Goal: Task Accomplishment & Management: Complete application form

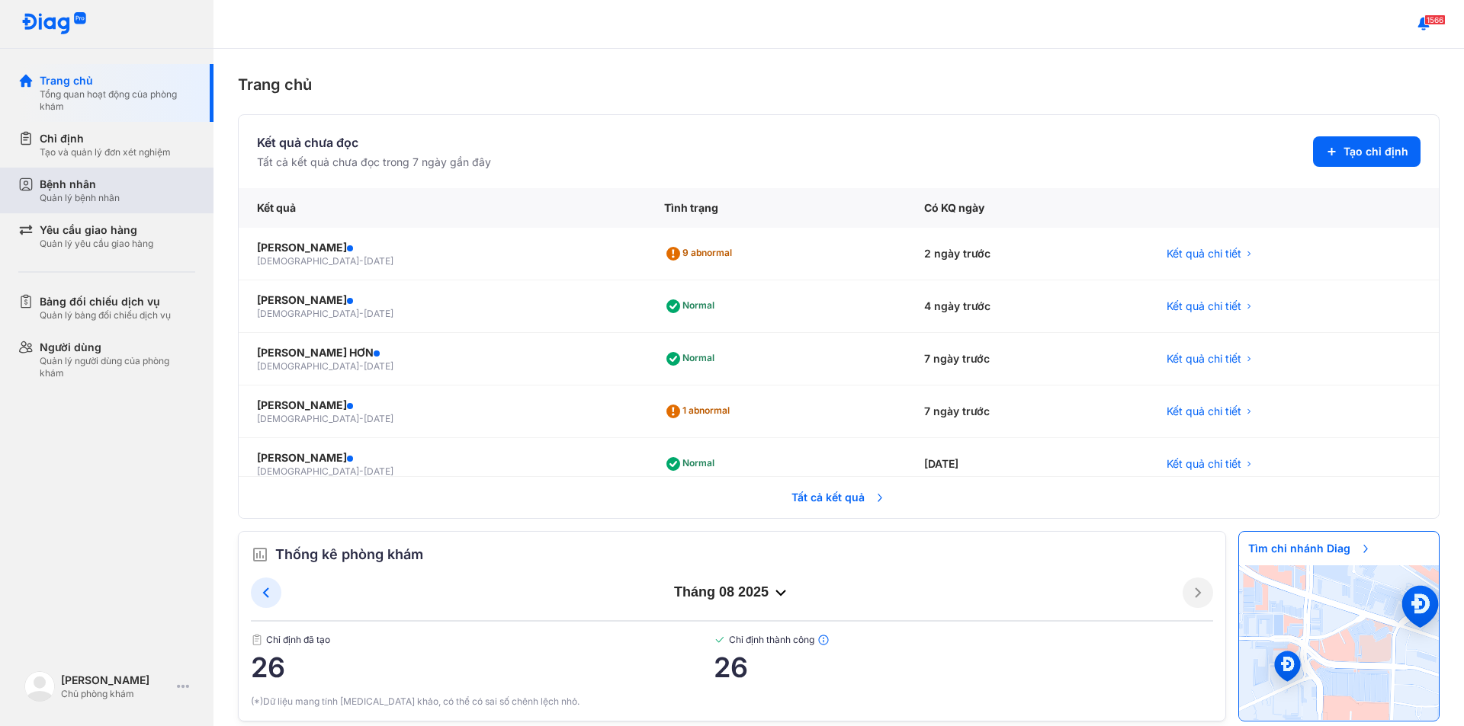
click at [61, 182] on div "Bệnh nhân" at bounding box center [80, 184] width 80 height 15
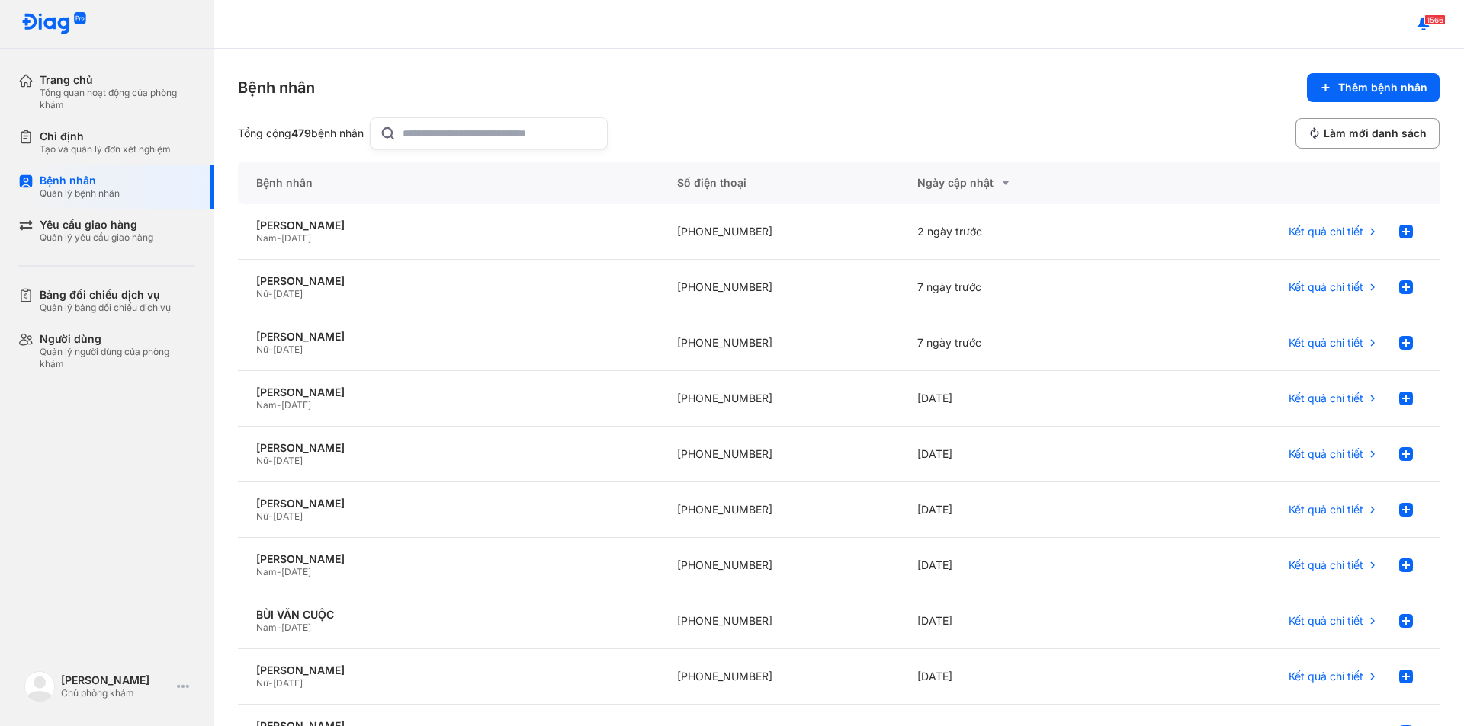
click at [420, 136] on input "text" at bounding box center [499, 133] width 195 height 30
type input "*****"
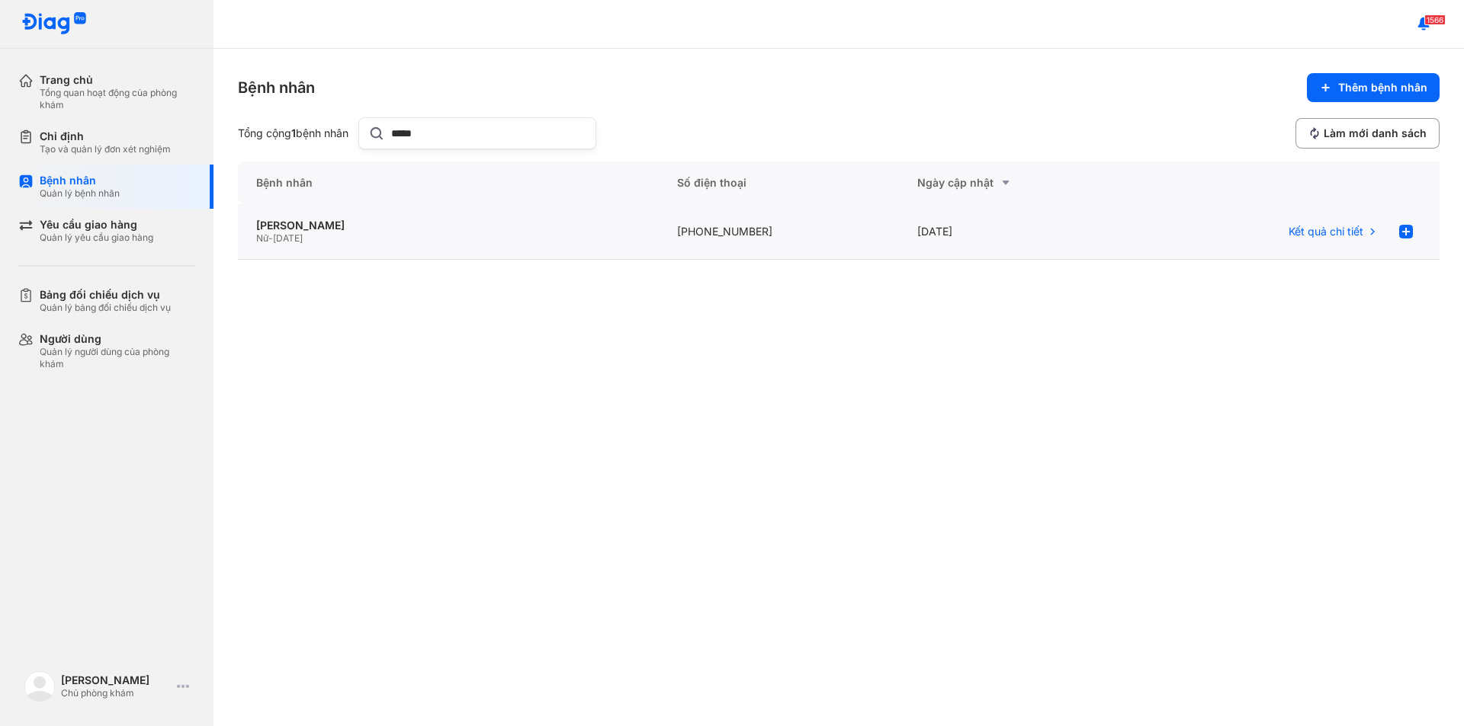
click at [362, 234] on div "Nữ - 01/01/1973" at bounding box center [448, 238] width 384 height 12
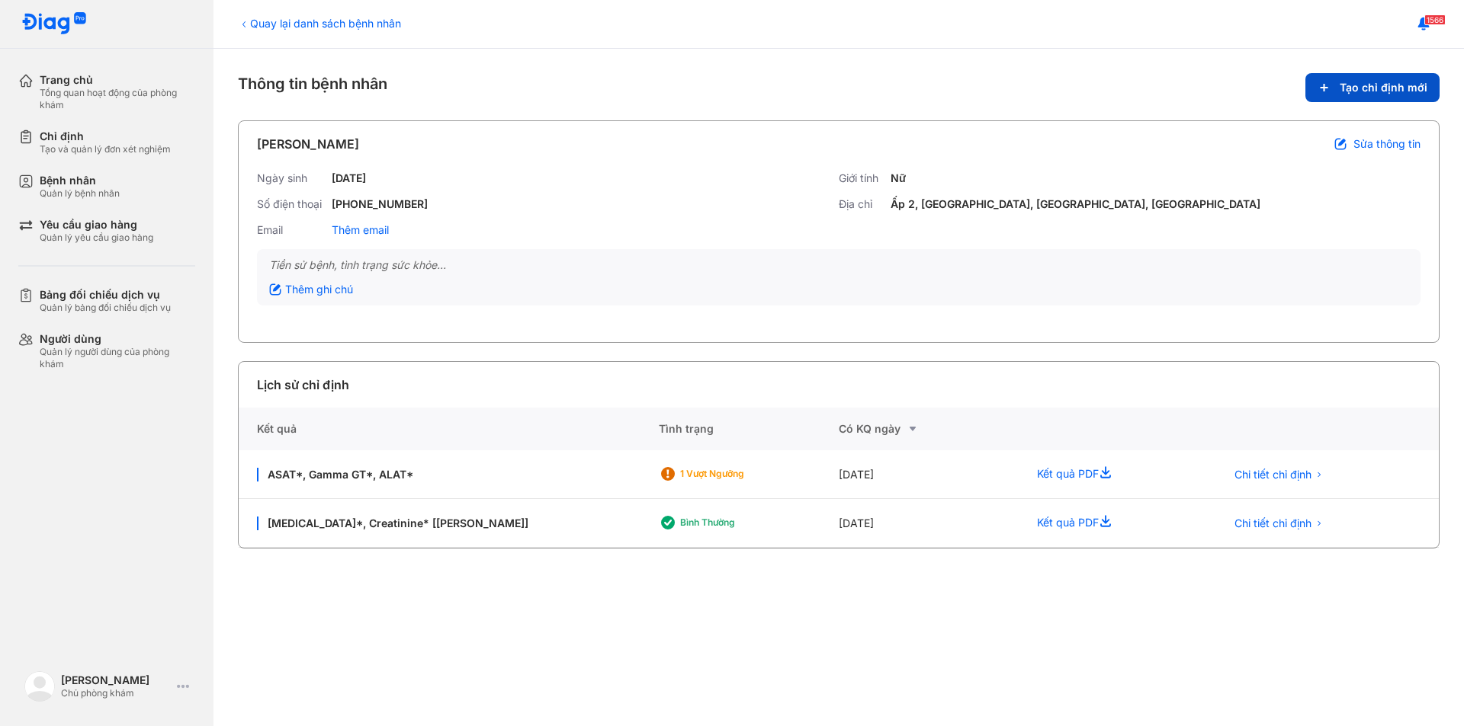
click at [1365, 85] on span "Tạo chỉ định mới" at bounding box center [1383, 88] width 88 height 14
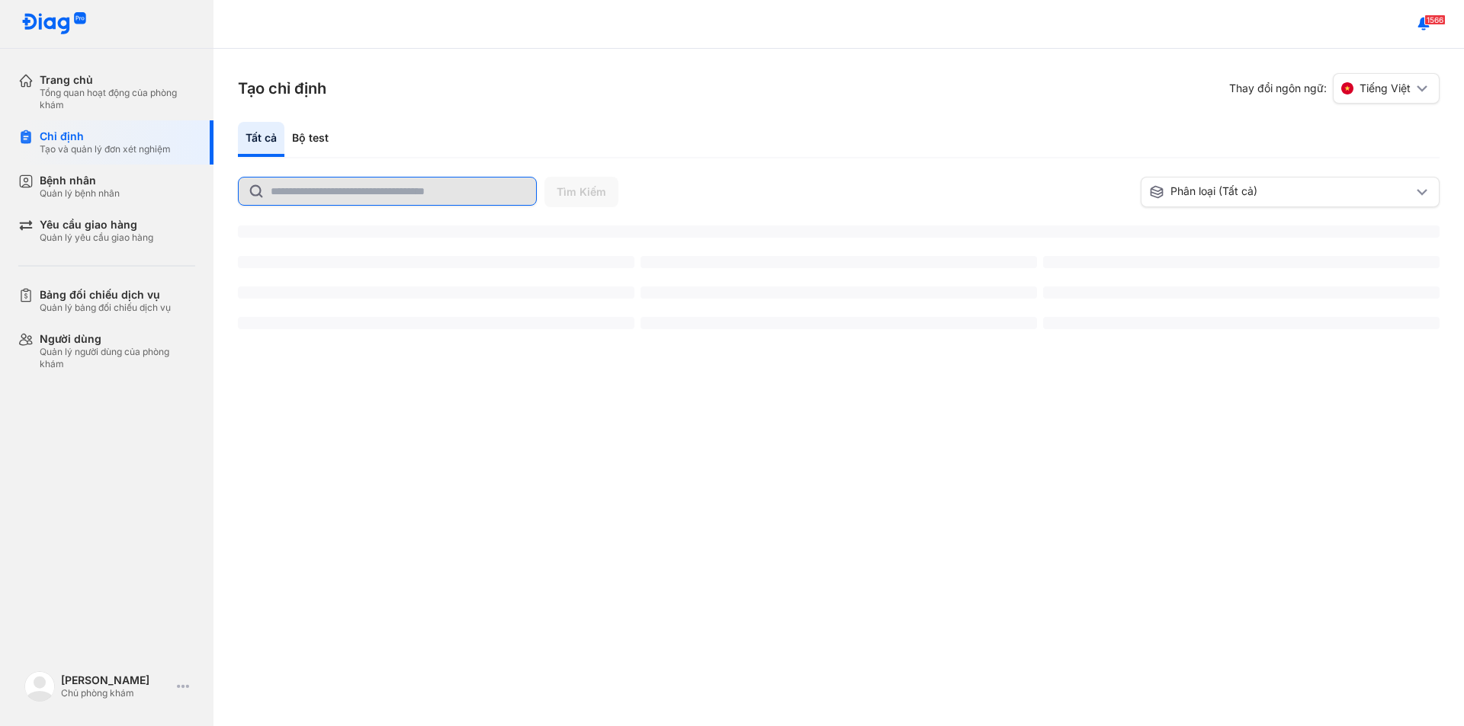
click at [328, 192] on input "text" at bounding box center [399, 191] width 256 height 27
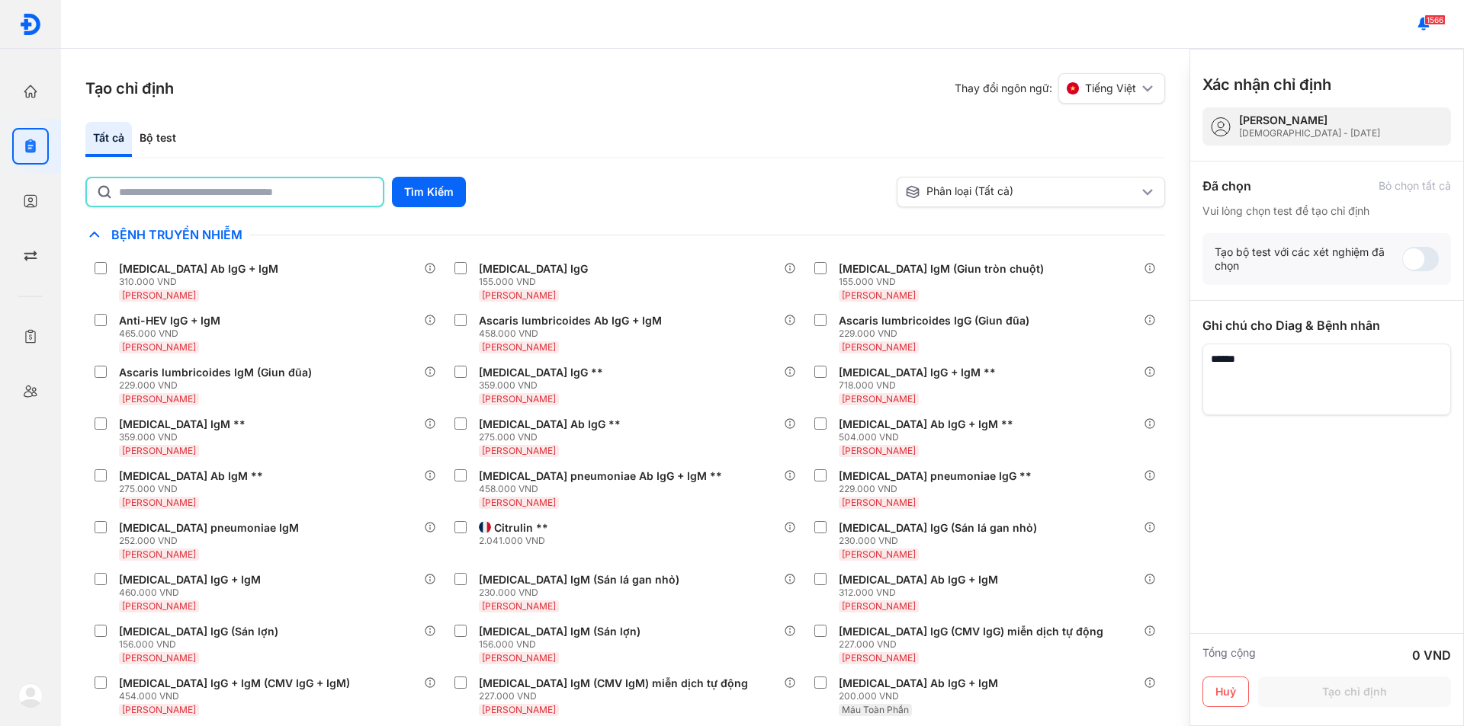
click at [328, 192] on input "text" at bounding box center [246, 191] width 255 height 27
type input "**"
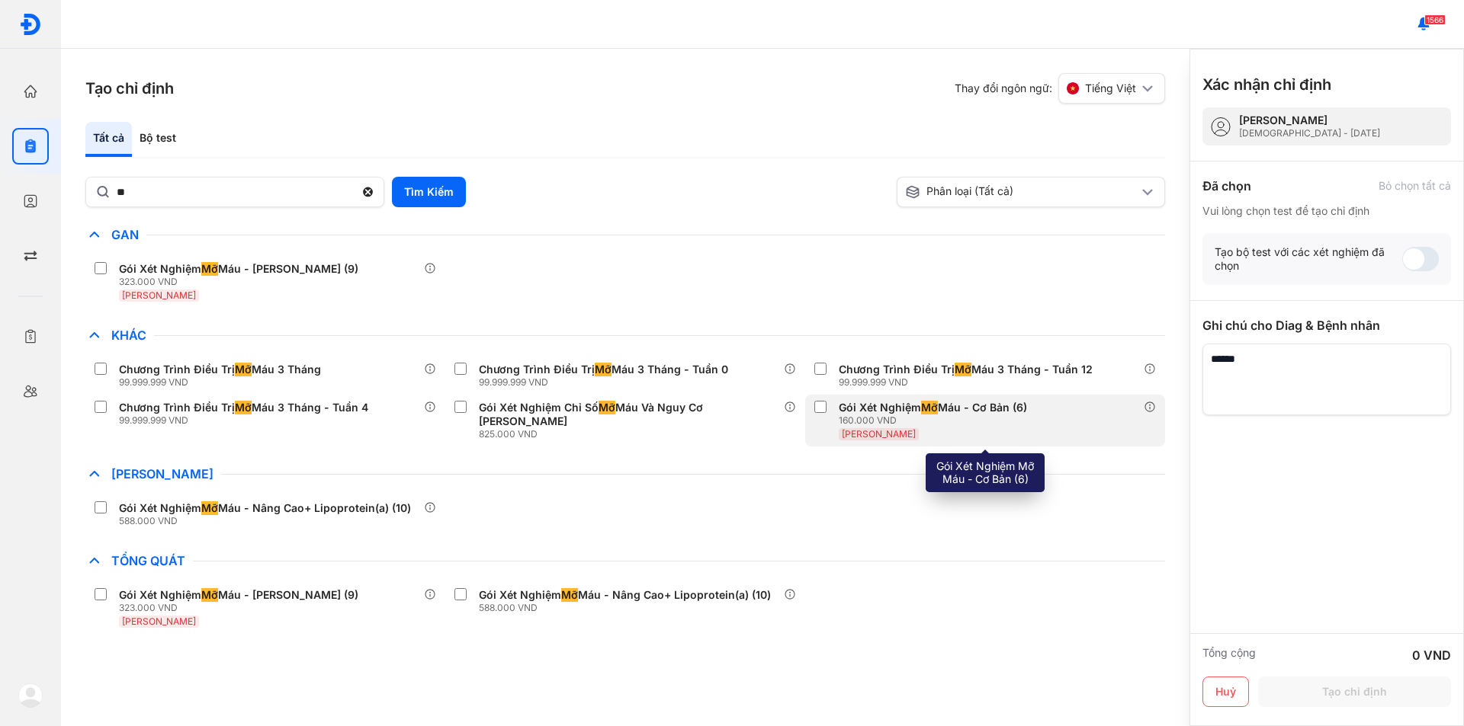
click at [908, 404] on div "Gói Xét Nghiệm Mỡ Máu - Cơ Bản (6)" at bounding box center [933, 408] width 188 height 14
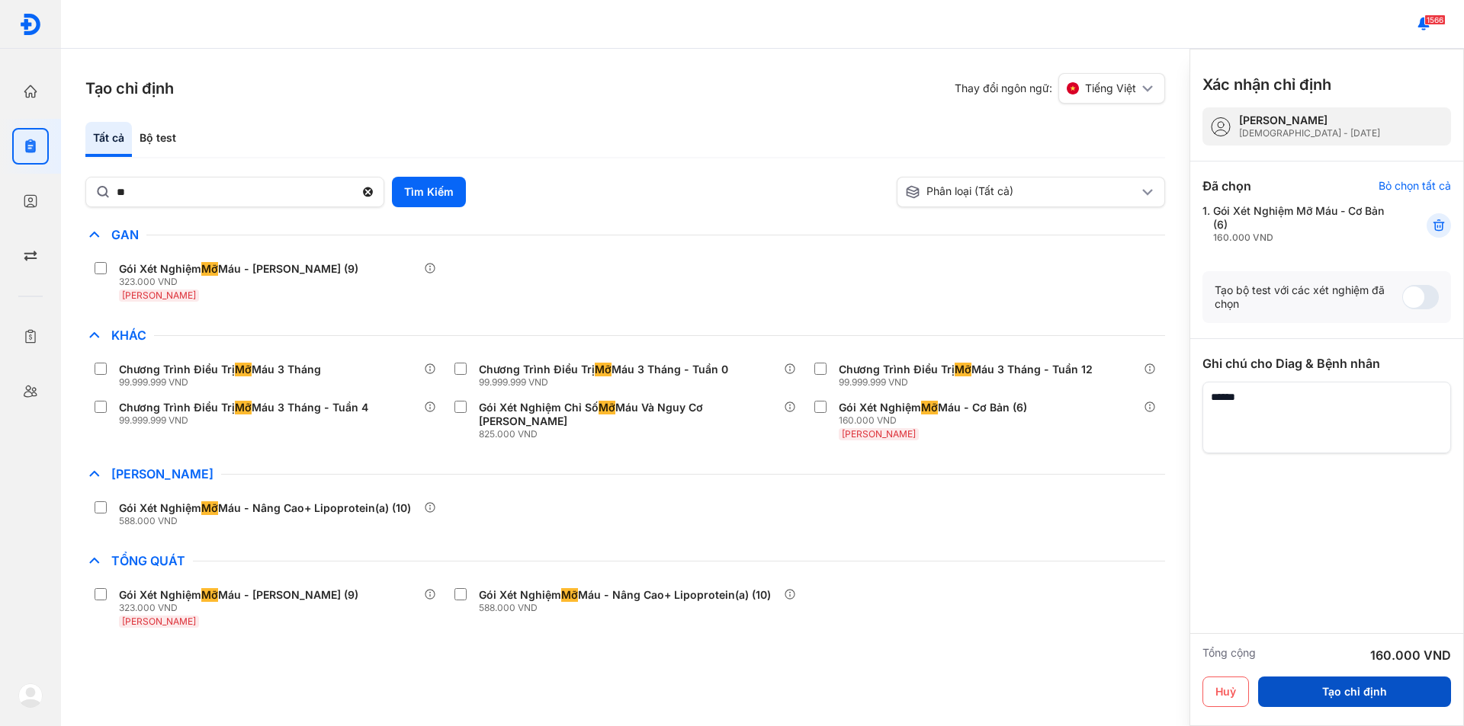
click at [1402, 691] on button "Tạo chỉ định" at bounding box center [1354, 692] width 193 height 30
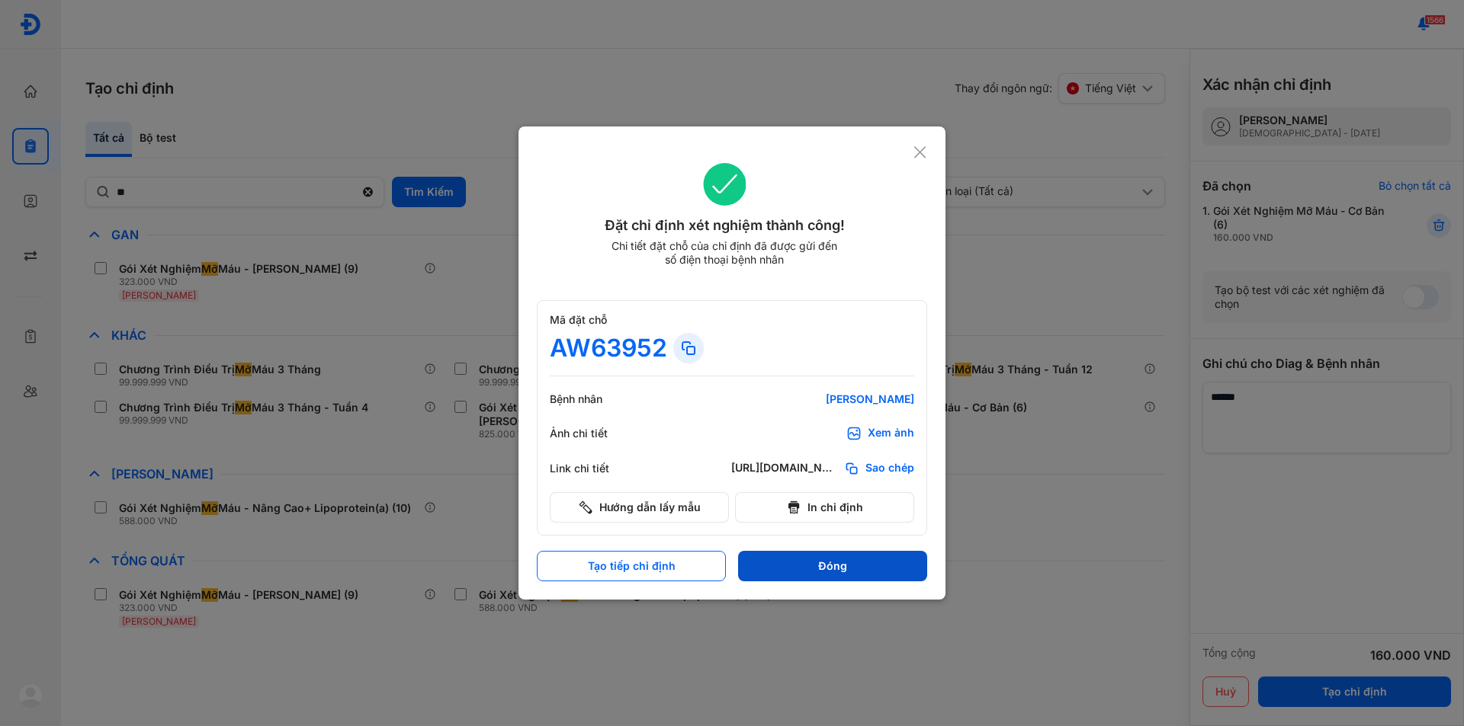
click at [832, 558] on button "Đóng" at bounding box center [832, 566] width 189 height 30
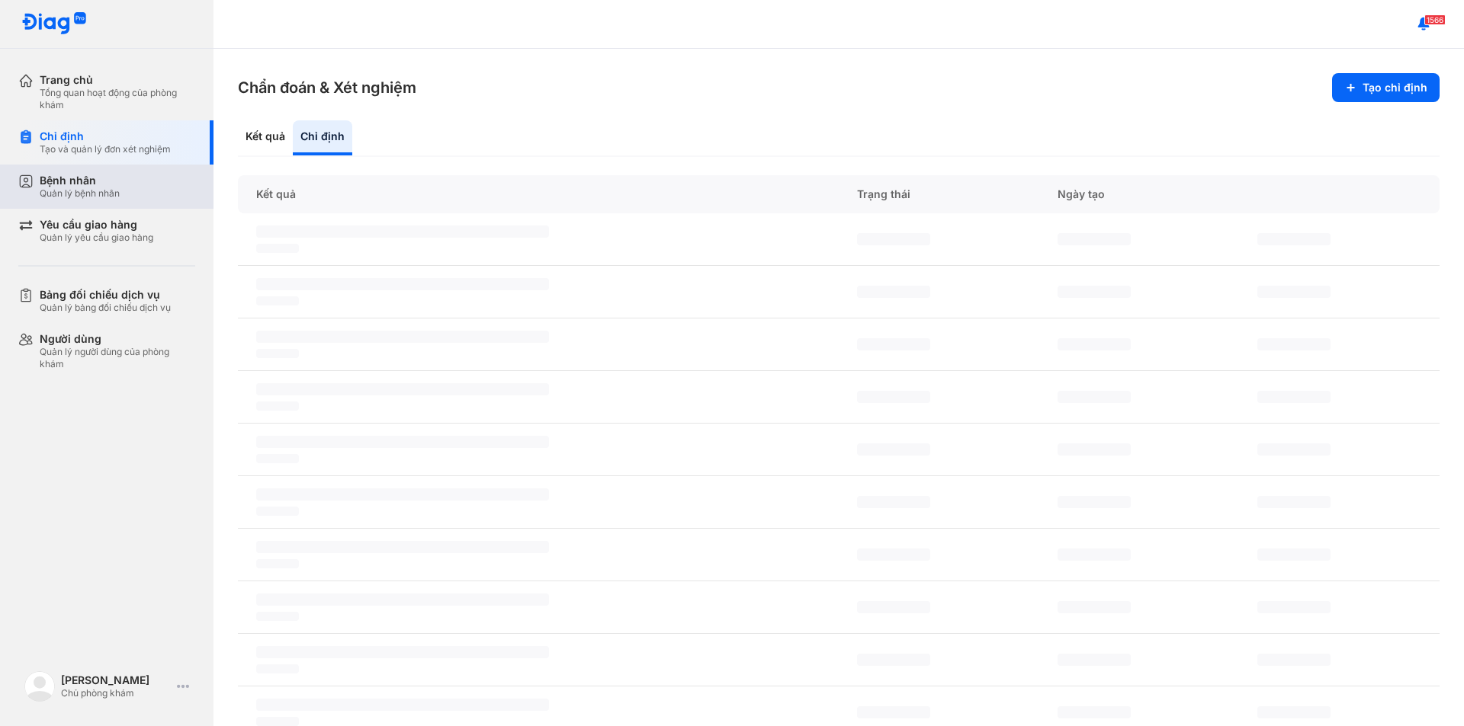
click at [127, 186] on div "Bệnh nhân Quản lý bệnh nhân" at bounding box center [118, 187] width 156 height 26
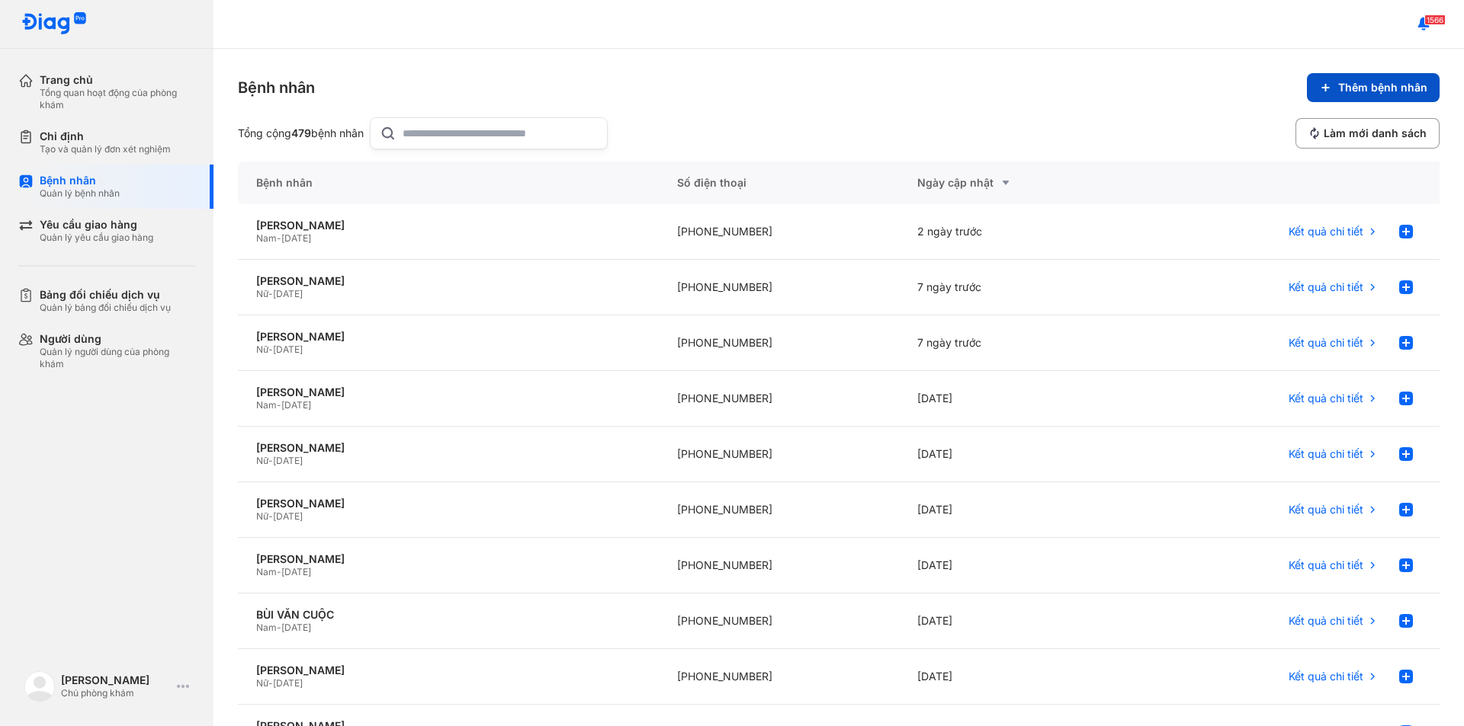
click at [1385, 88] on span "Thêm bệnh nhân" at bounding box center [1382, 88] width 89 height 14
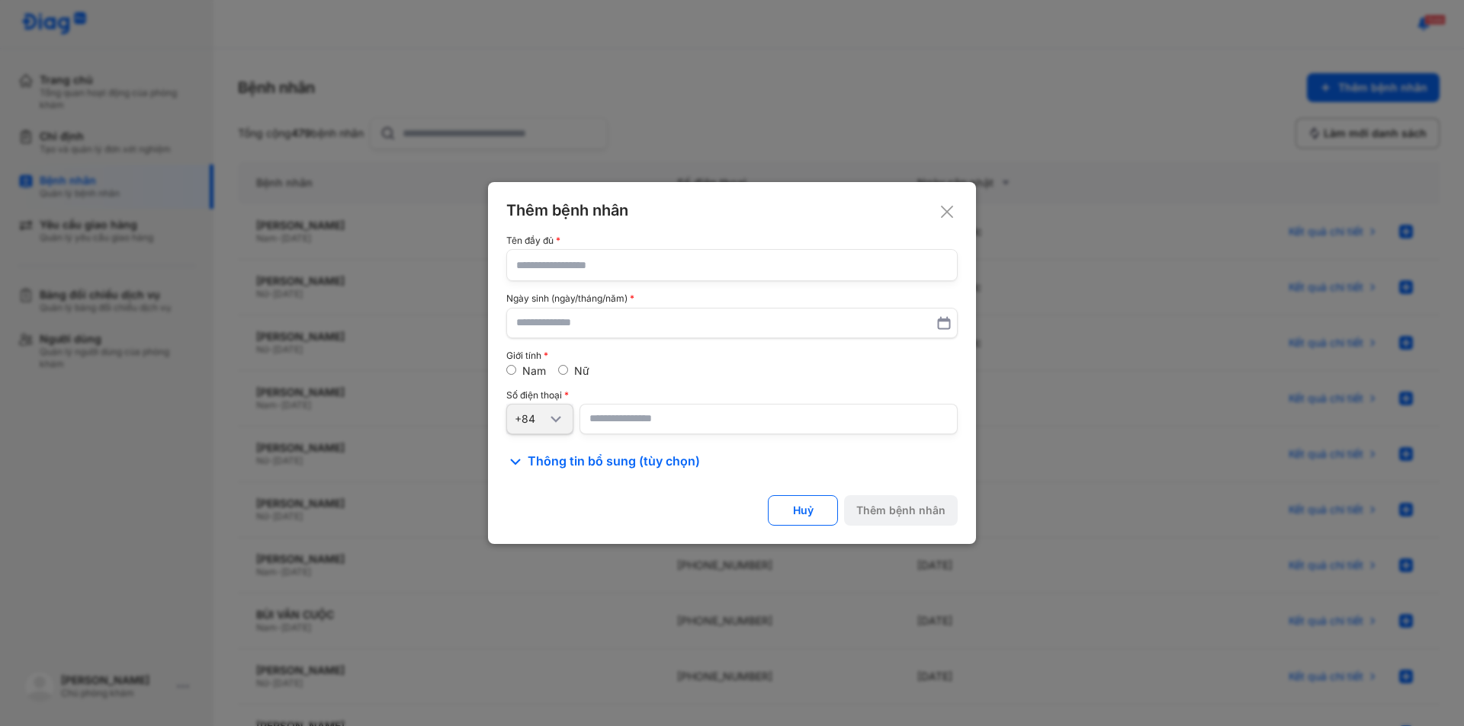
click at [603, 262] on input "text" at bounding box center [731, 265] width 431 height 30
type input "**********"
click at [521, 325] on input "text" at bounding box center [732, 322] width 430 height 27
type input "**********"
click at [553, 467] on span "Thông tin bổ sung (tùy chọn)" at bounding box center [613, 463] width 172 height 18
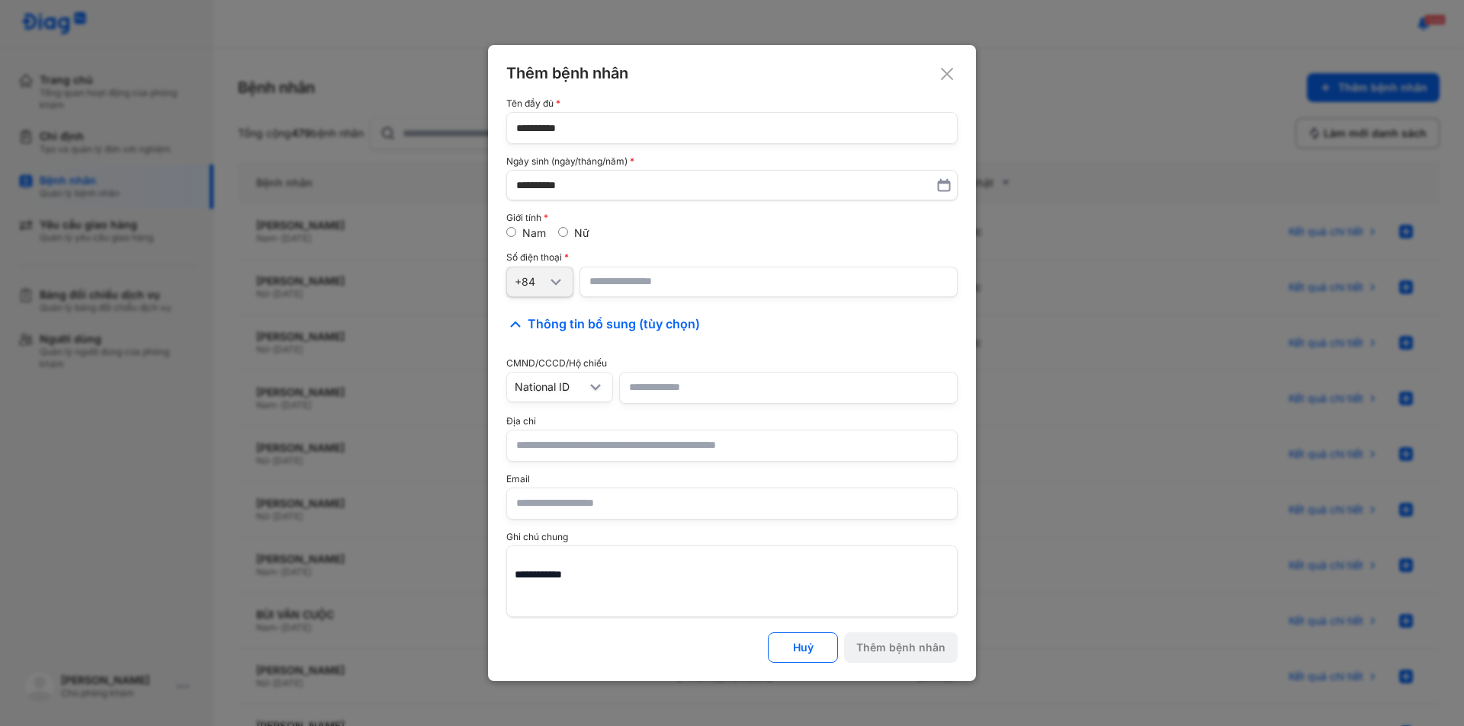
click at [564, 445] on input "text" at bounding box center [731, 446] width 431 height 30
type input "*"
type input "**********"
click at [698, 288] on input "number" at bounding box center [768, 282] width 378 height 30
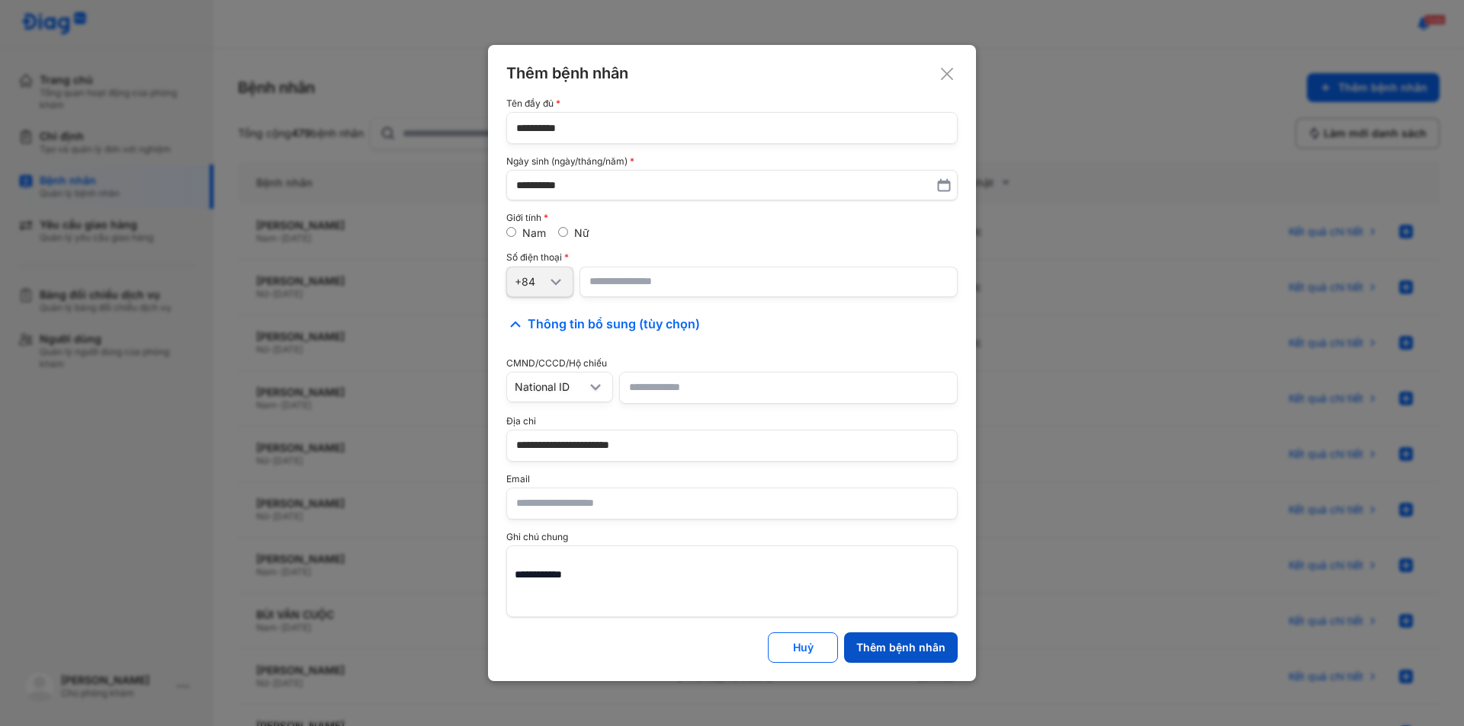
type input "**********"
click at [872, 649] on div "Thêm bệnh nhân" at bounding box center [900, 648] width 89 height 14
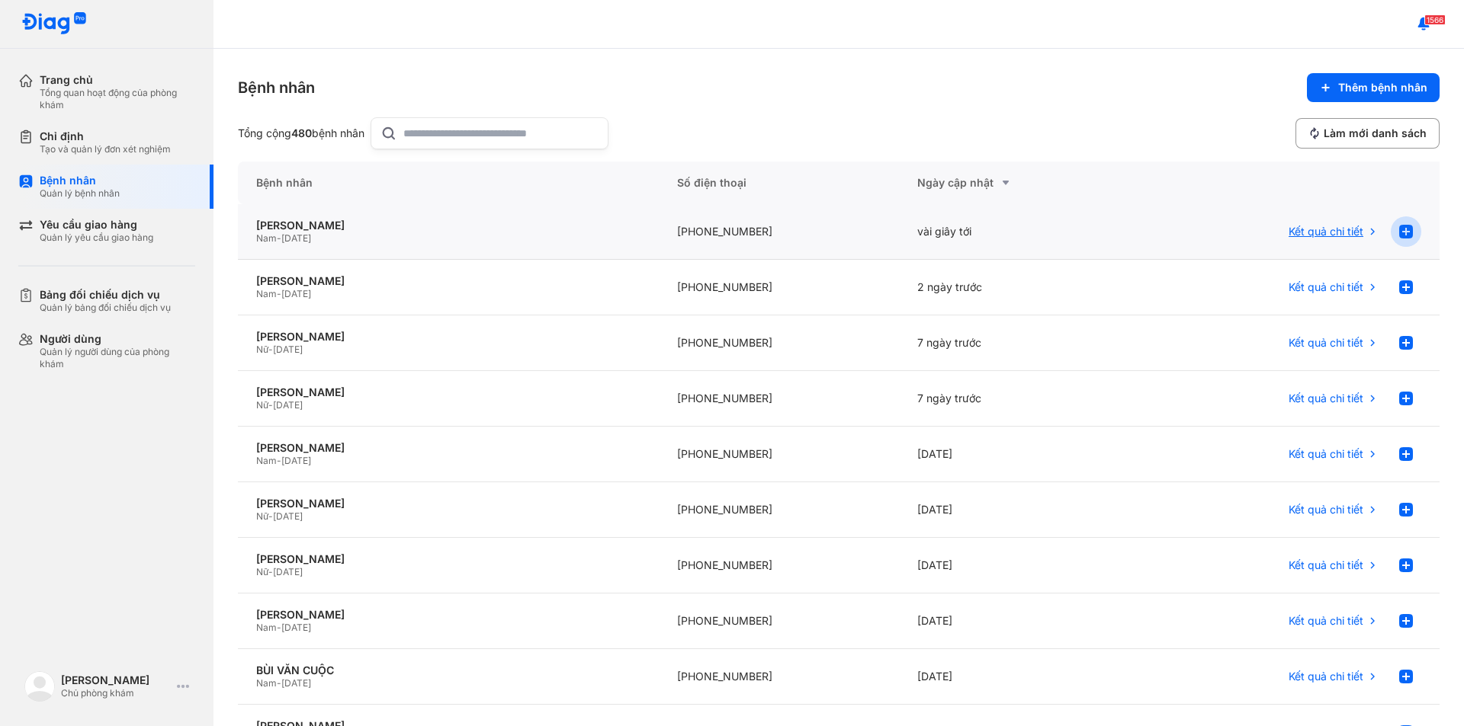
click at [1399, 232] on use at bounding box center [1406, 232] width 14 height 14
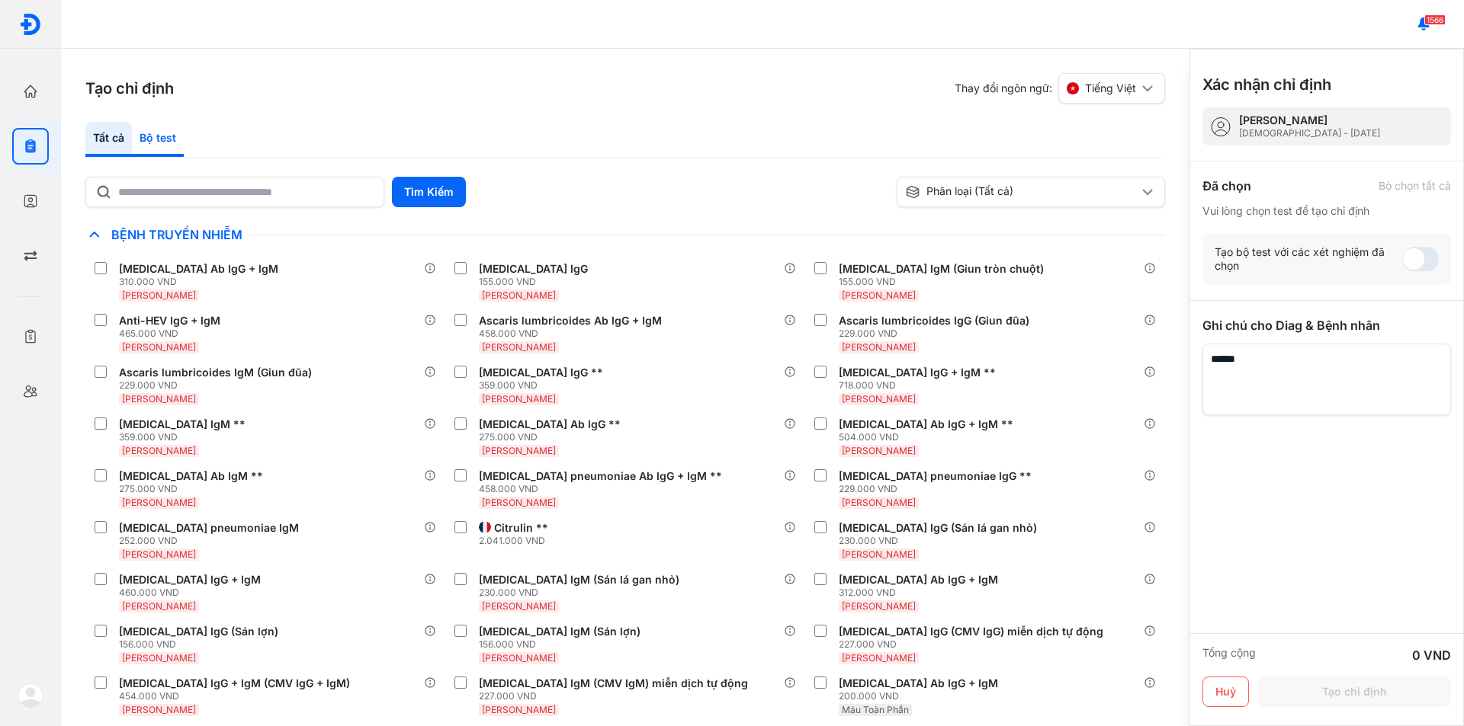
click at [152, 141] on div "Bộ test" at bounding box center [158, 139] width 52 height 35
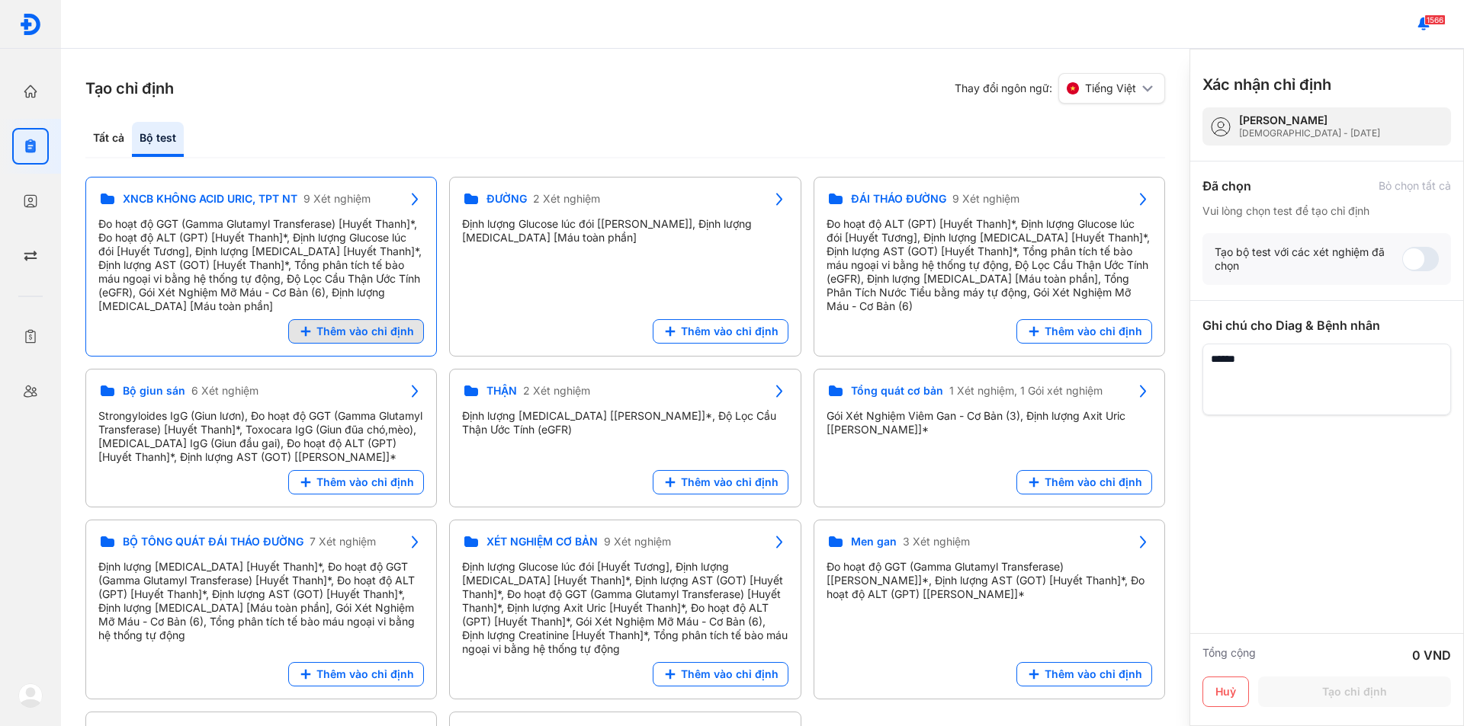
click at [336, 333] on span "Thêm vào chỉ định" at bounding box center [365, 332] width 98 height 14
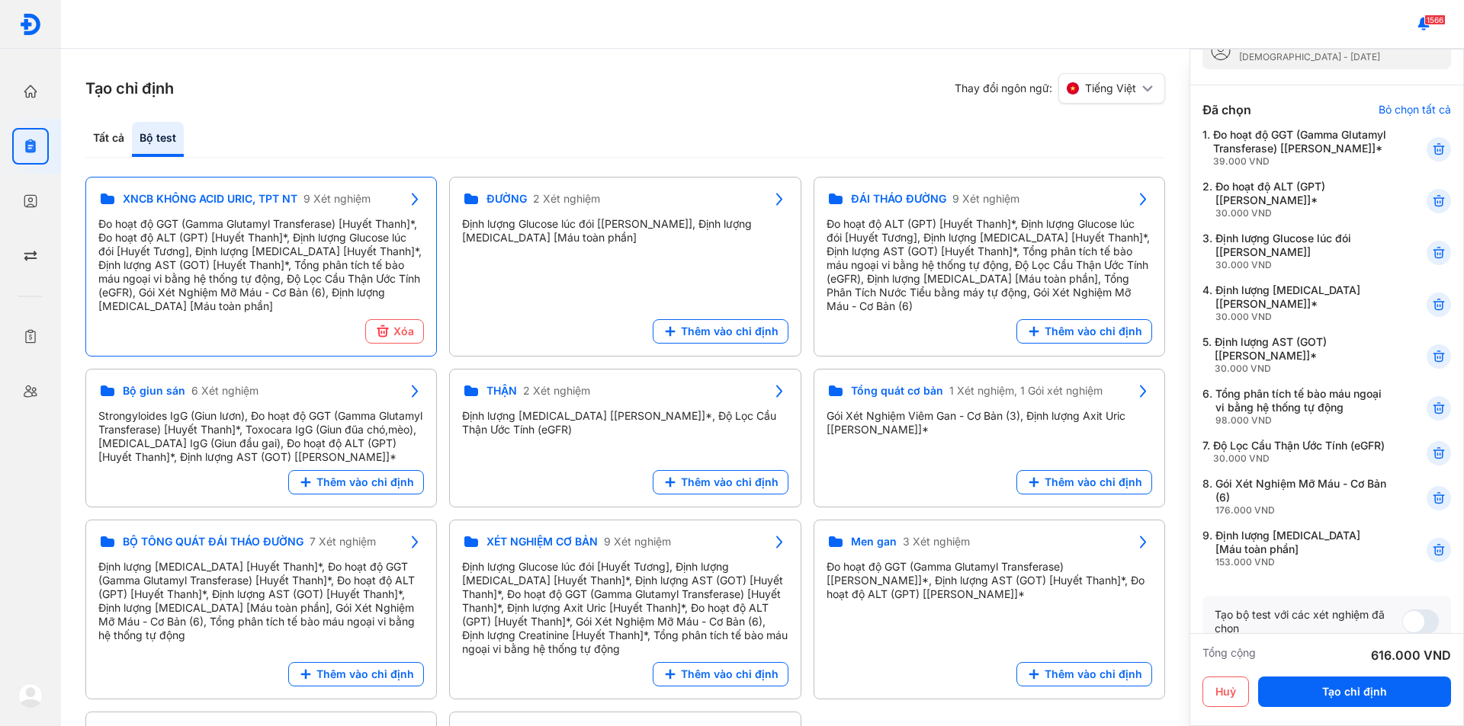
scroll to position [152, 0]
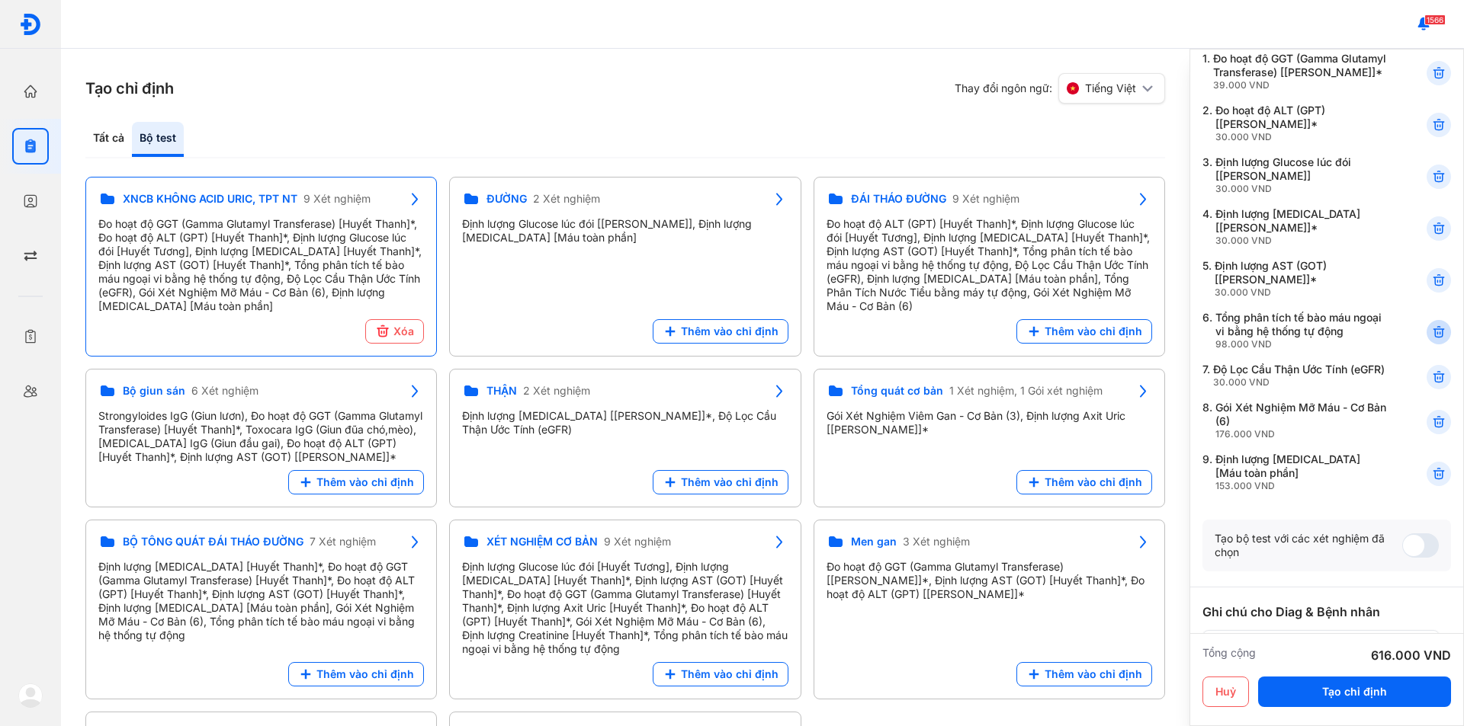
click at [1433, 329] on use at bounding box center [1438, 332] width 11 height 11
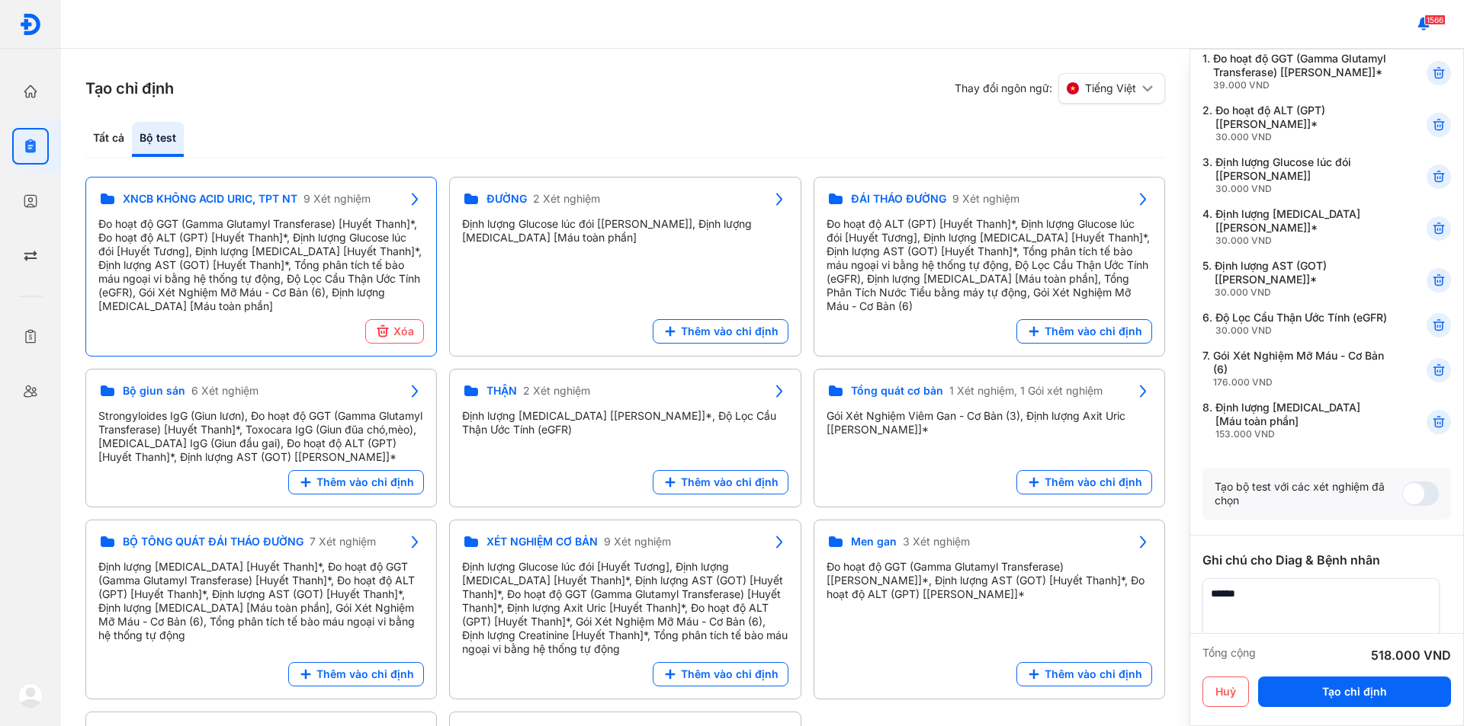
scroll to position [76, 0]
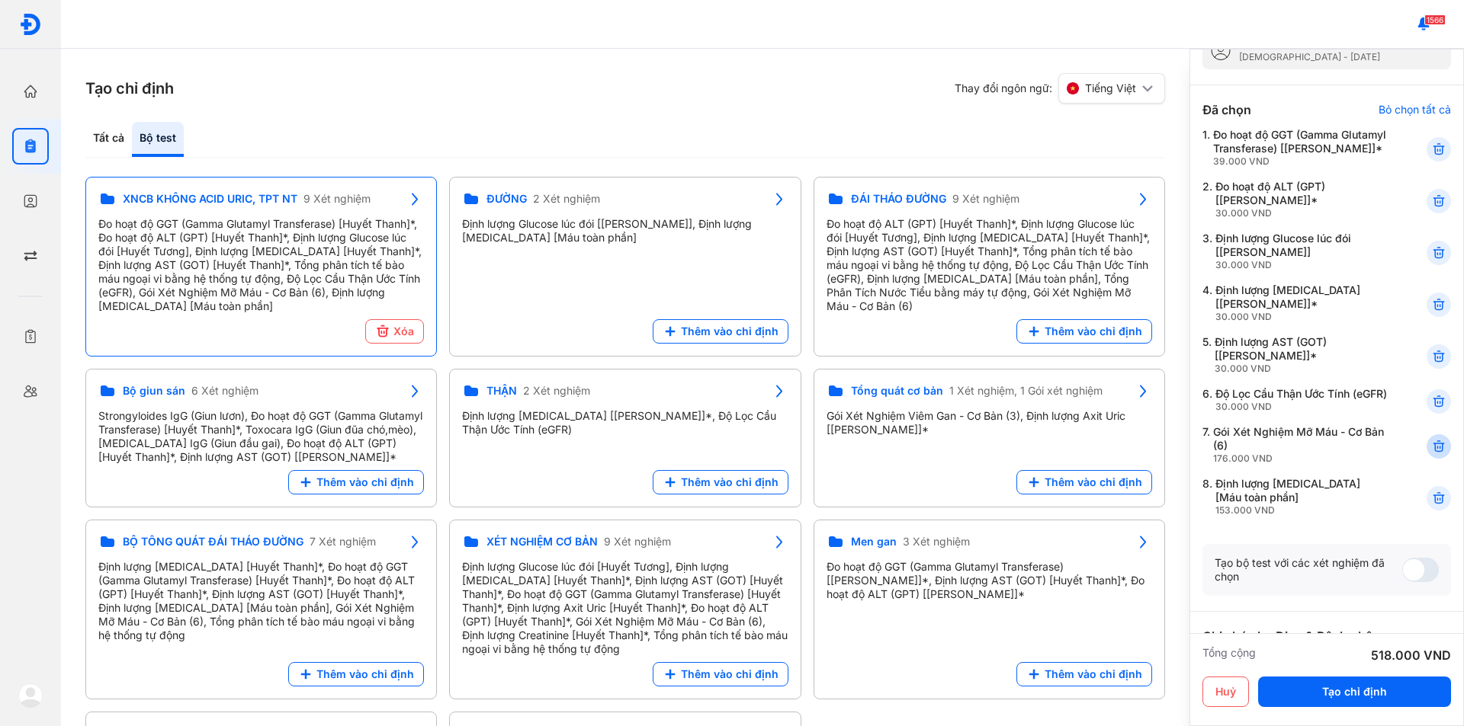
click at [1431, 454] on icon at bounding box center [1438, 446] width 15 height 15
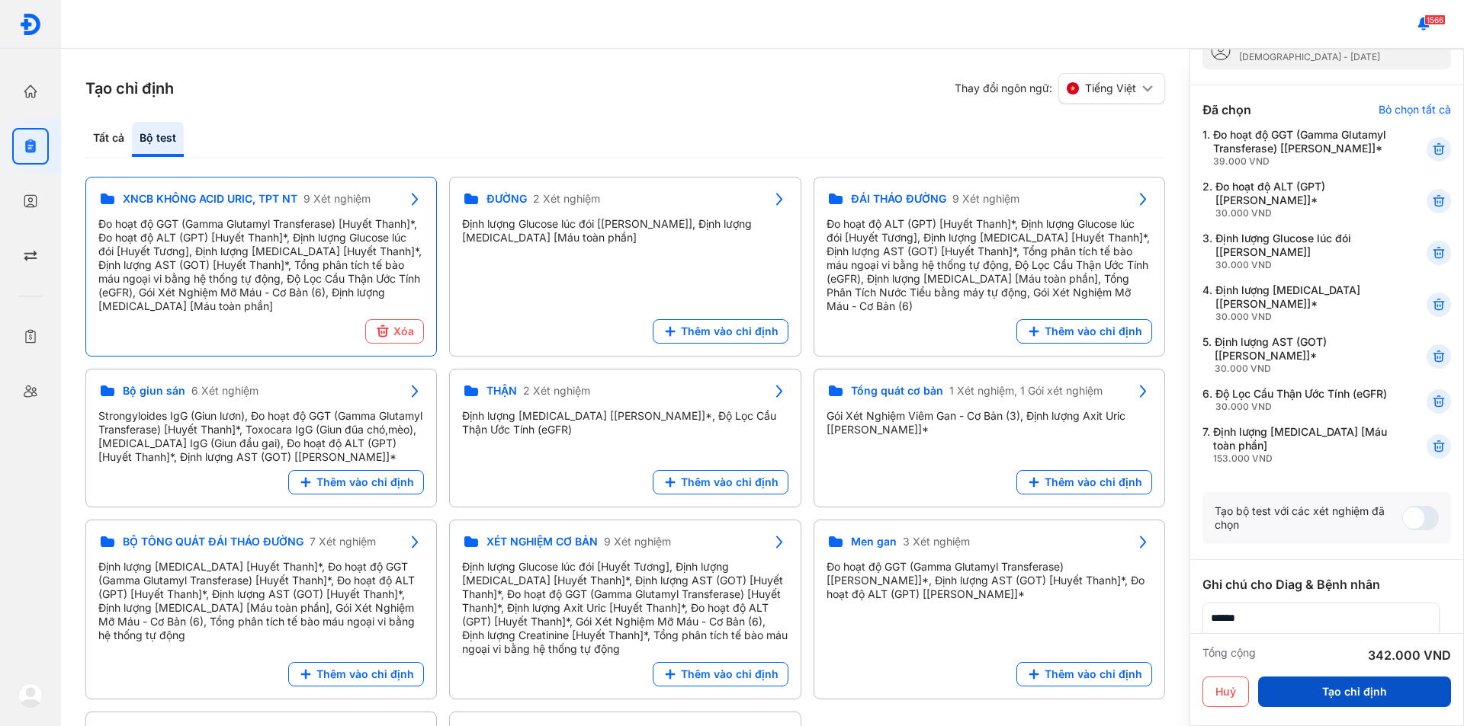
click at [1343, 697] on button "Tạo chỉ định" at bounding box center [1354, 692] width 193 height 30
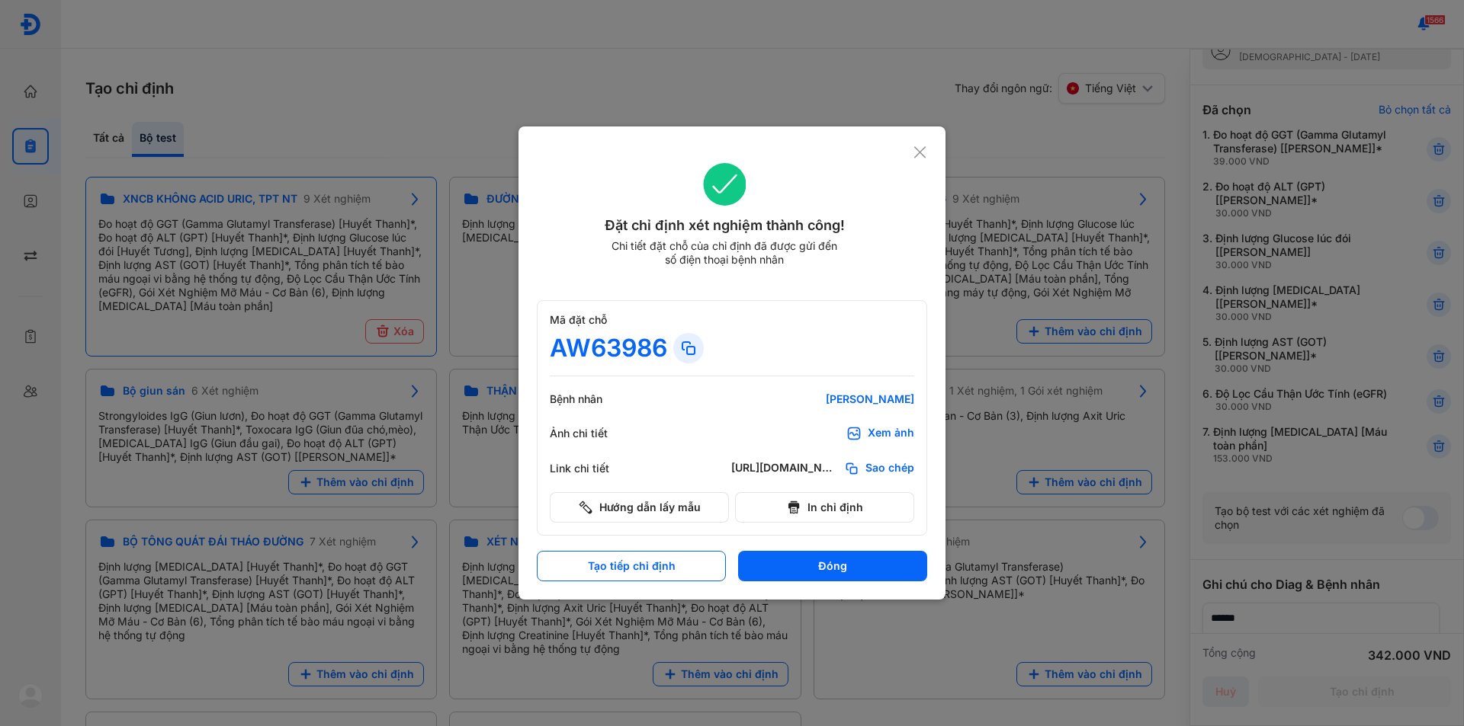
scroll to position [0, 0]
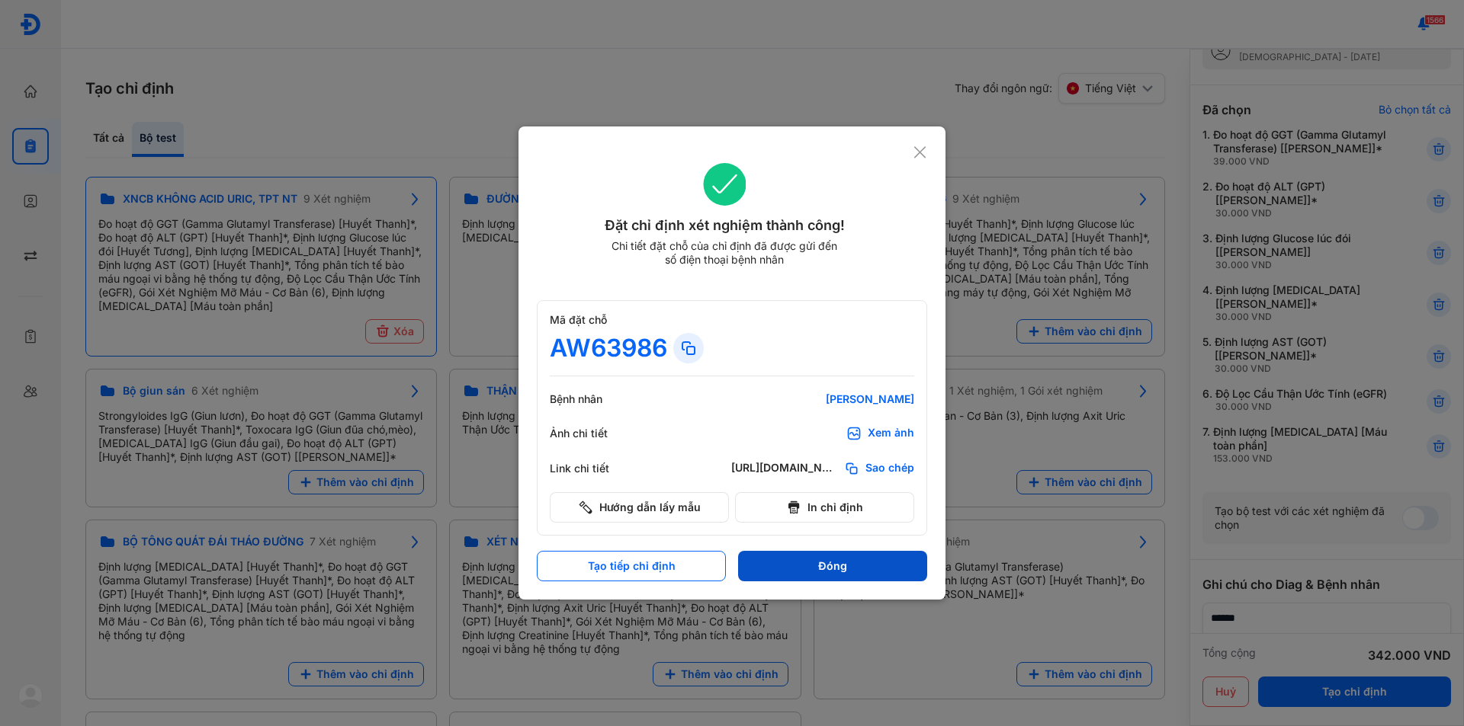
click at [815, 574] on button "Đóng" at bounding box center [832, 566] width 189 height 30
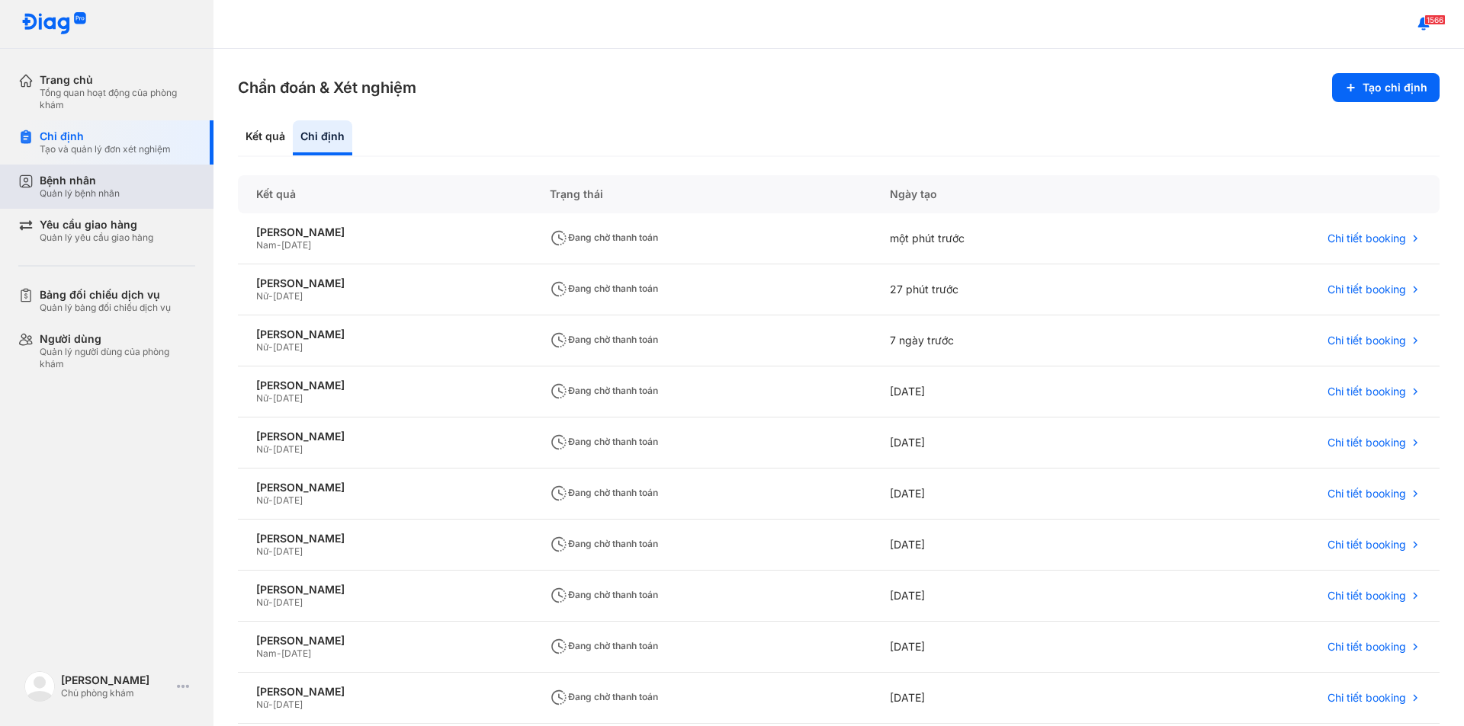
click at [106, 187] on div "Bệnh nhân" at bounding box center [80, 181] width 80 height 14
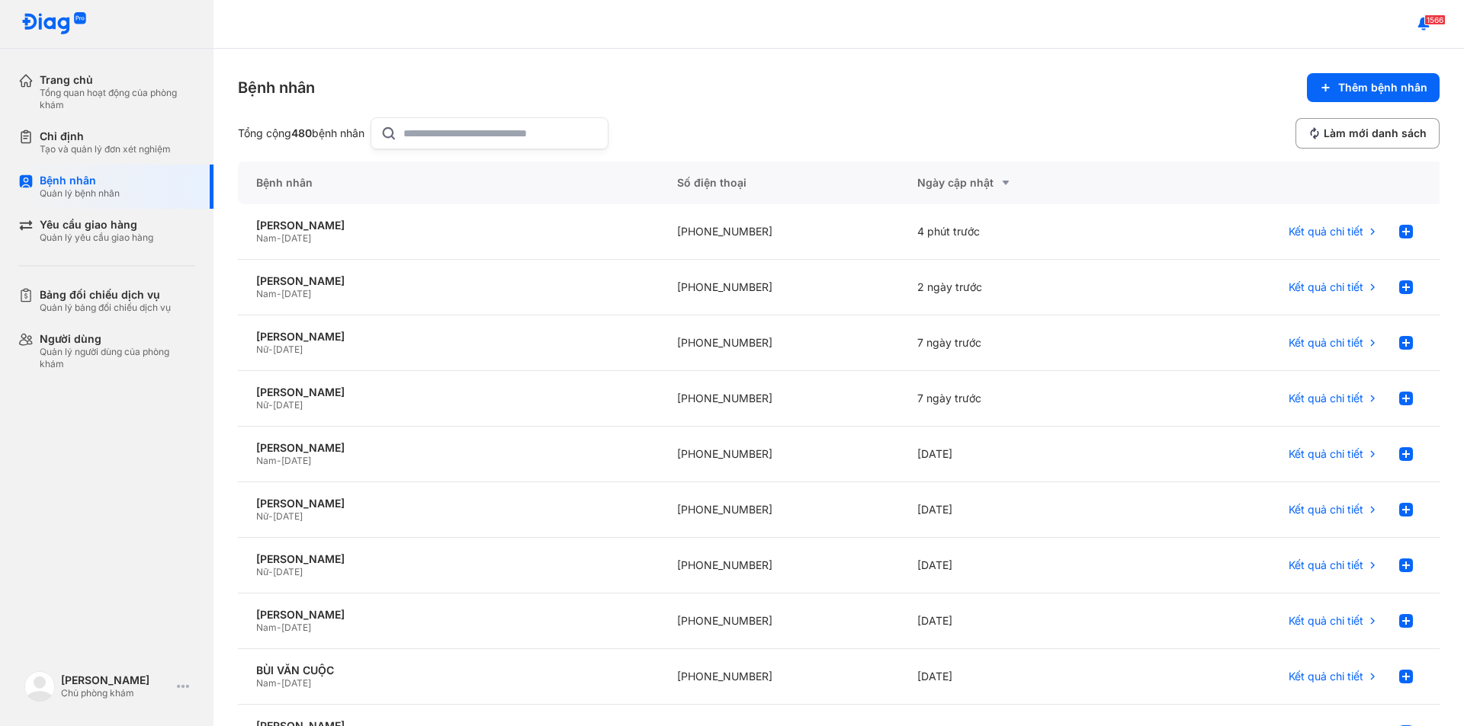
click at [462, 123] on input "text" at bounding box center [500, 133] width 195 height 30
type input "****"
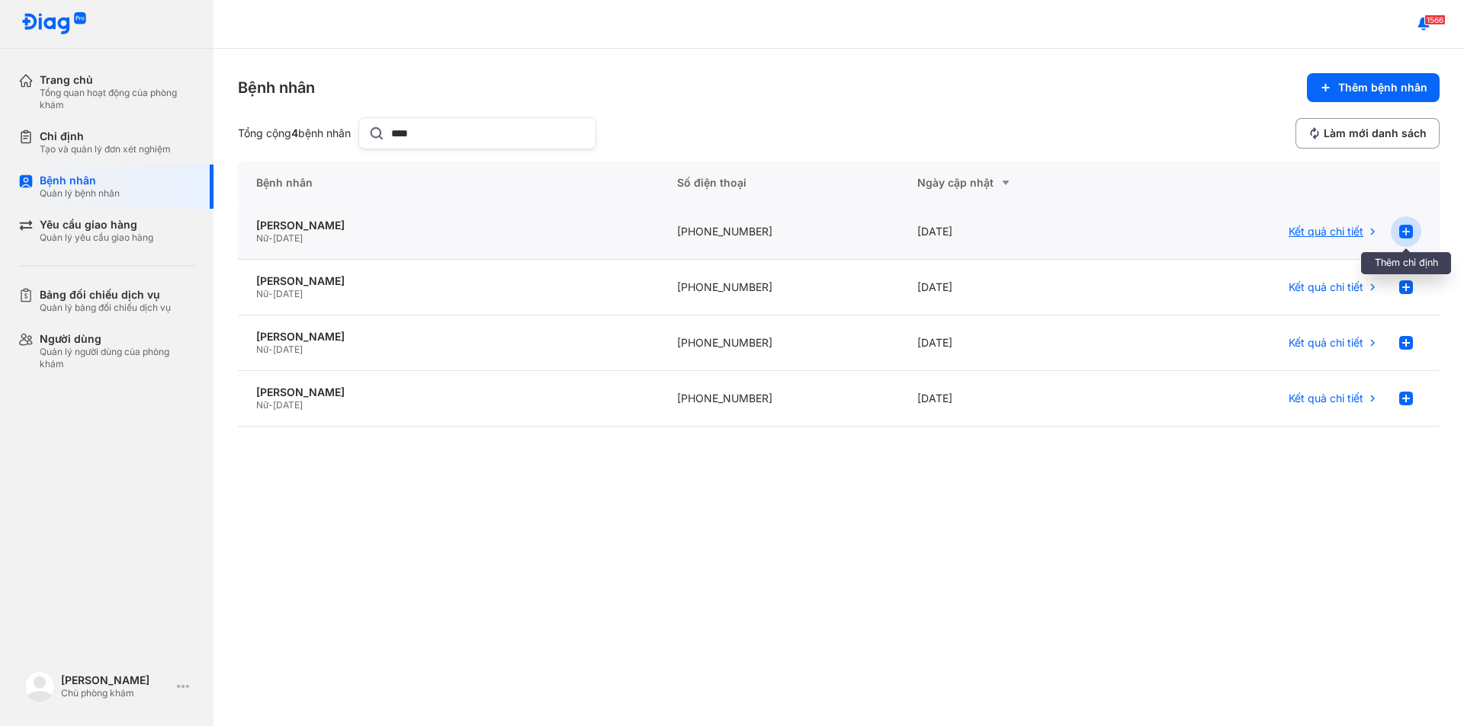
drag, startPoint x: 1406, startPoint y: 230, endPoint x: 1395, endPoint y: 230, distance: 11.4
click at [1406, 230] on icon at bounding box center [1405, 232] width 18 height 18
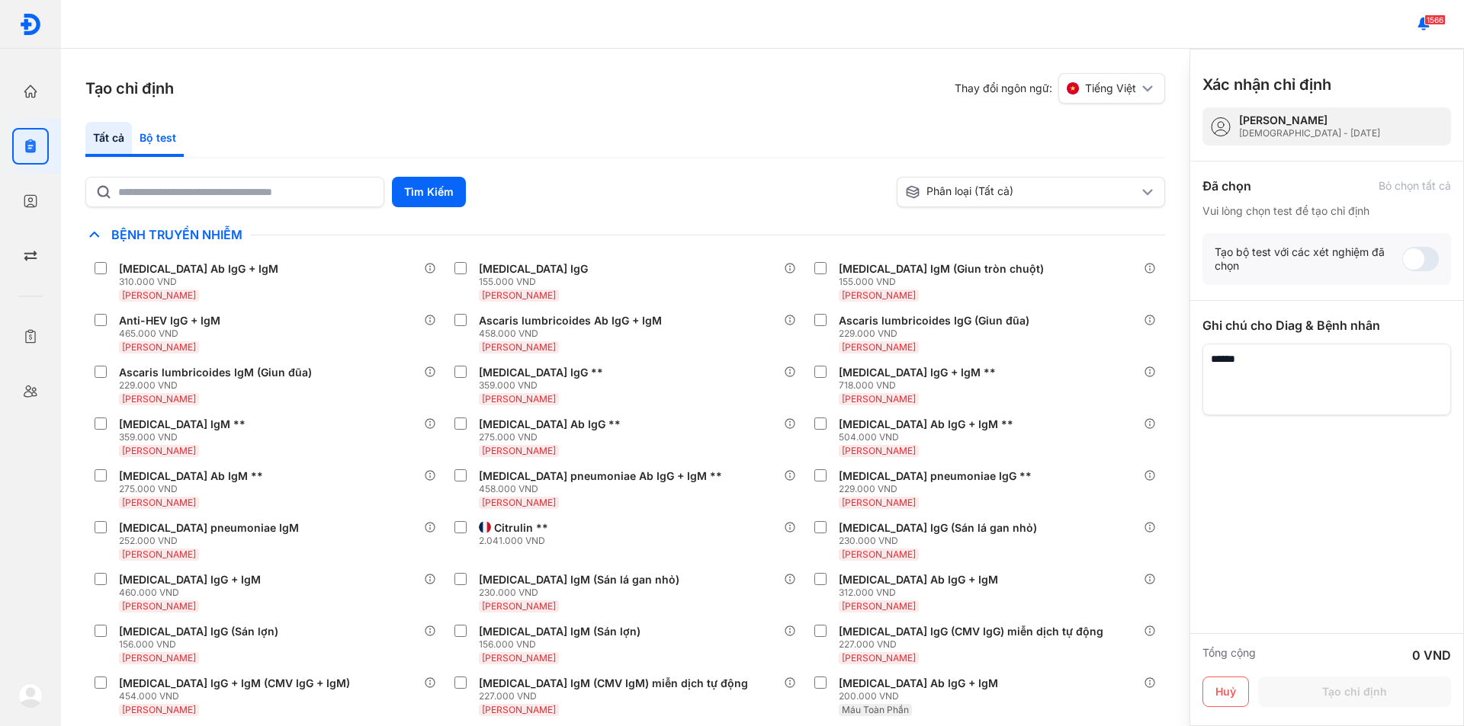
click at [309, 140] on div "Tất cả Bộ test" at bounding box center [624, 140] width 1079 height 37
click at [286, 190] on input "text" at bounding box center [246, 191] width 256 height 27
click at [156, 137] on div "Bộ test" at bounding box center [158, 139] width 52 height 35
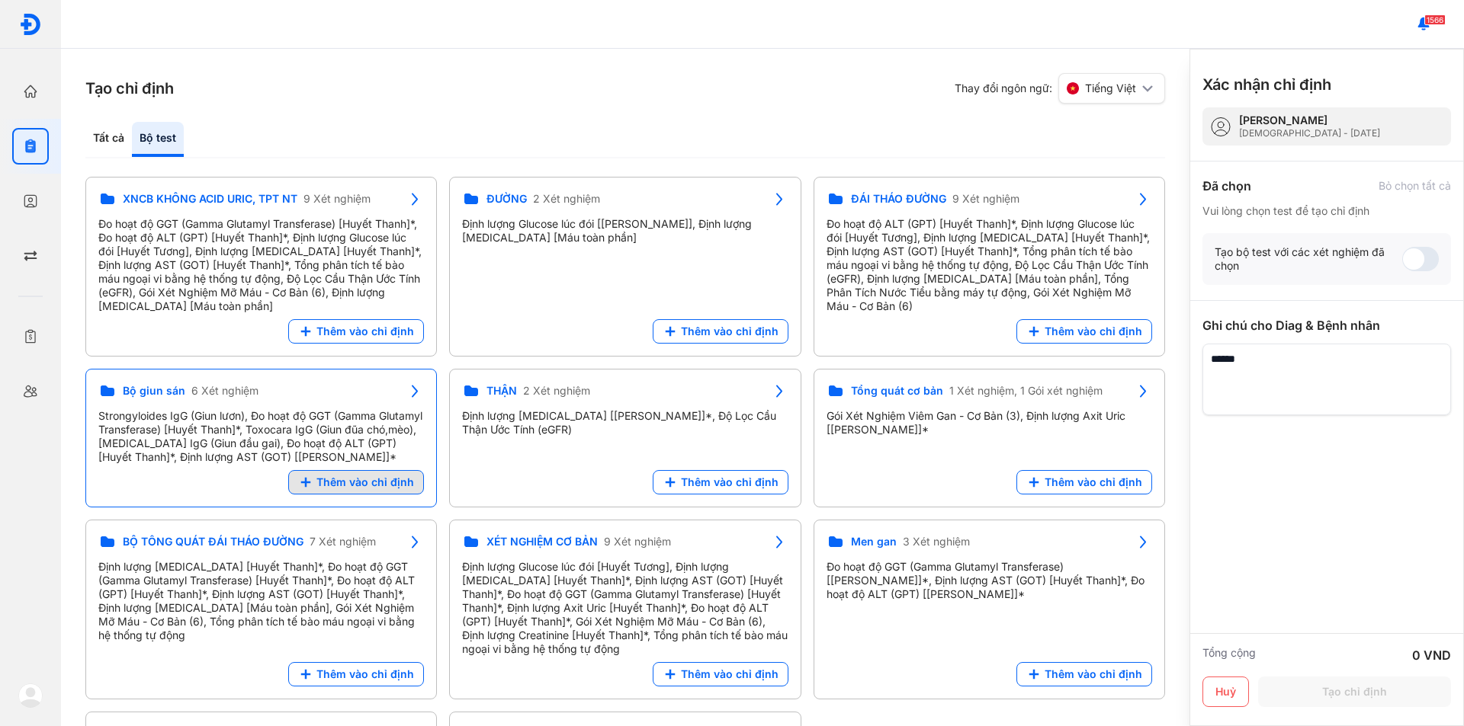
click at [331, 489] on span "Thêm vào chỉ định" at bounding box center [365, 483] width 98 height 14
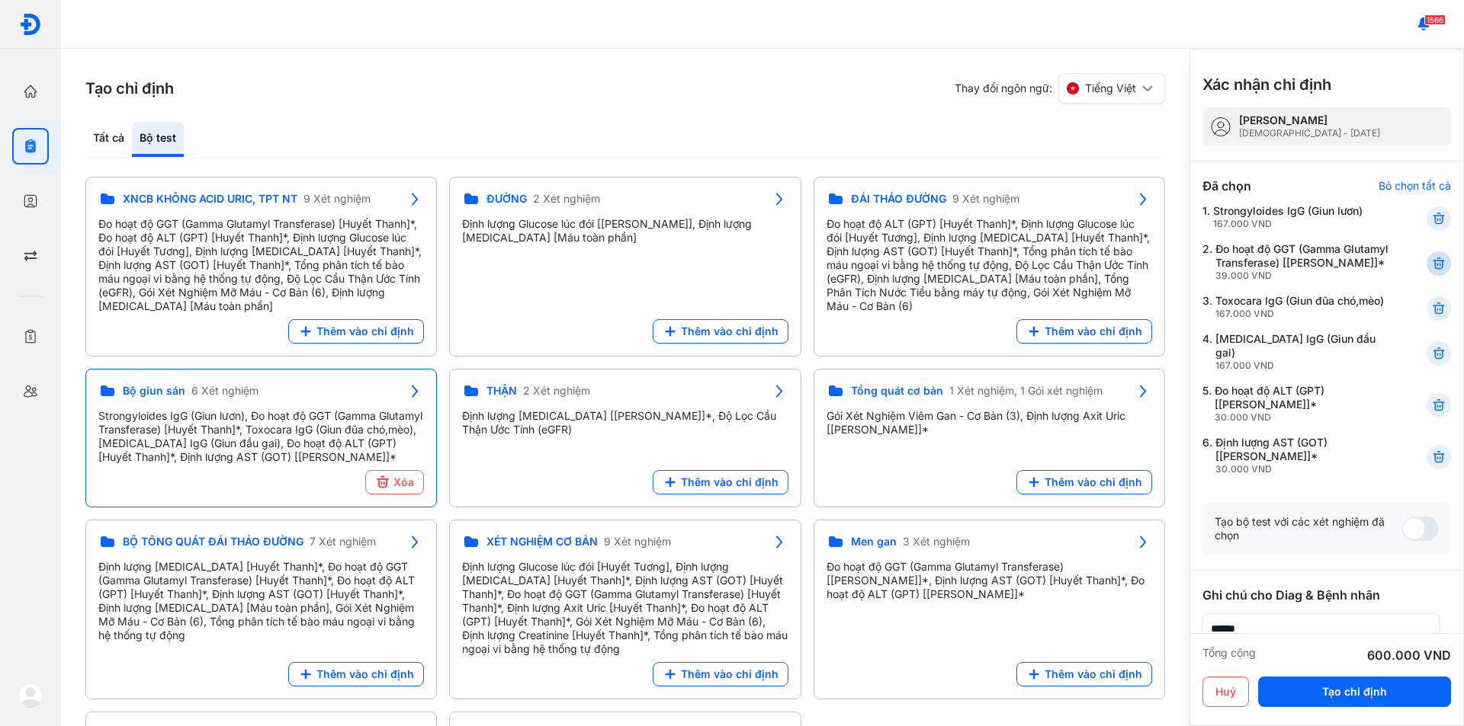
click at [1431, 264] on icon at bounding box center [1438, 263] width 15 height 15
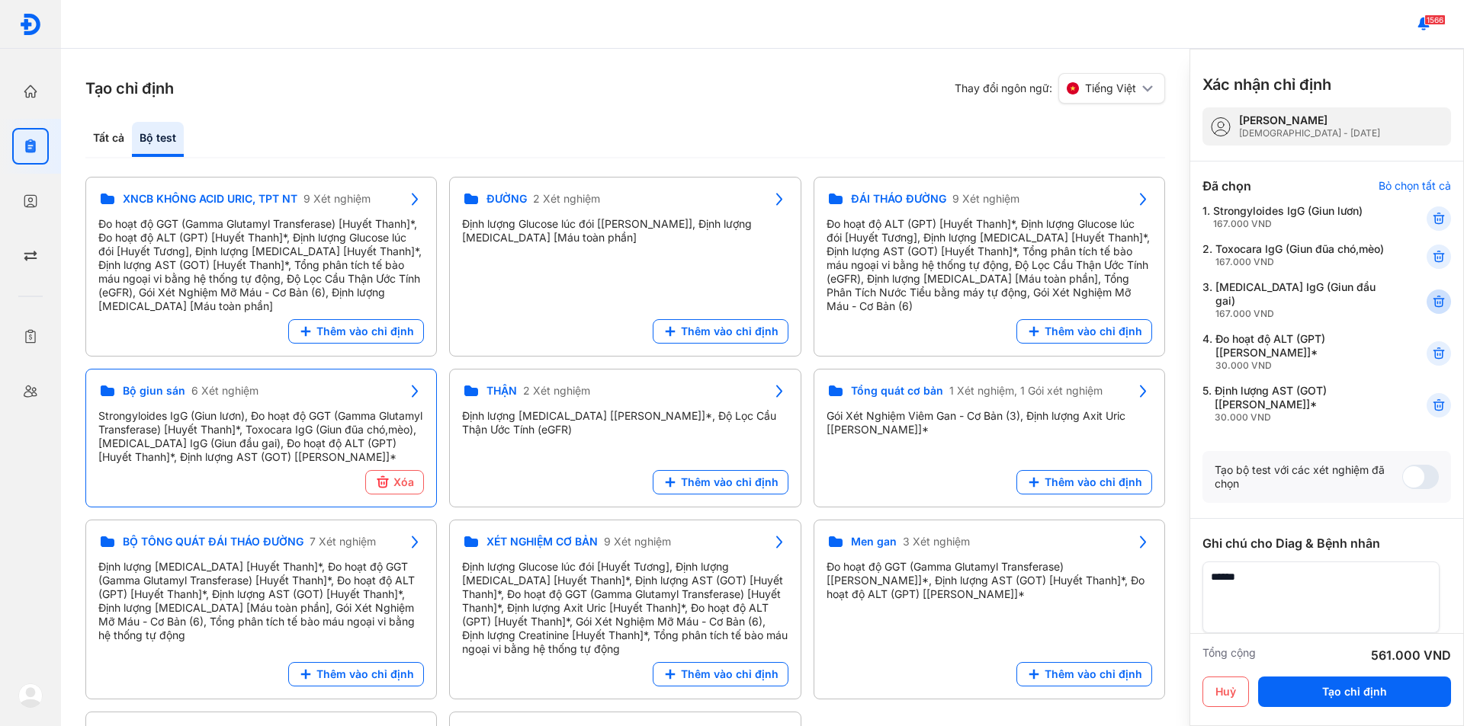
click at [1431, 309] on icon at bounding box center [1438, 301] width 15 height 15
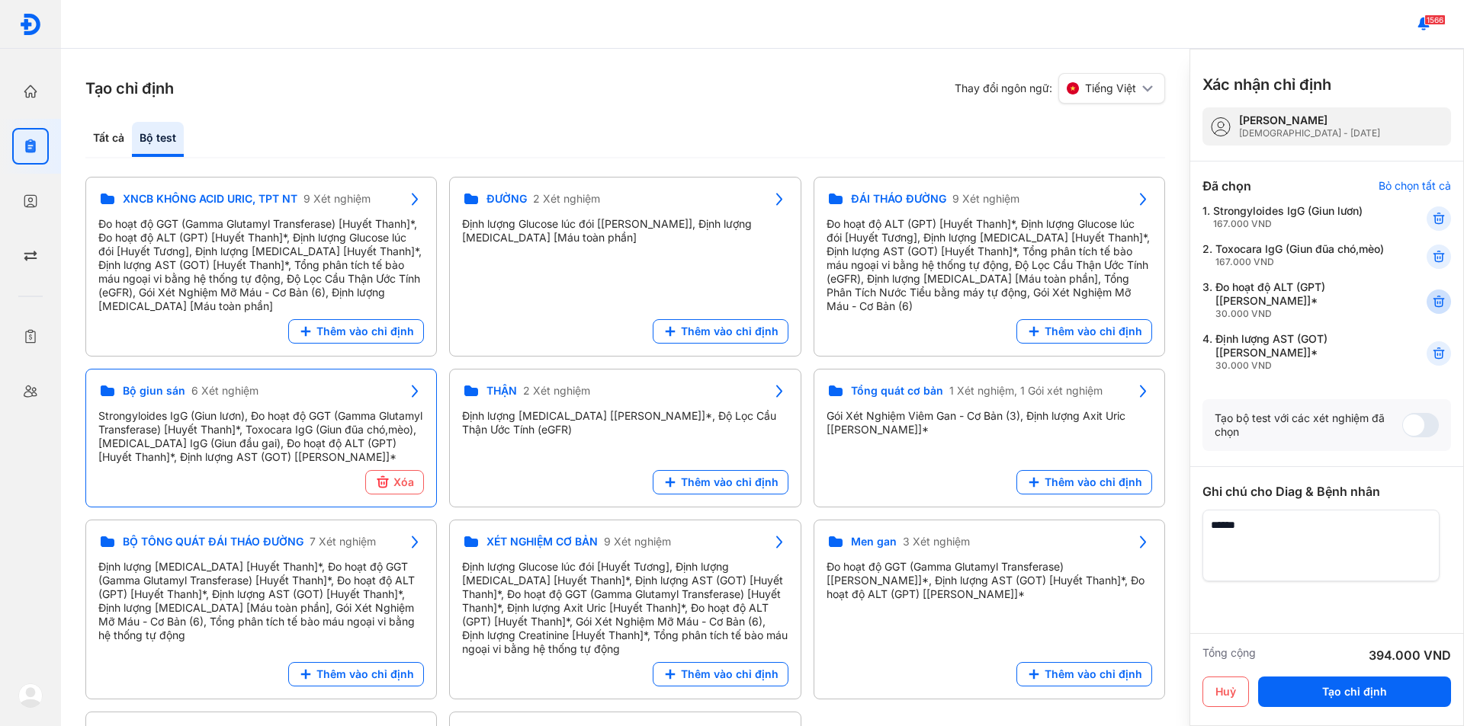
click at [1431, 309] on icon at bounding box center [1438, 301] width 15 height 15
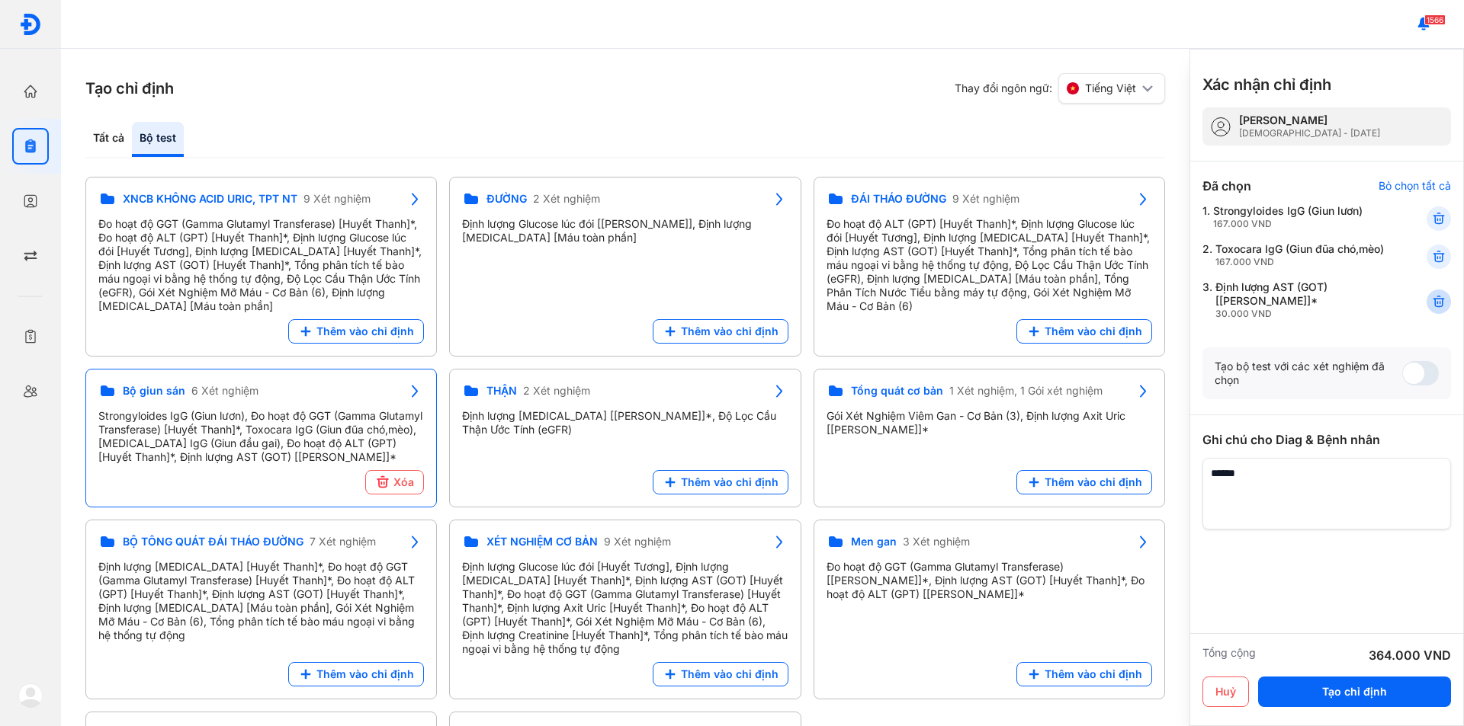
click at [1434, 308] on icon at bounding box center [1438, 301] width 15 height 15
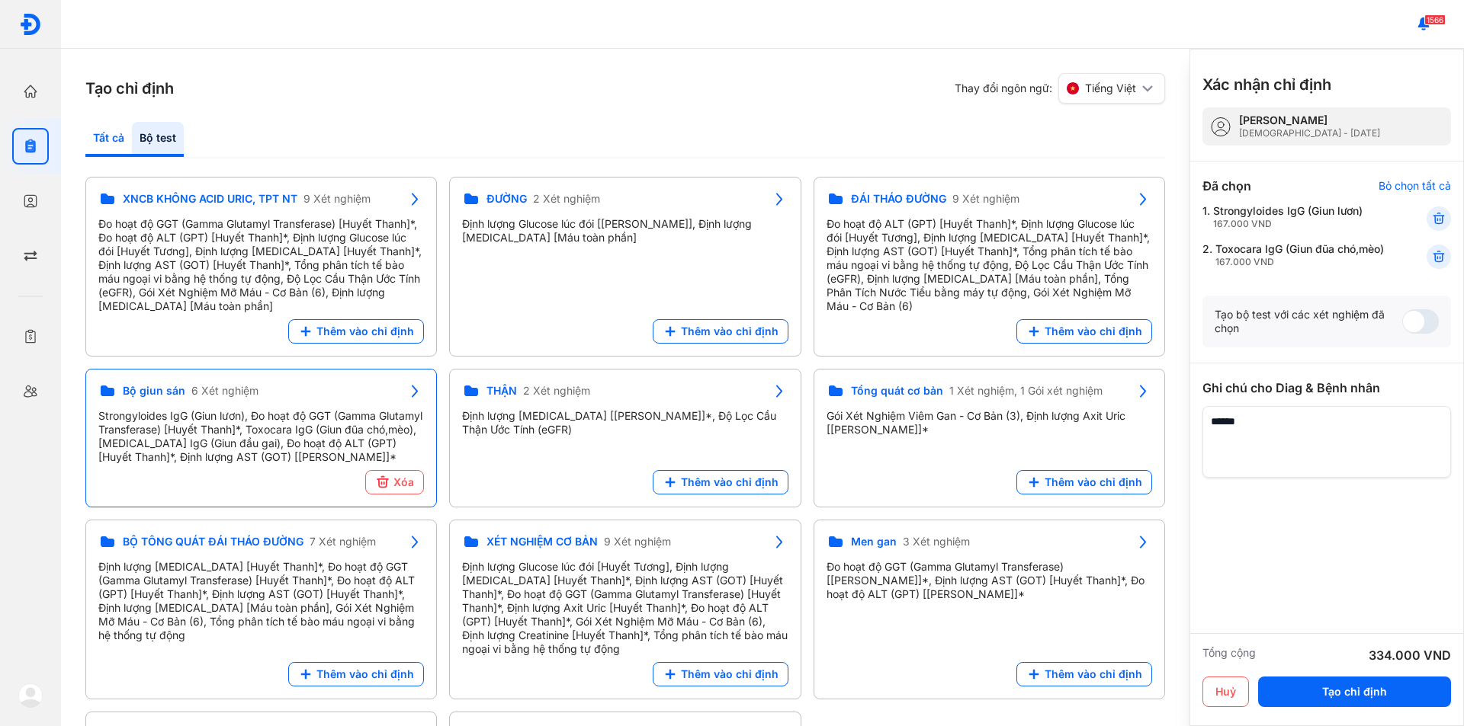
click at [132, 133] on div "Tất cả" at bounding box center [158, 139] width 52 height 35
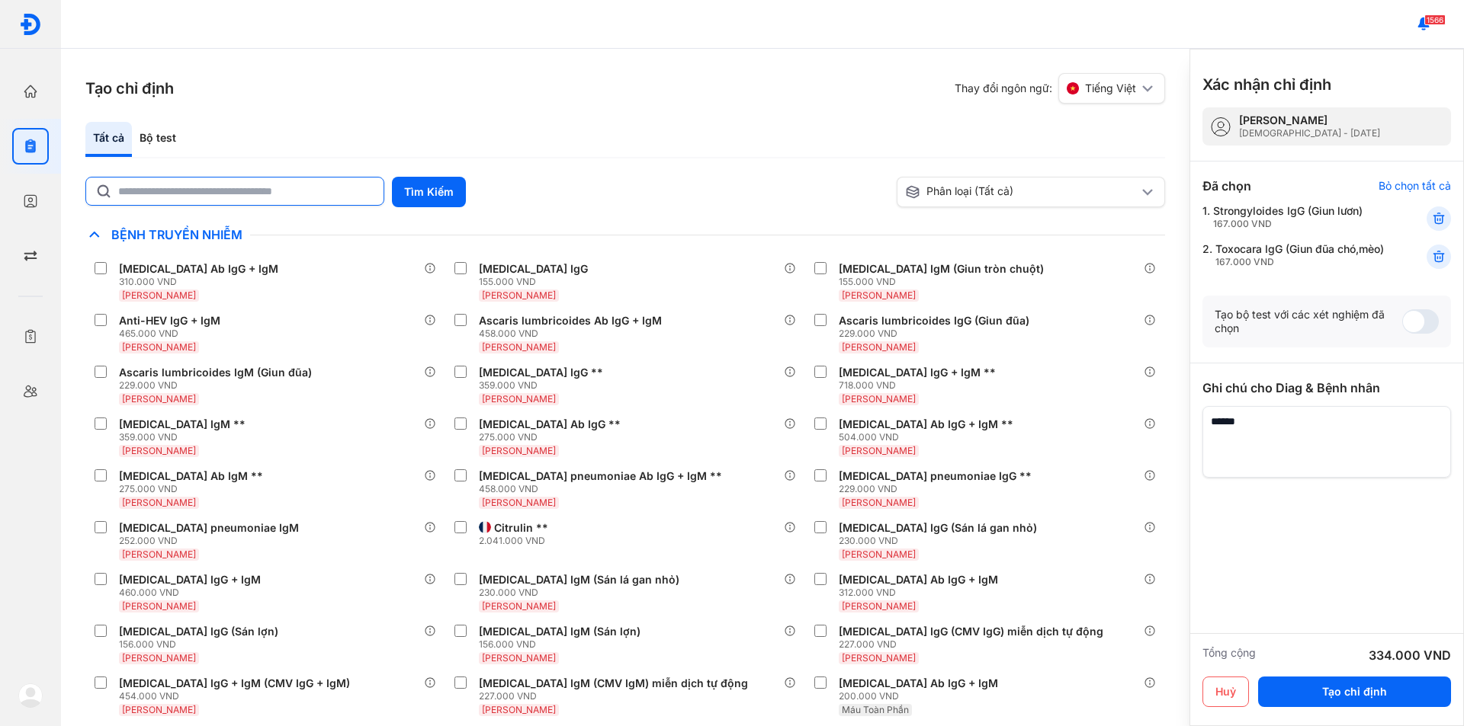
click at [176, 197] on input "text" at bounding box center [246, 191] width 256 height 27
type input "***"
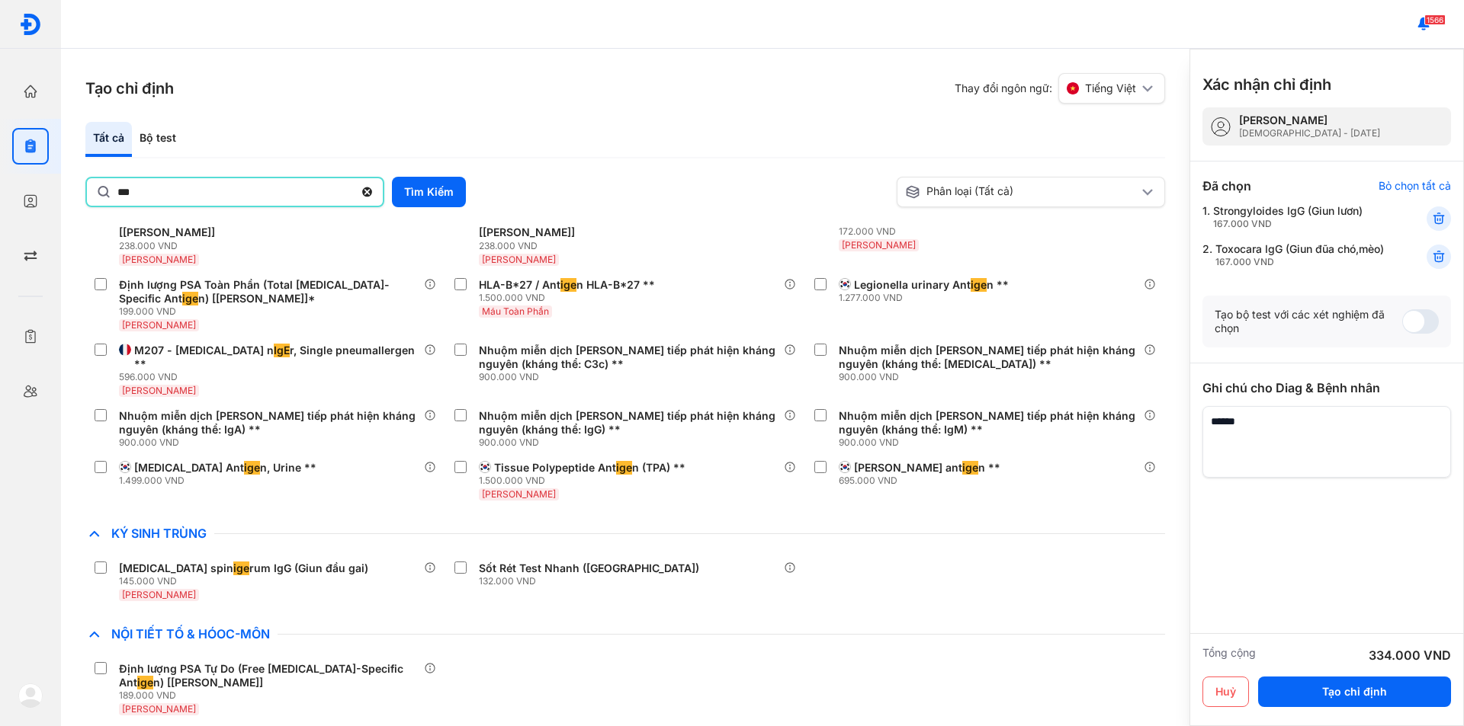
scroll to position [383, 0]
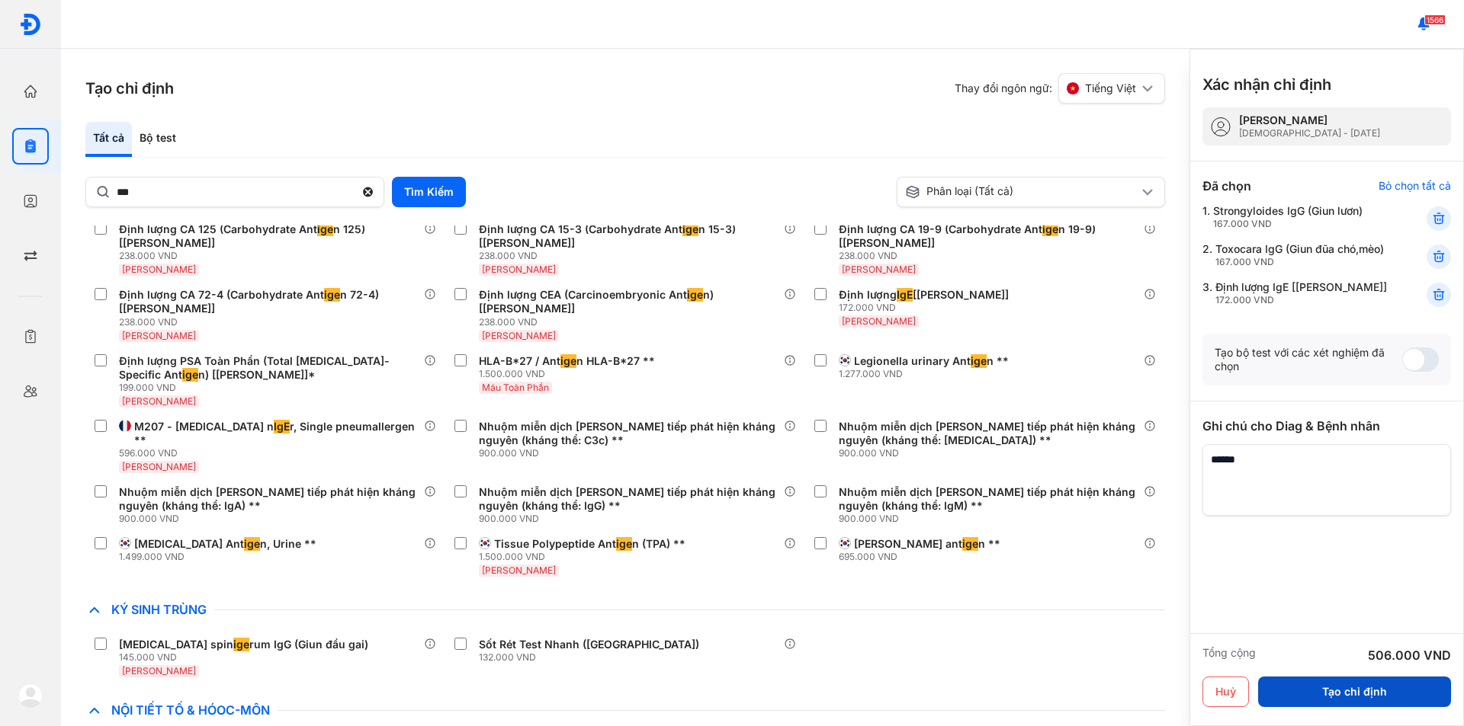
click at [1339, 692] on button "Tạo chỉ định" at bounding box center [1354, 692] width 193 height 30
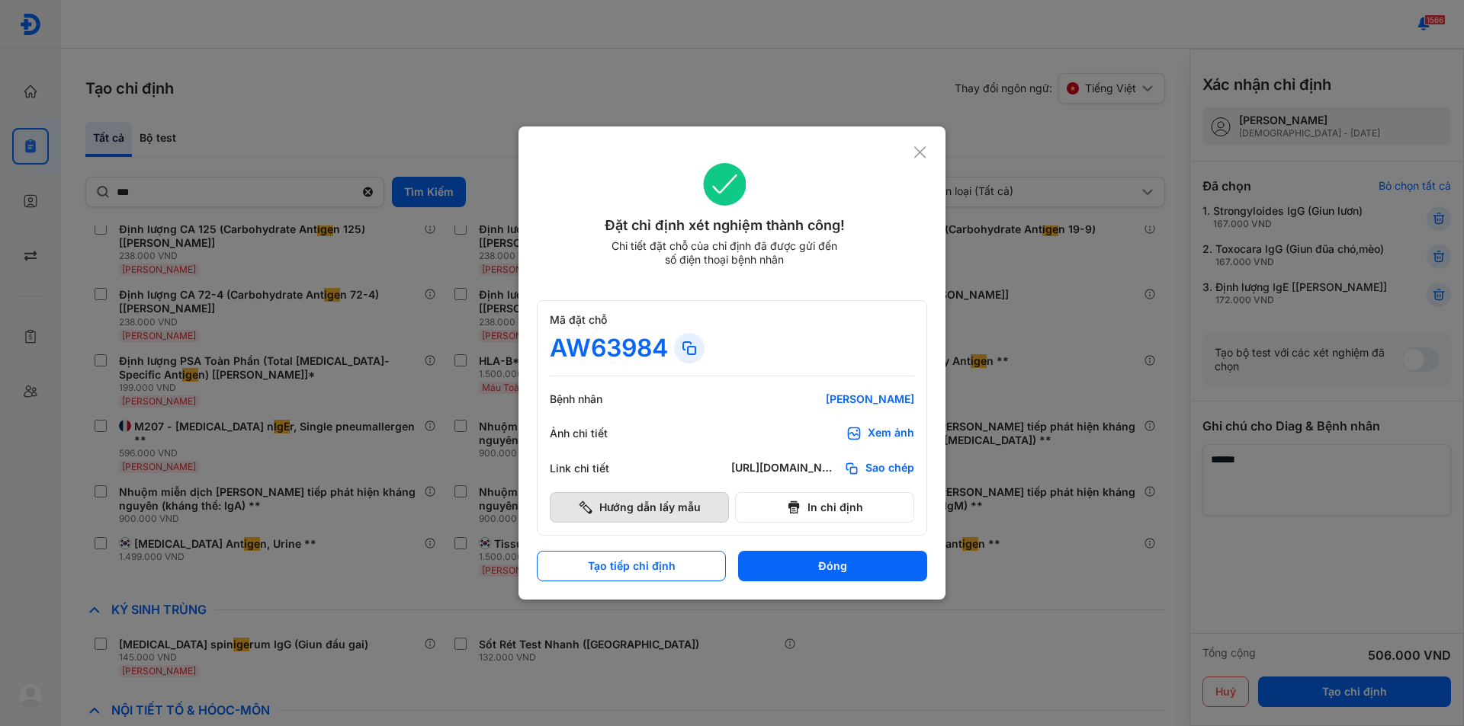
click at [643, 515] on button "Hướng dẫn lấy mẫu" at bounding box center [639, 507] width 179 height 30
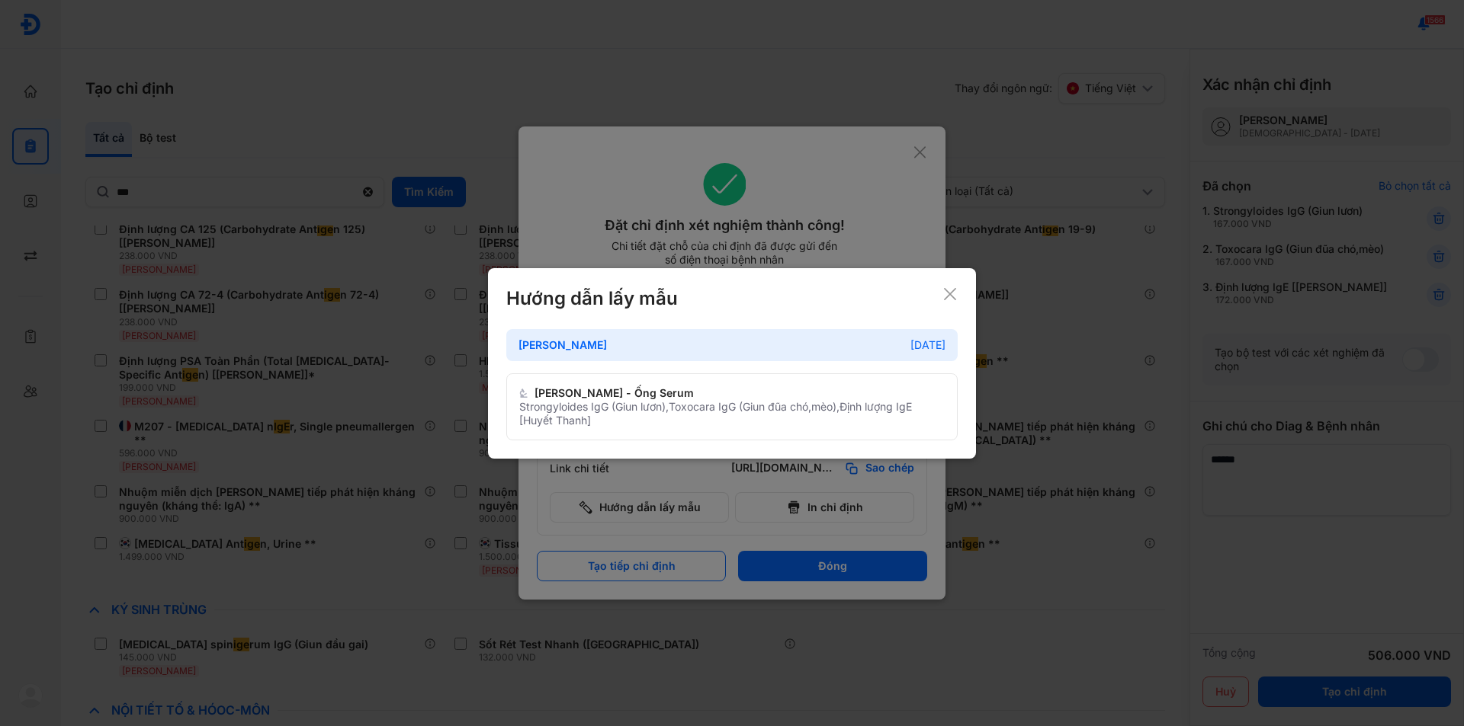
click at [951, 291] on icon at bounding box center [949, 294] width 15 height 15
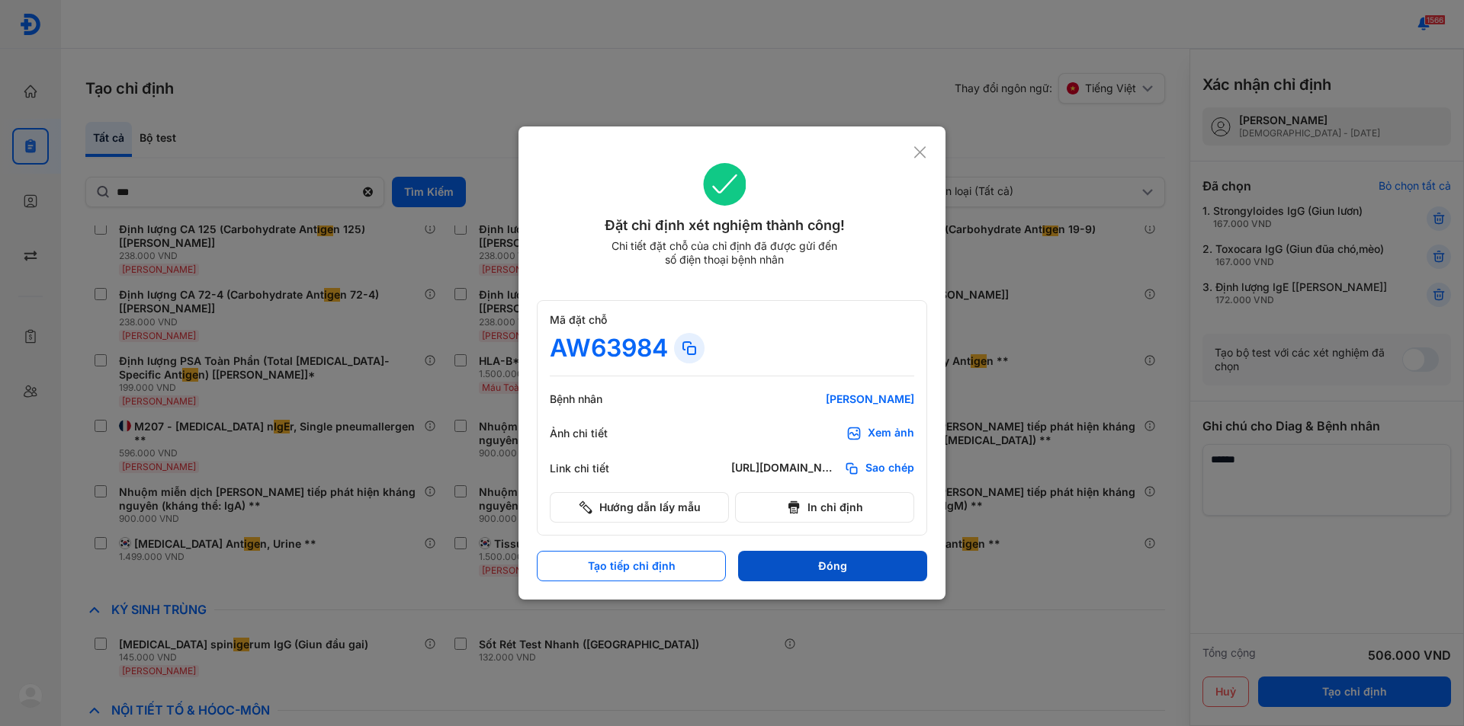
click at [787, 565] on button "Đóng" at bounding box center [832, 566] width 189 height 30
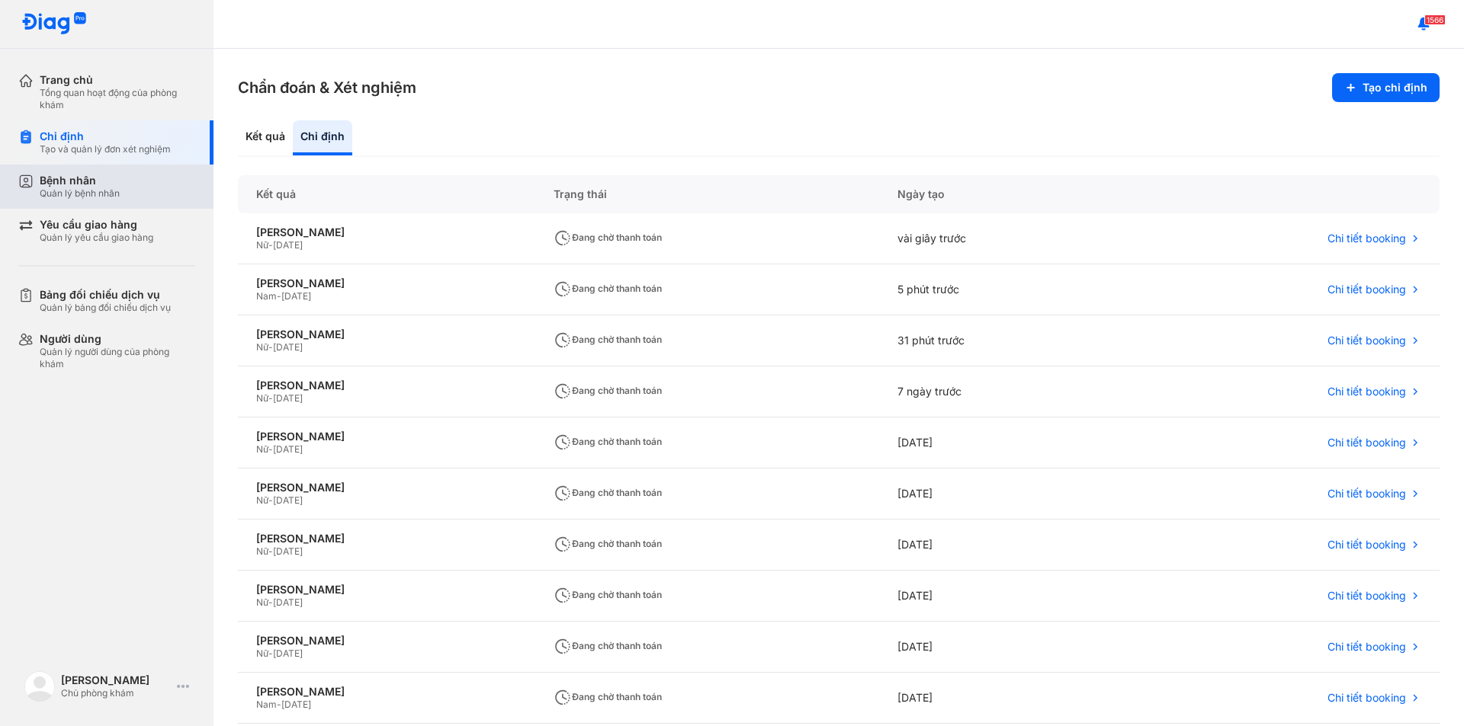
click at [80, 179] on div "Bệnh nhân" at bounding box center [80, 181] width 80 height 14
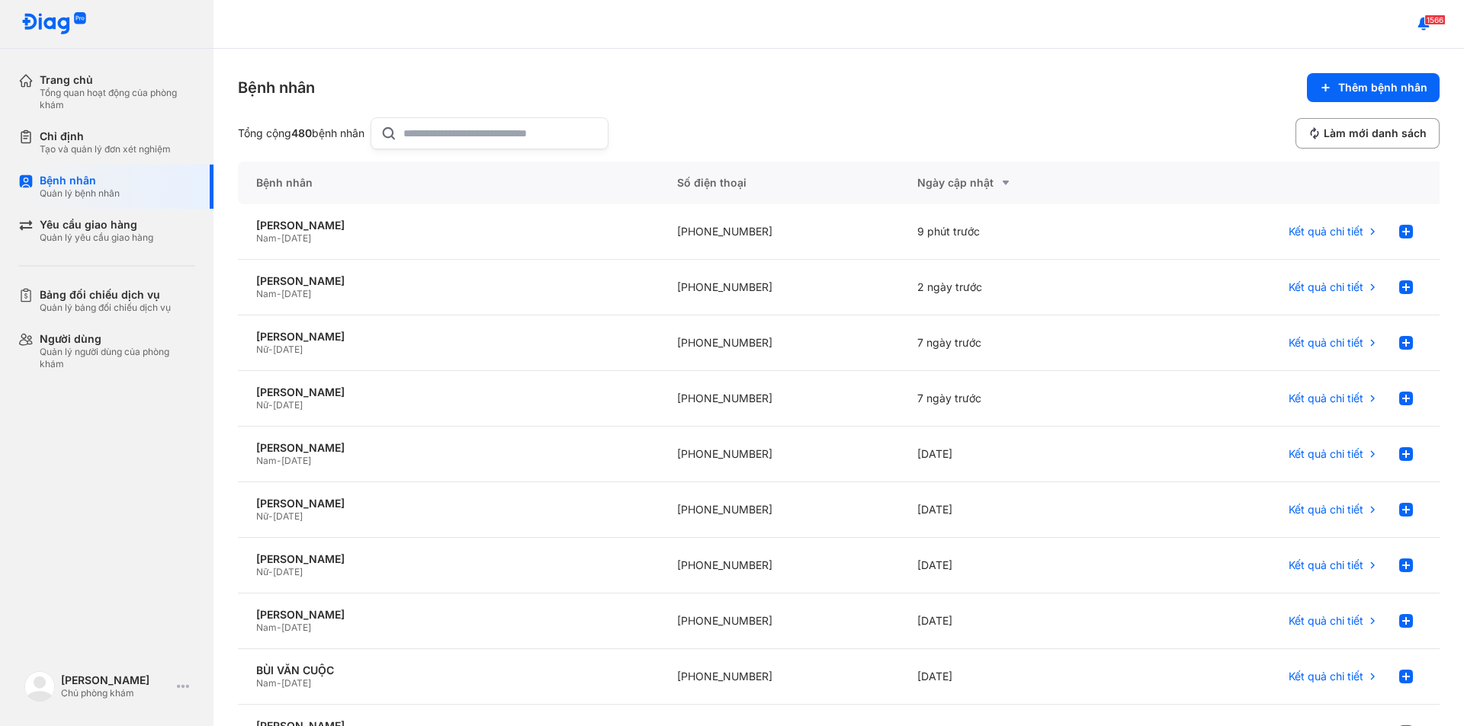
click at [473, 132] on input "text" at bounding box center [500, 133] width 195 height 30
type input "**********"
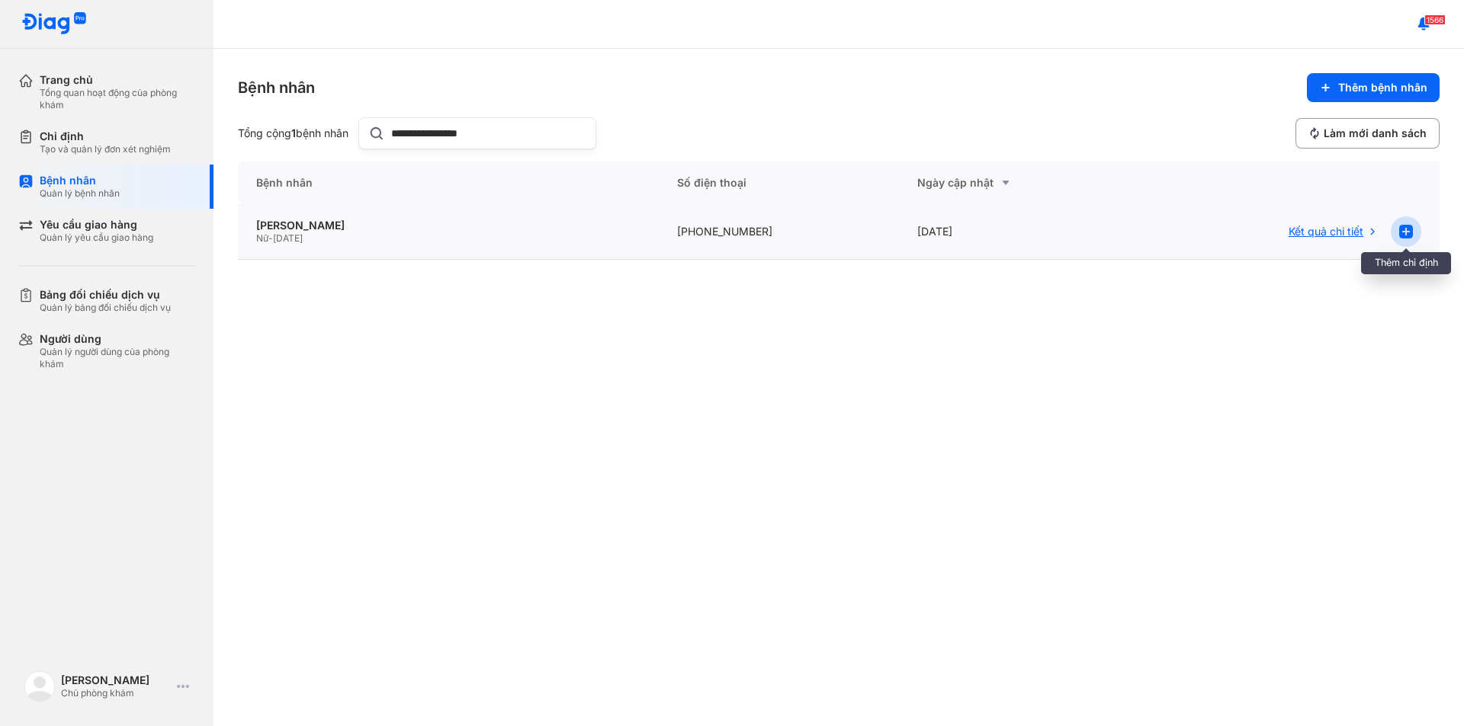
click at [1405, 226] on use at bounding box center [1406, 232] width 14 height 14
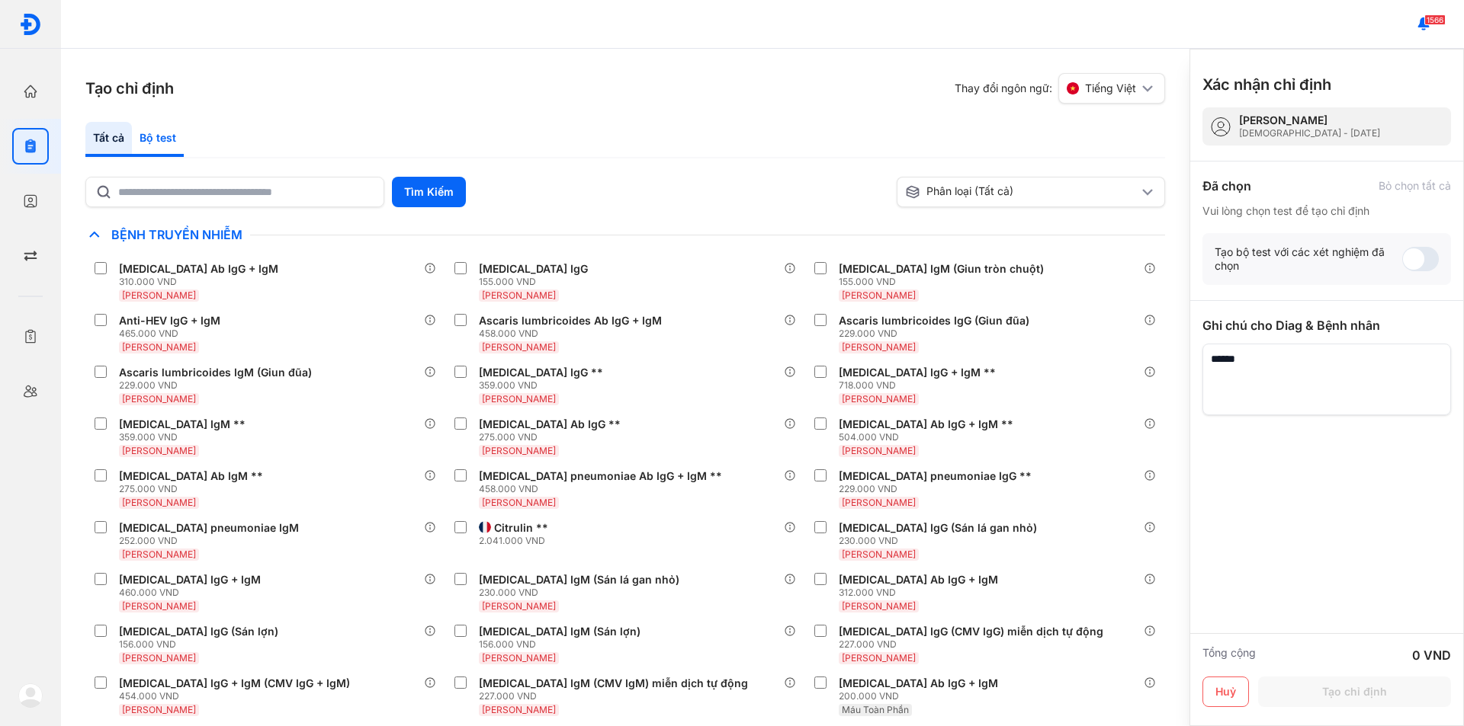
click at [146, 141] on div "Bộ test" at bounding box center [158, 139] width 52 height 35
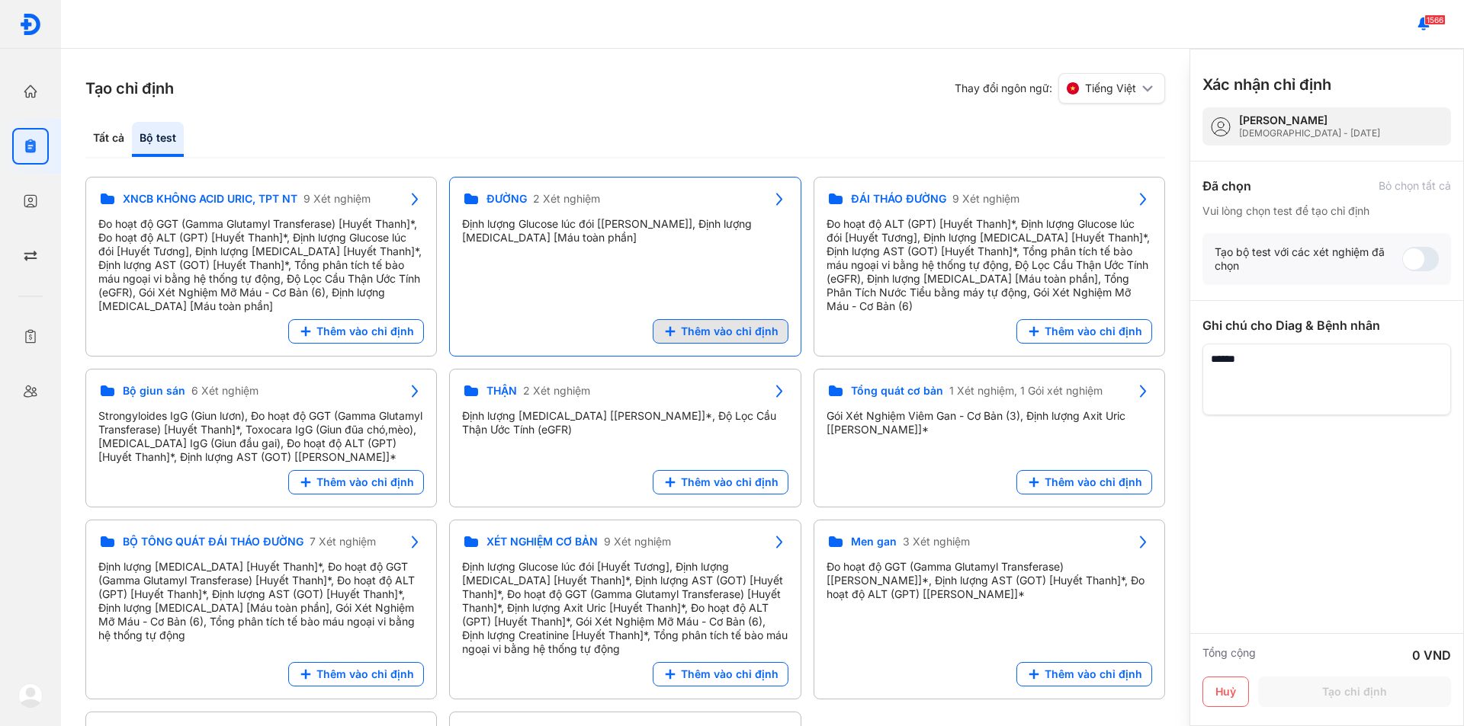
click at [697, 336] on span "Thêm vào chỉ định" at bounding box center [730, 332] width 98 height 14
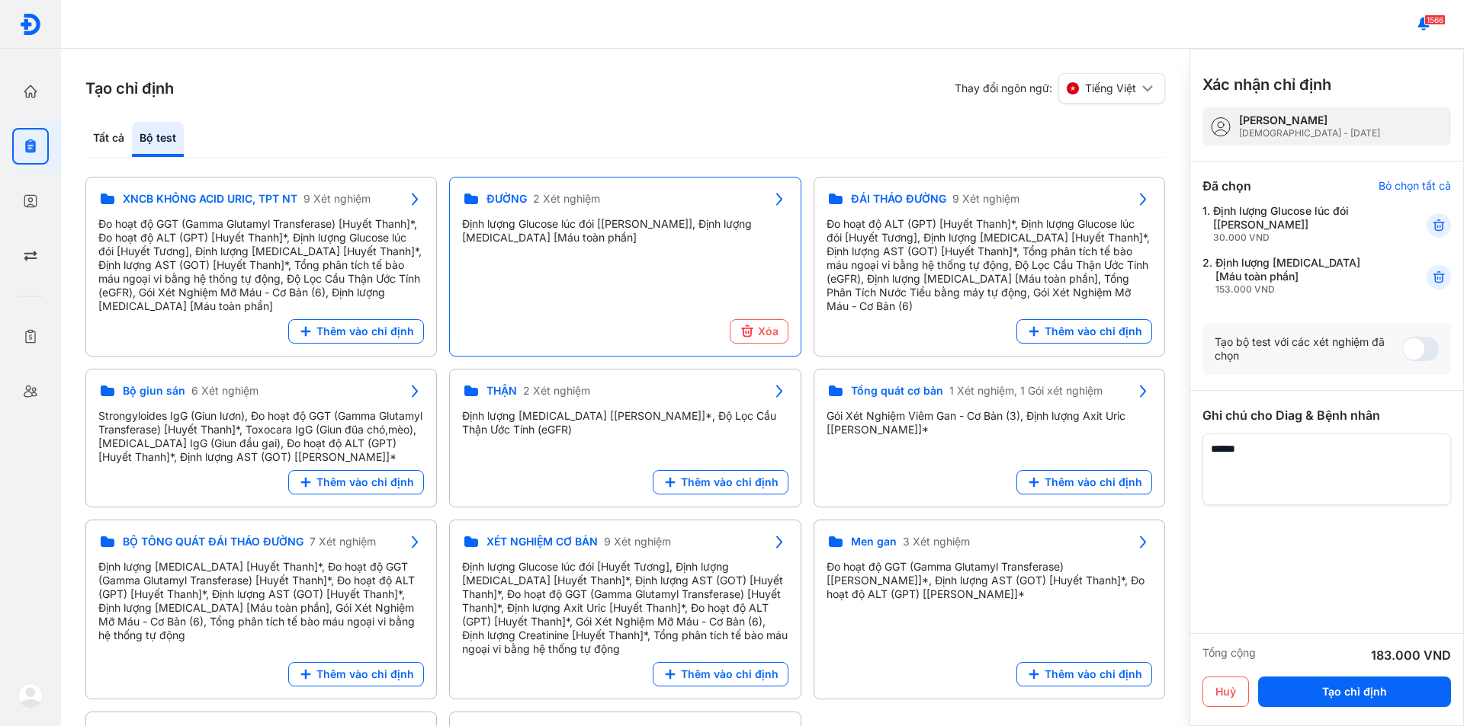
drag, startPoint x: 374, startPoint y: 131, endPoint x: 319, endPoint y: 137, distance: 56.0
click at [369, 127] on div "Tất cả Bộ test" at bounding box center [624, 140] width 1079 height 37
click at [132, 136] on div "Tất cả" at bounding box center [158, 139] width 52 height 35
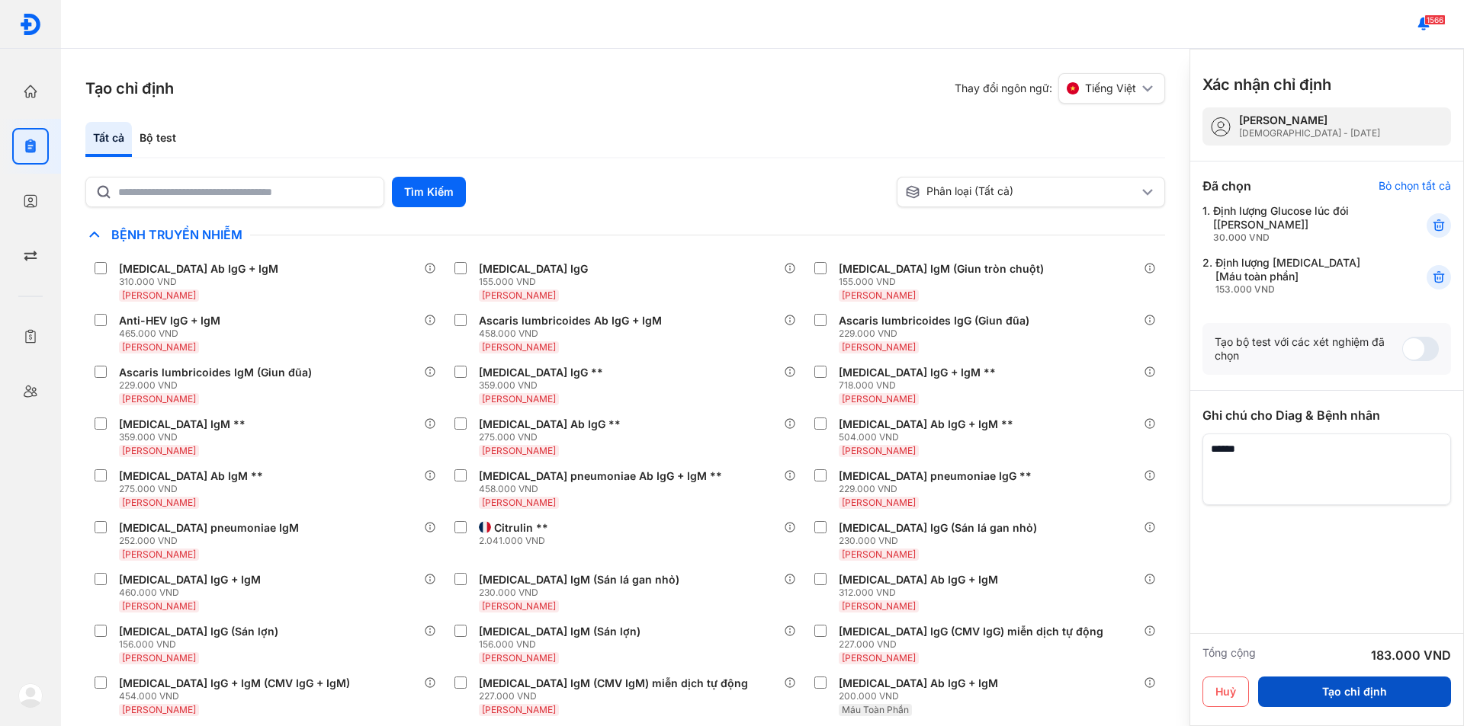
click at [1360, 700] on button "Tạo chỉ định" at bounding box center [1354, 692] width 193 height 30
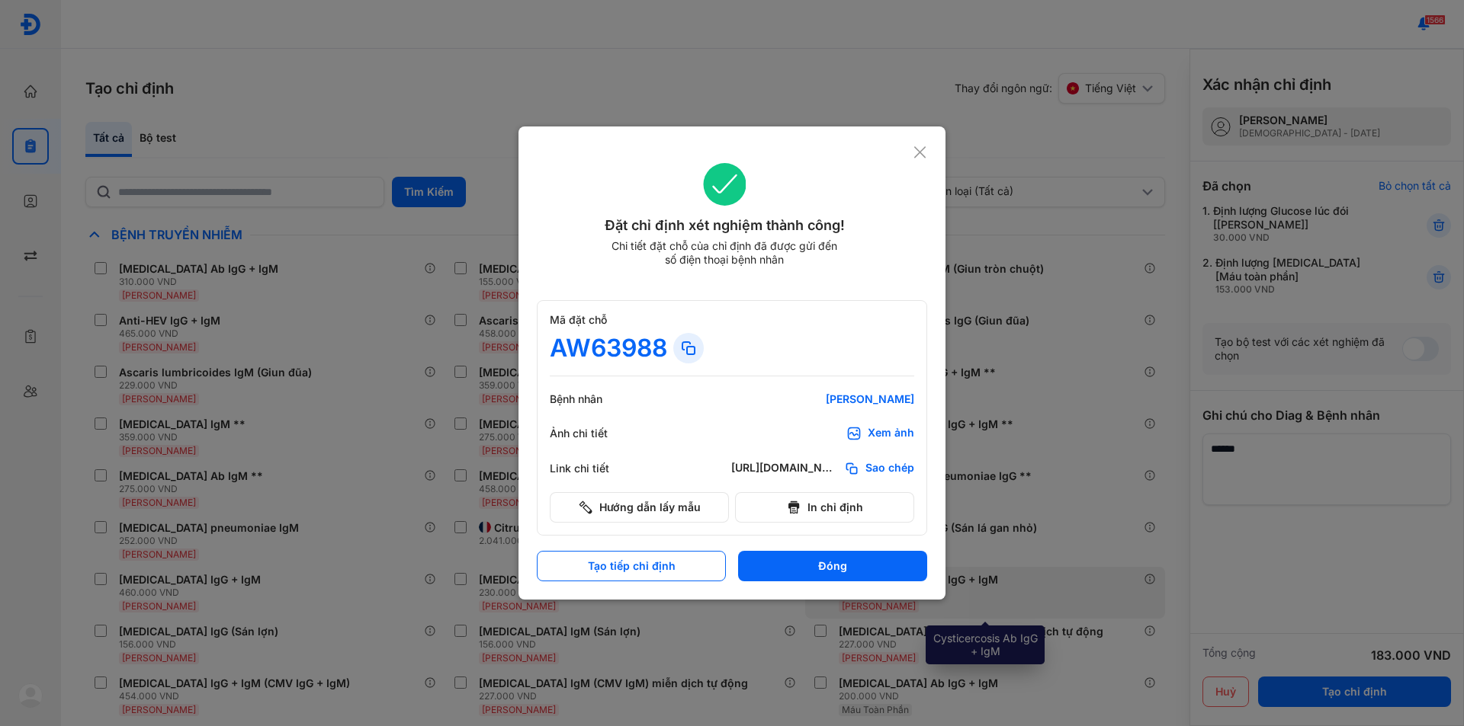
click at [836, 578] on button "Đóng" at bounding box center [832, 566] width 189 height 30
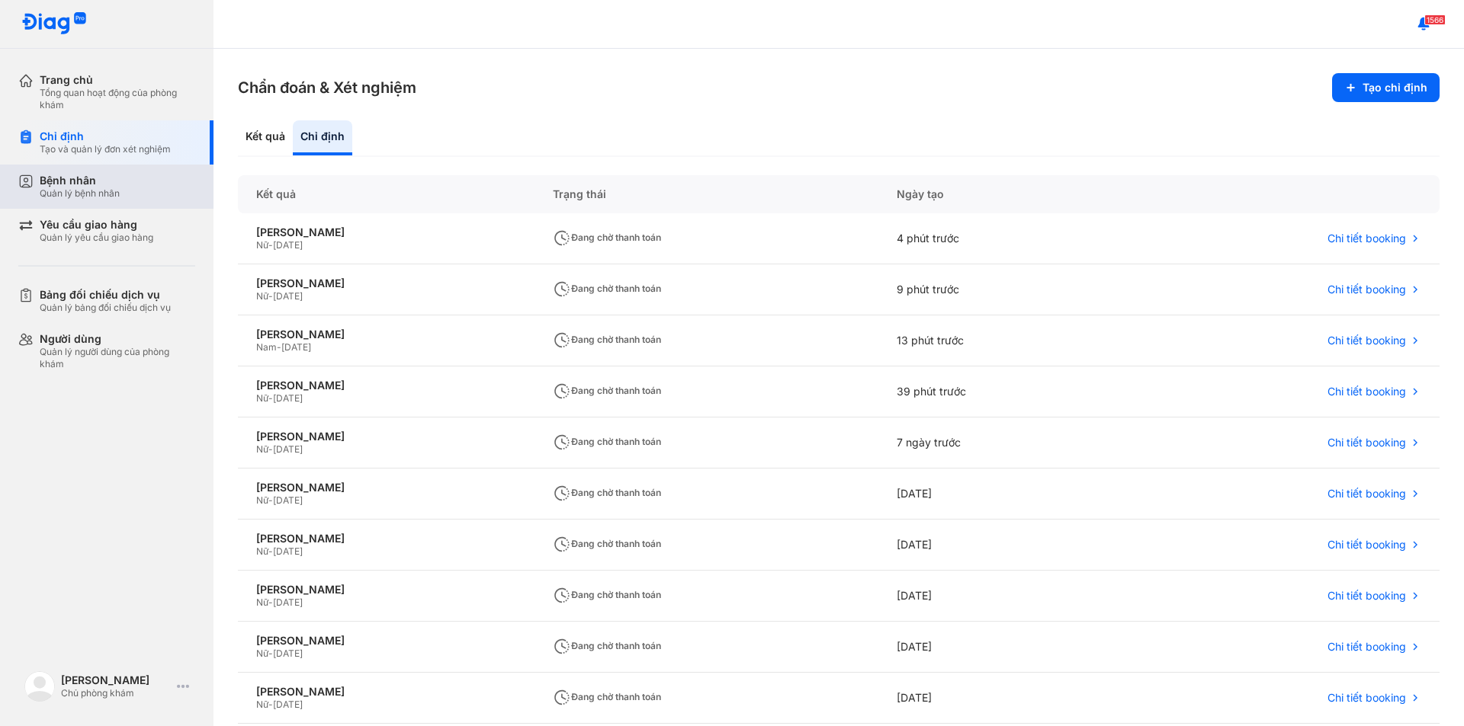
click at [48, 190] on div "Quản lý bệnh nhân" at bounding box center [80, 194] width 80 height 12
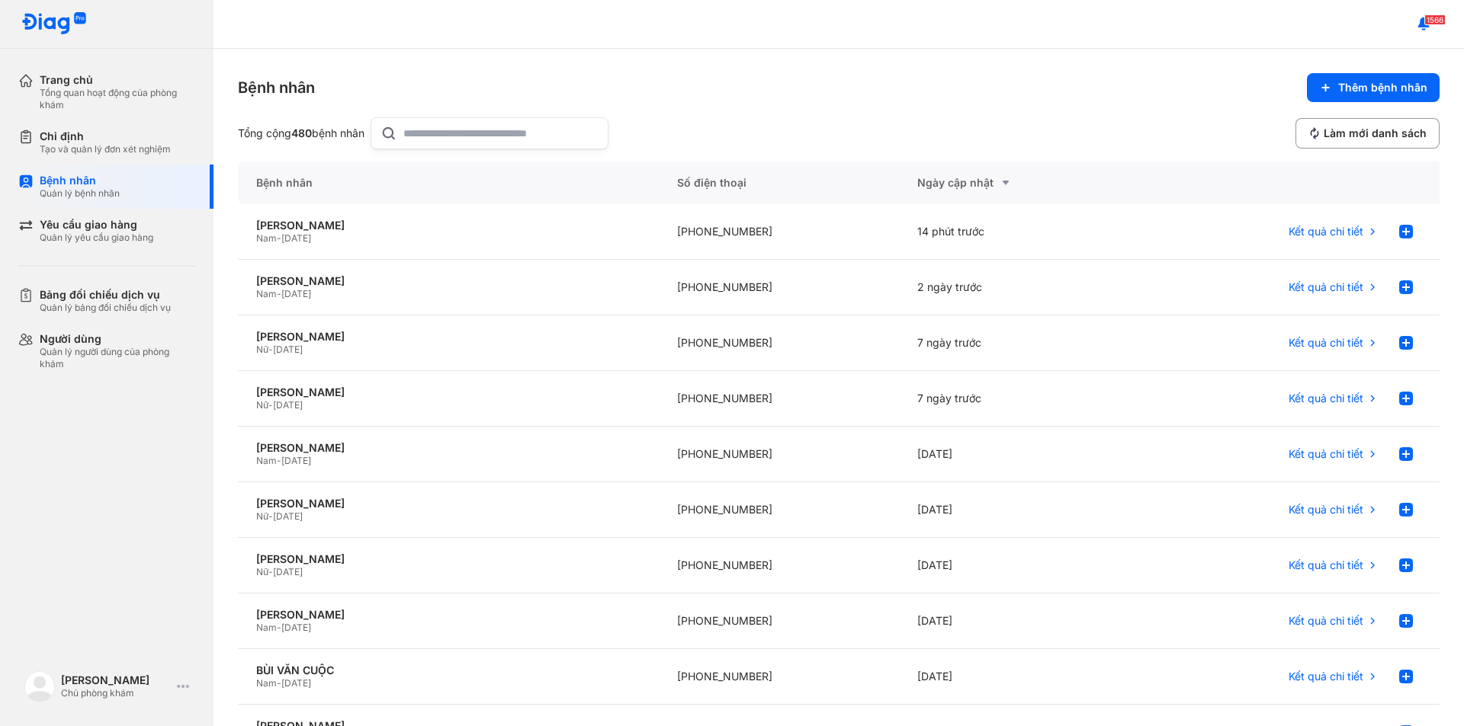
click at [416, 134] on input "text" at bounding box center [500, 133] width 195 height 30
type input "*******"
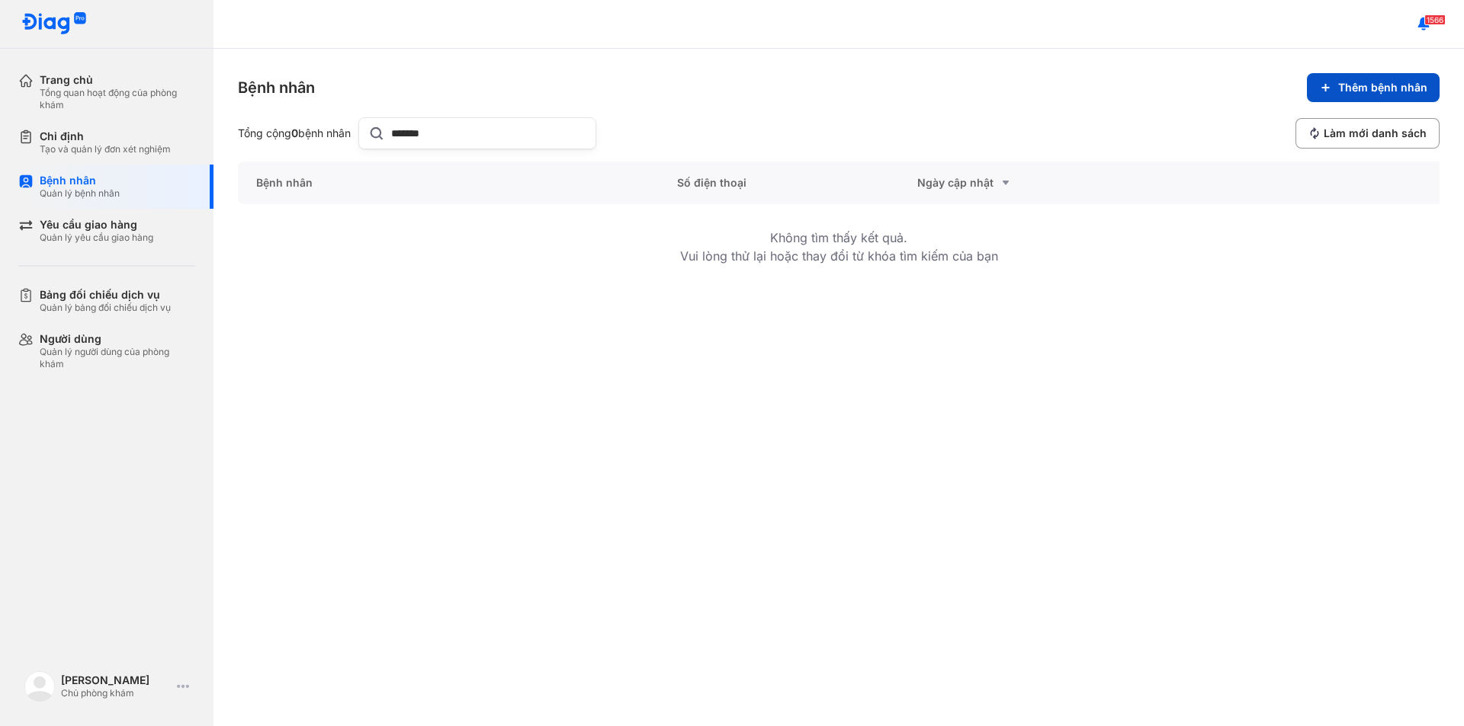
click at [1401, 80] on button "Thêm bệnh nhân" at bounding box center [1373, 87] width 133 height 29
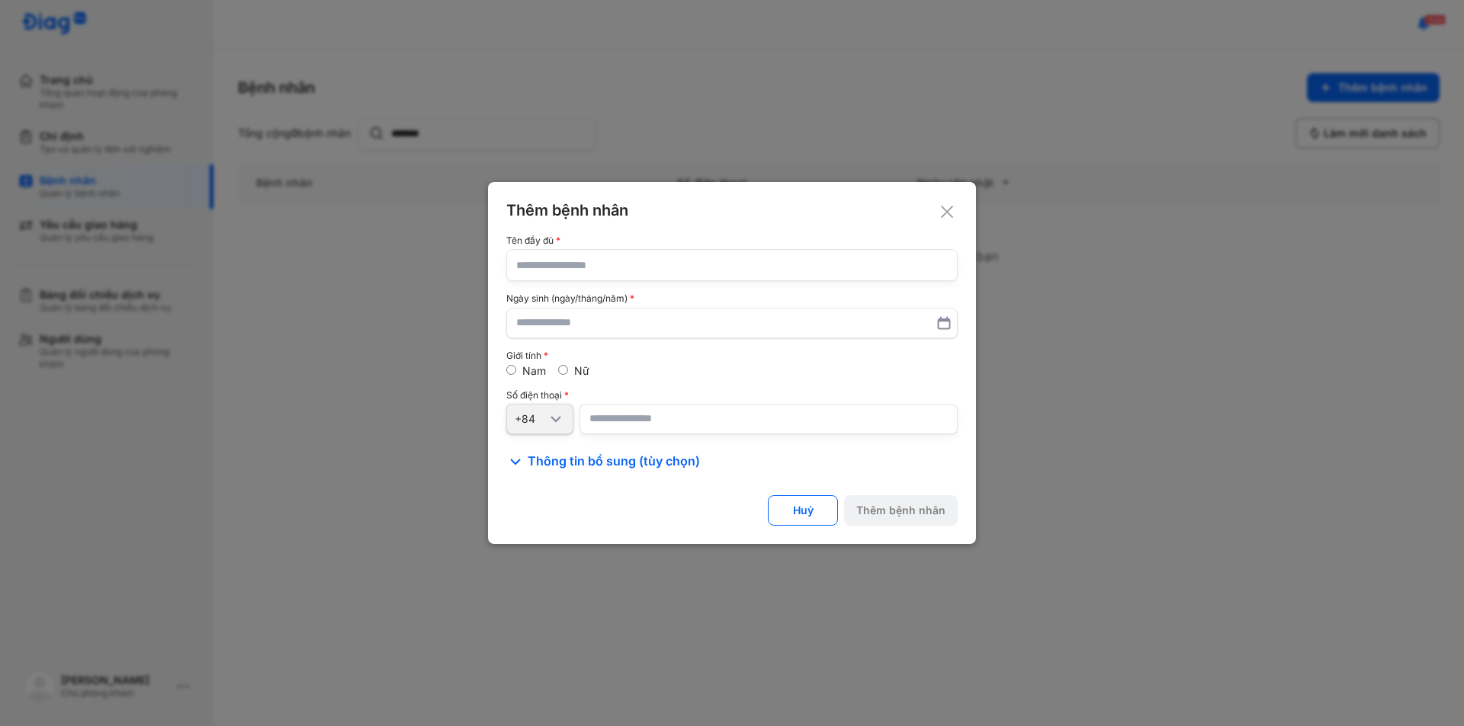
click at [566, 265] on input "text" at bounding box center [731, 265] width 431 height 30
type input "**********"
click at [522, 321] on input "text" at bounding box center [731, 322] width 431 height 27
type input "**********"
click at [577, 370] on label "Nữ" at bounding box center [581, 371] width 15 height 13
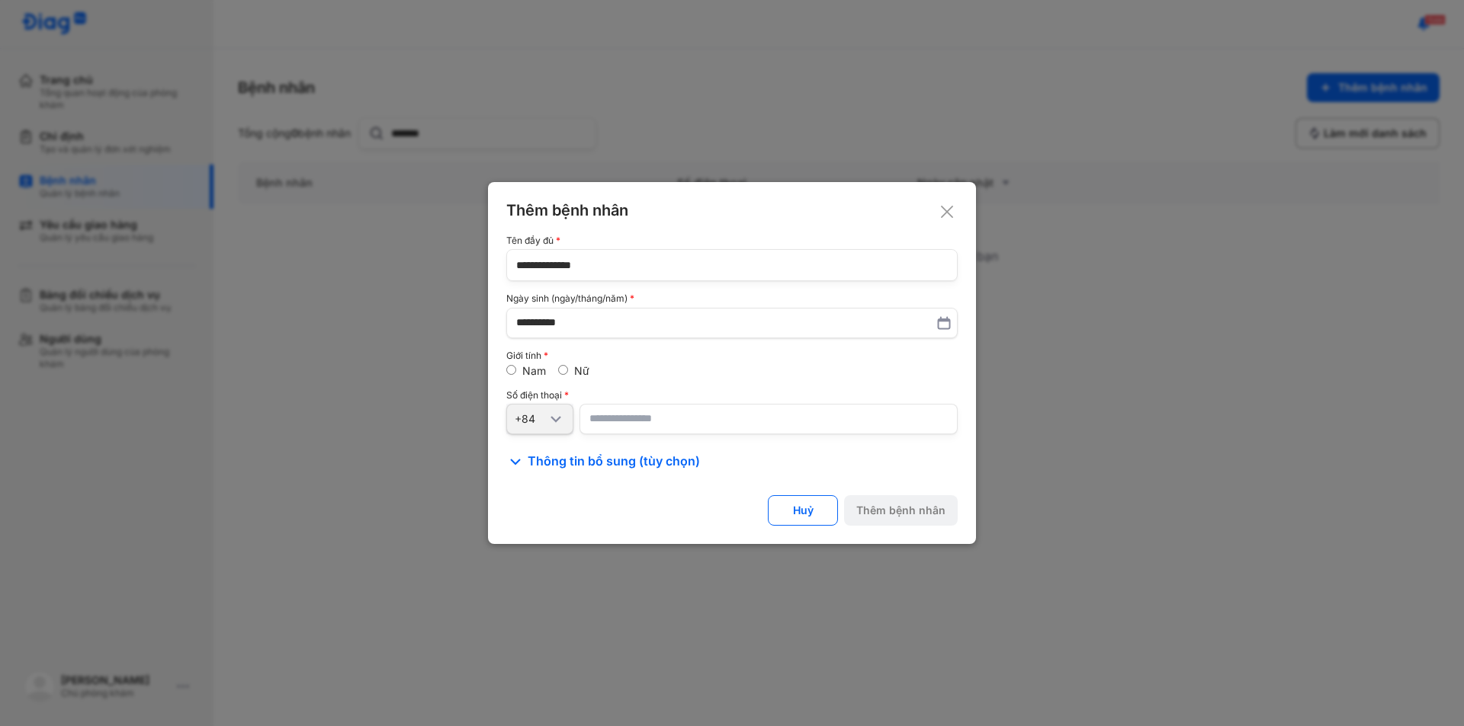
click at [576, 459] on span "Thông tin bổ sung (tùy chọn)" at bounding box center [613, 462] width 172 height 18
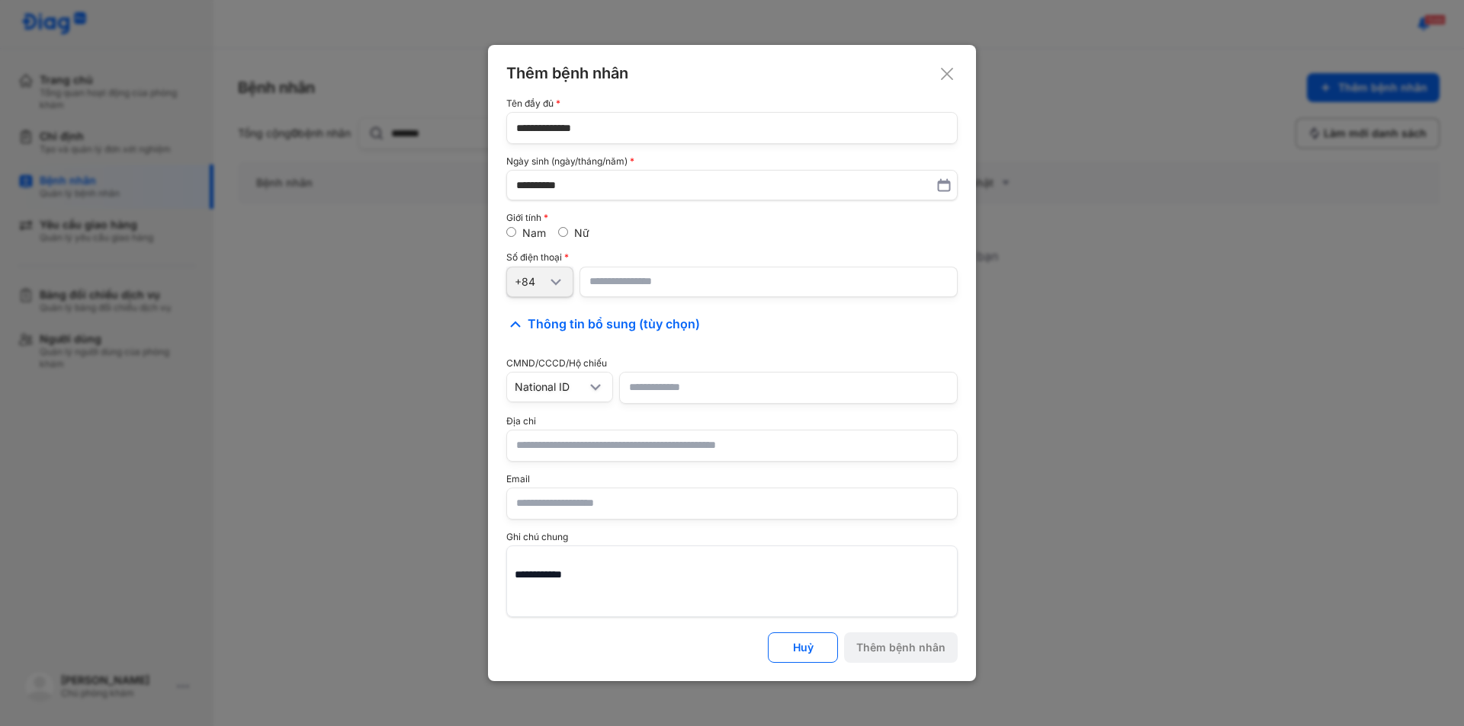
click at [573, 443] on input "text" at bounding box center [731, 446] width 431 height 30
type input "*"
type input "**********"
click at [653, 281] on input "number" at bounding box center [768, 282] width 378 height 30
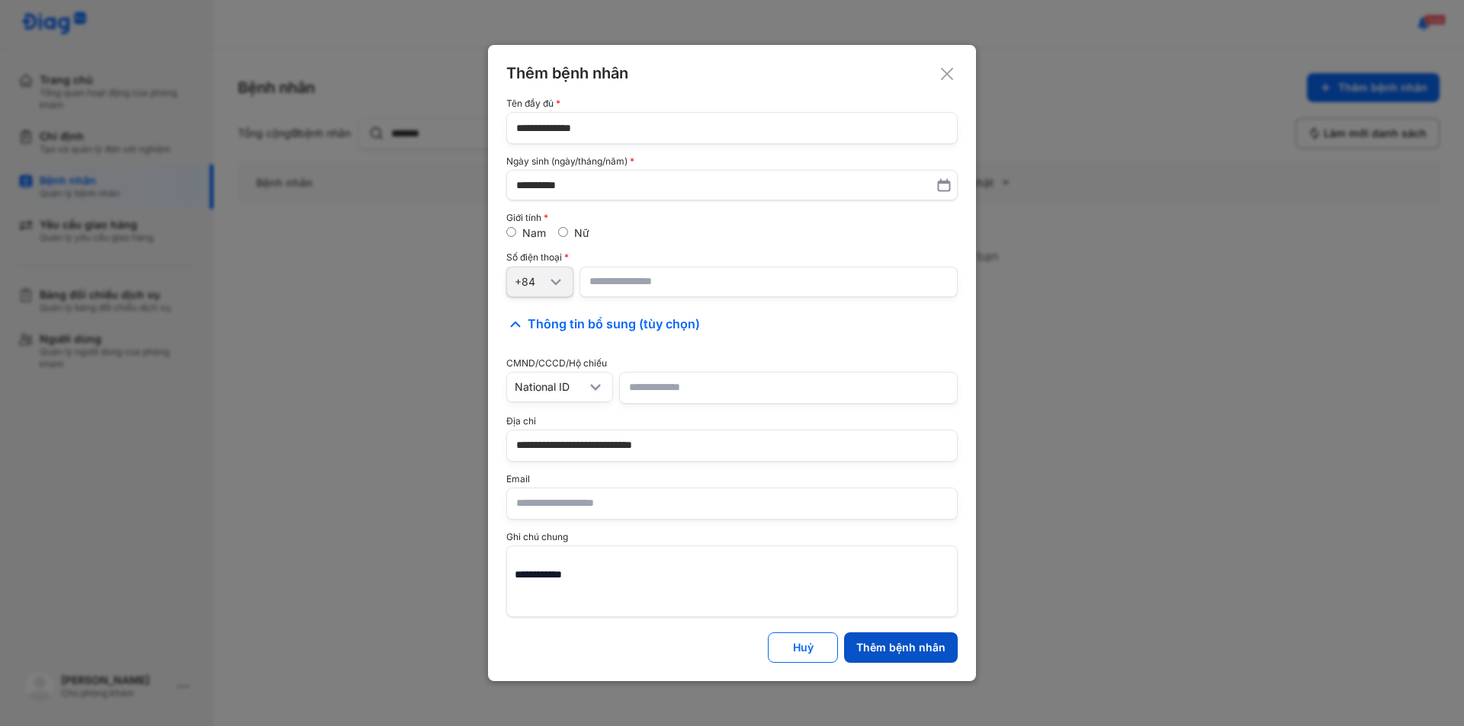
type input "**********"
click at [894, 646] on div "Thêm bệnh nhân" at bounding box center [900, 648] width 89 height 14
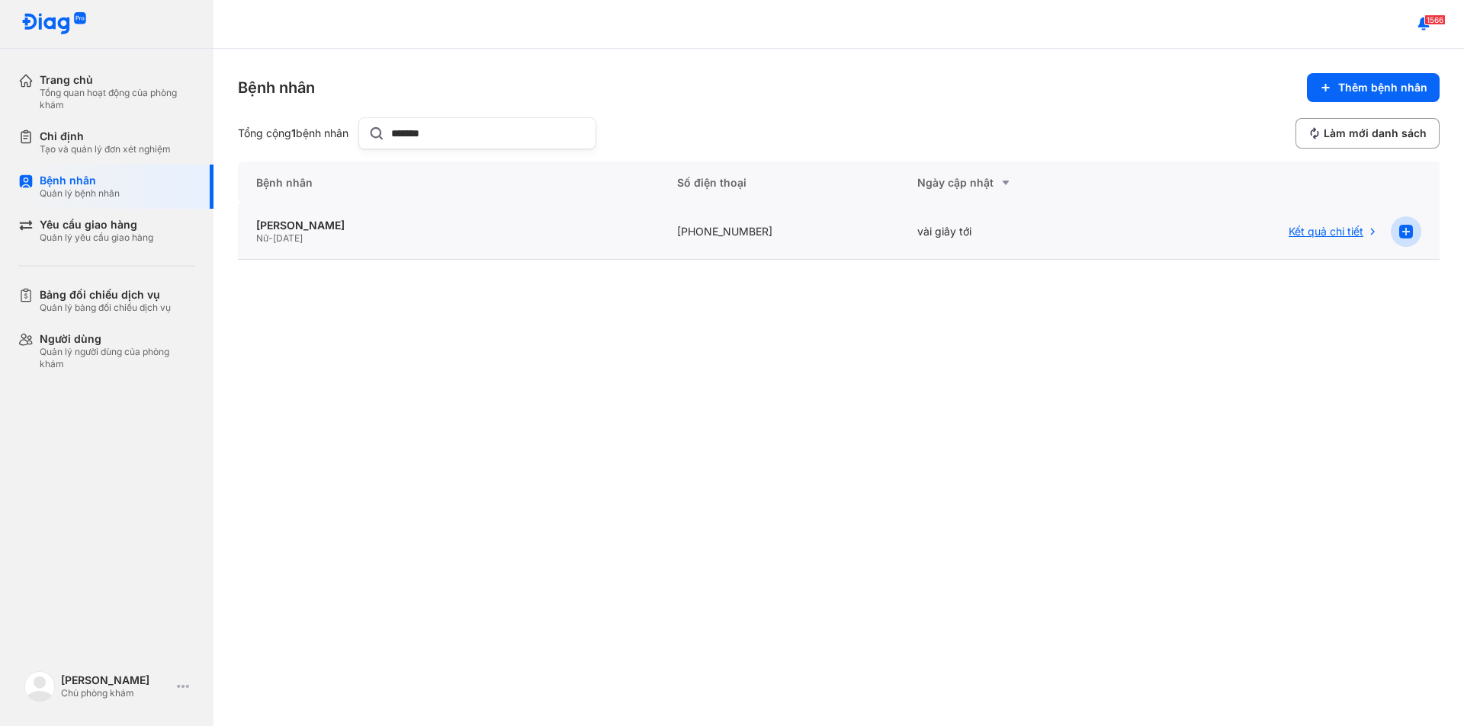
click at [1408, 232] on icon at bounding box center [1405, 232] width 18 height 18
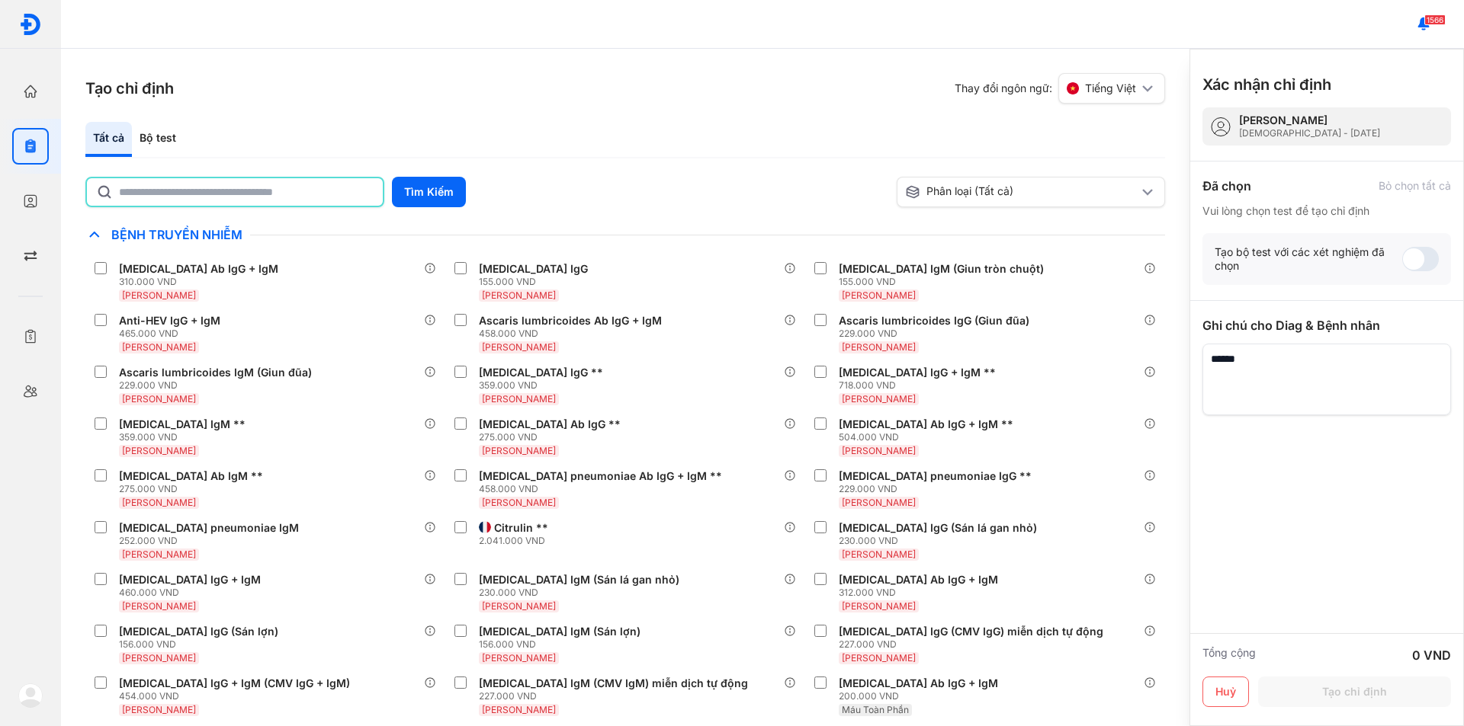
click at [172, 202] on input "text" at bounding box center [246, 191] width 255 height 27
type input "**"
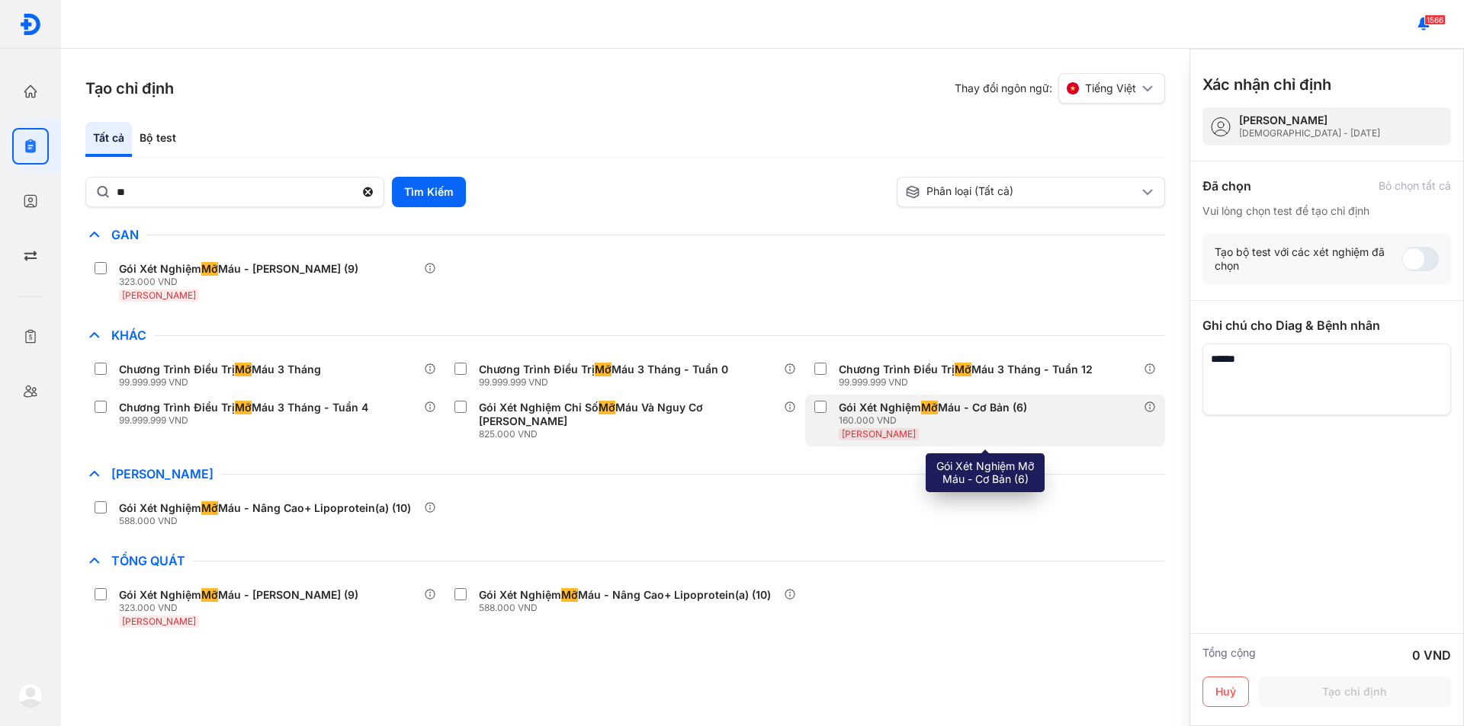
click at [903, 424] on div "160.000 VND" at bounding box center [936, 421] width 194 height 12
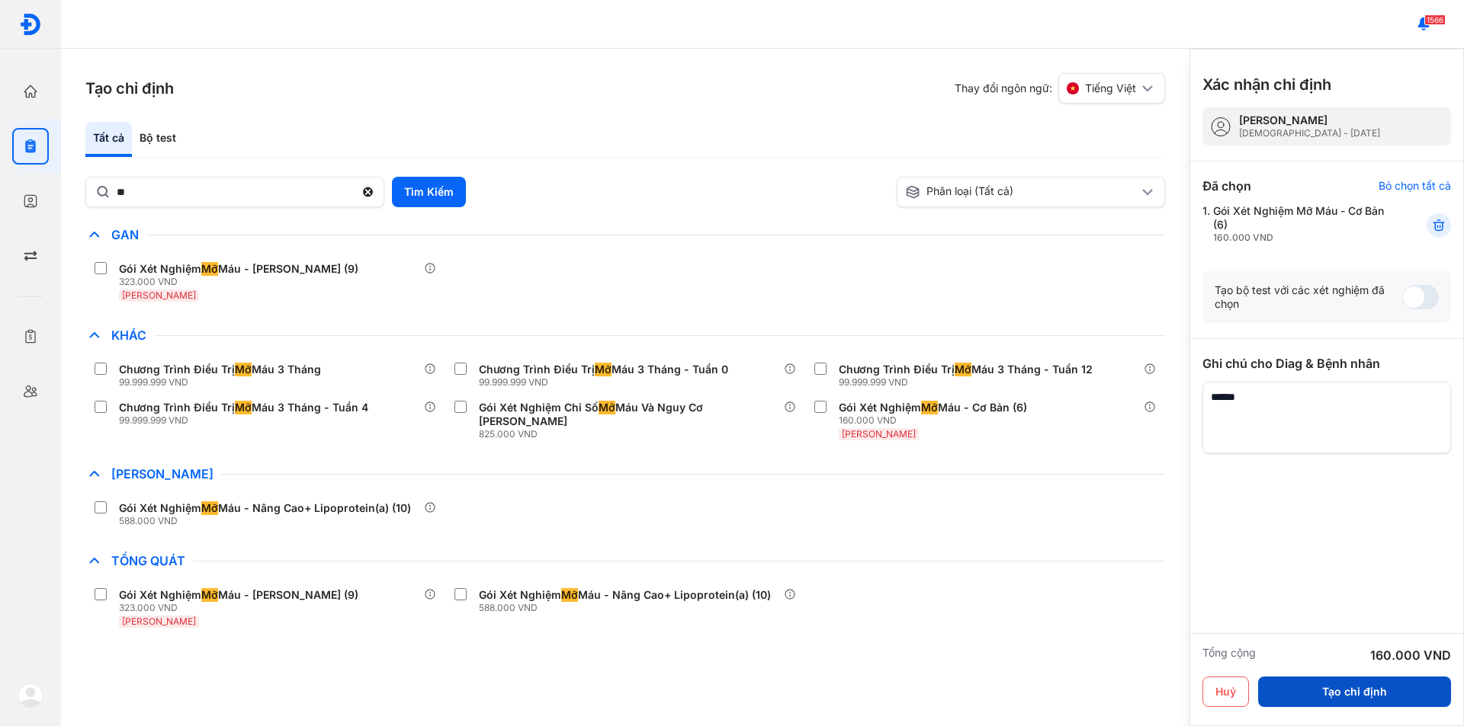
click at [1364, 695] on button "Tạo chỉ định" at bounding box center [1354, 692] width 193 height 30
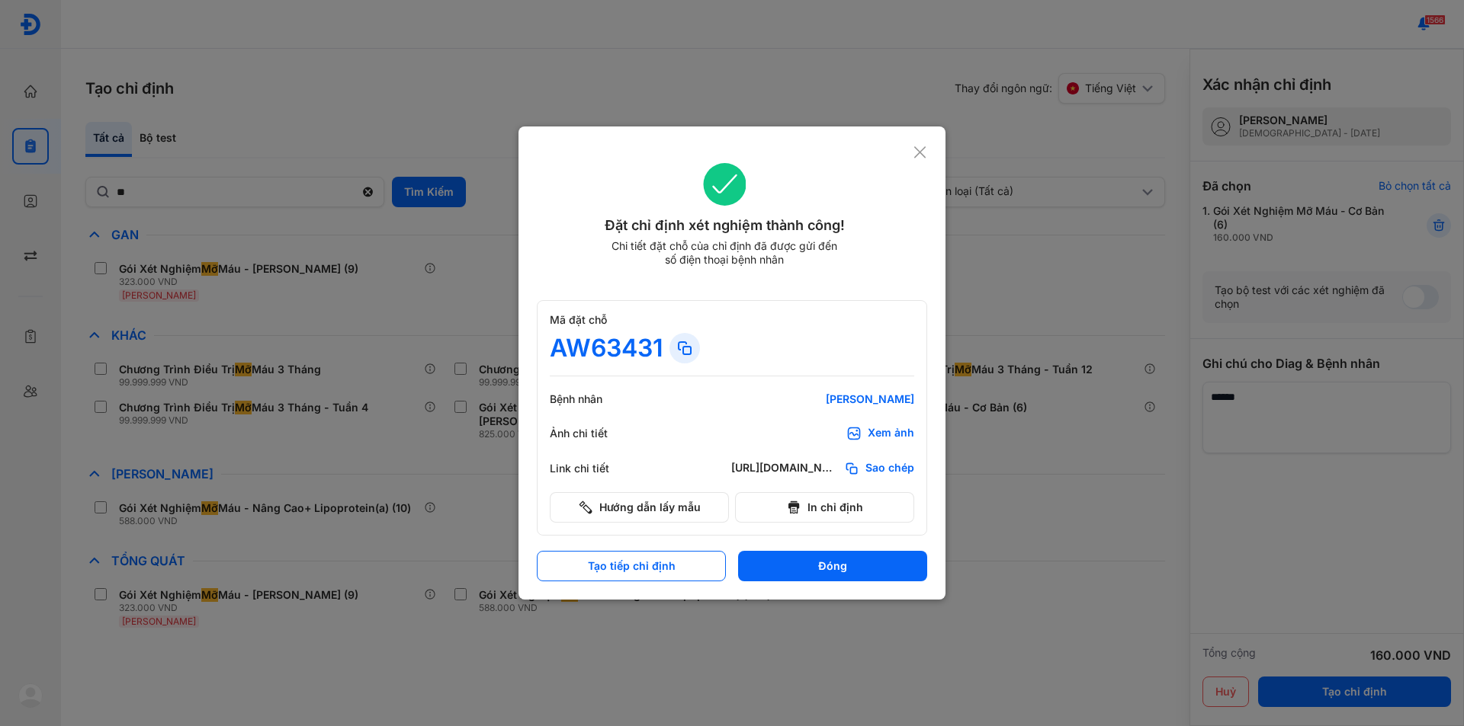
drag, startPoint x: 795, startPoint y: 560, endPoint x: 747, endPoint y: 548, distance: 49.5
click at [794, 560] on button "Đóng" at bounding box center [832, 566] width 189 height 30
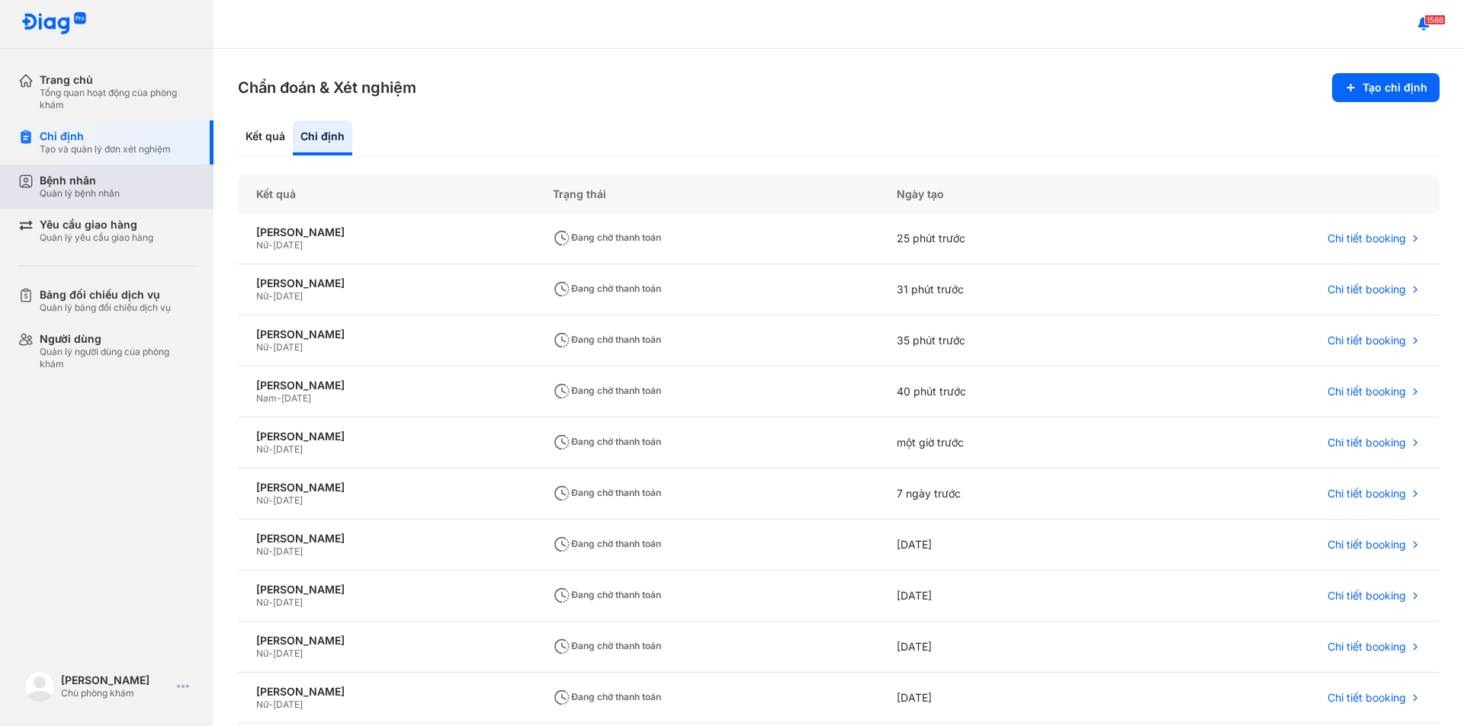
click at [59, 188] on div "Quản lý bệnh nhân" at bounding box center [80, 194] width 80 height 12
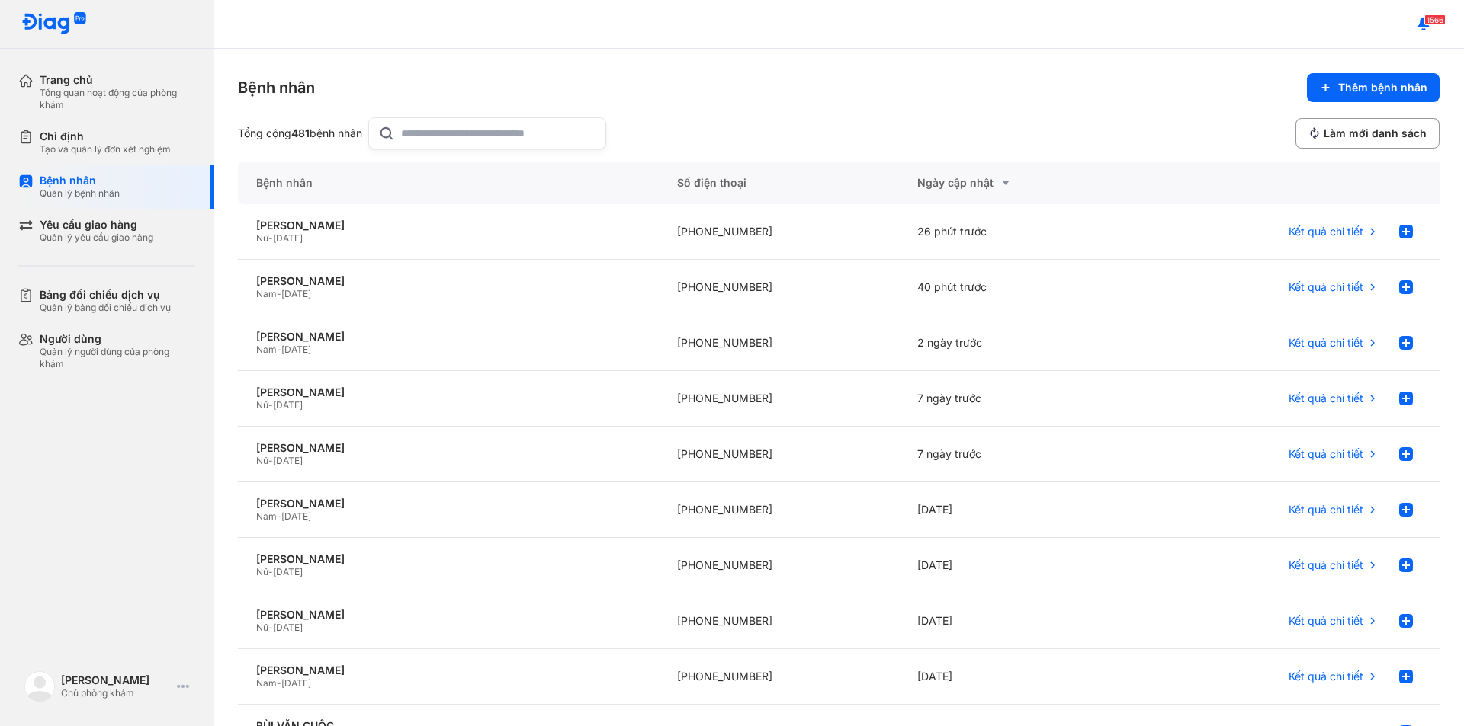
click at [435, 130] on input "text" at bounding box center [498, 133] width 195 height 30
type input "**********"
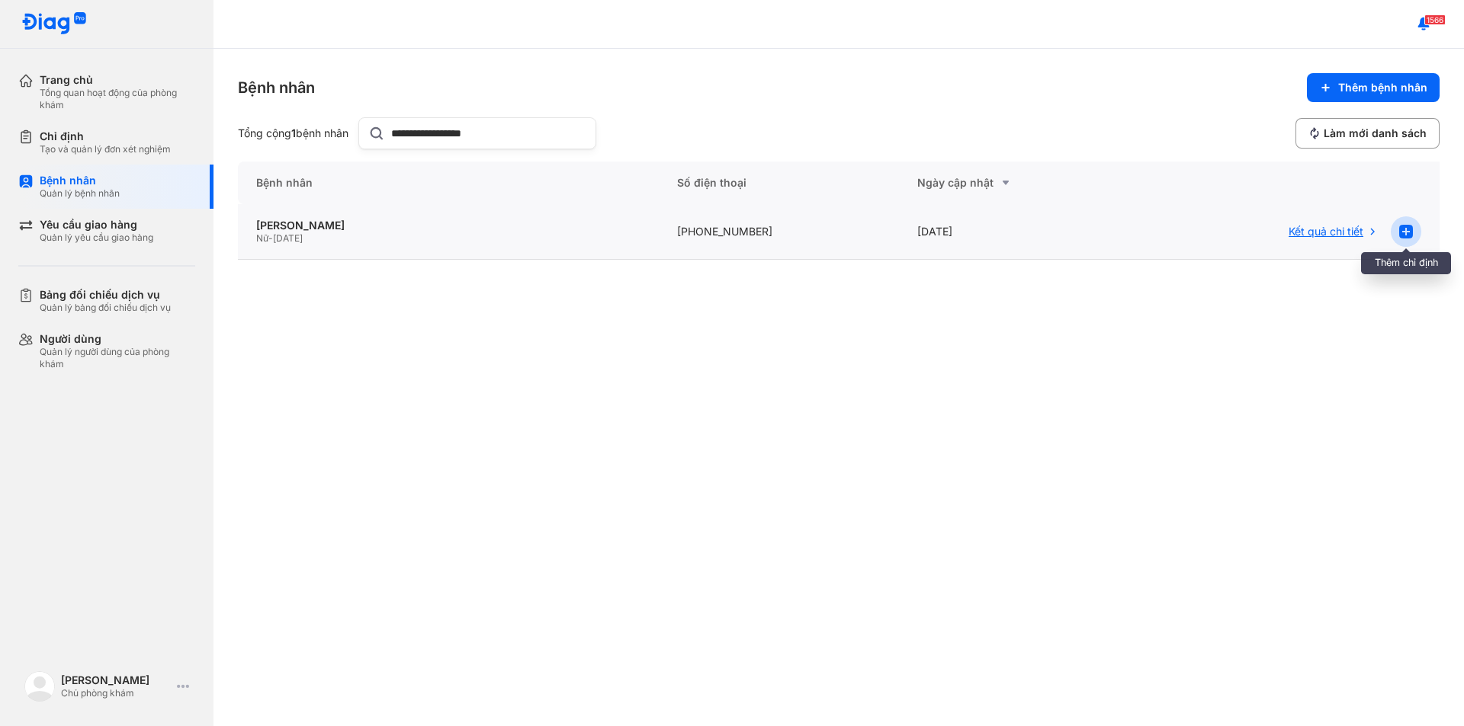
click at [1403, 232] on use at bounding box center [1406, 232] width 14 height 14
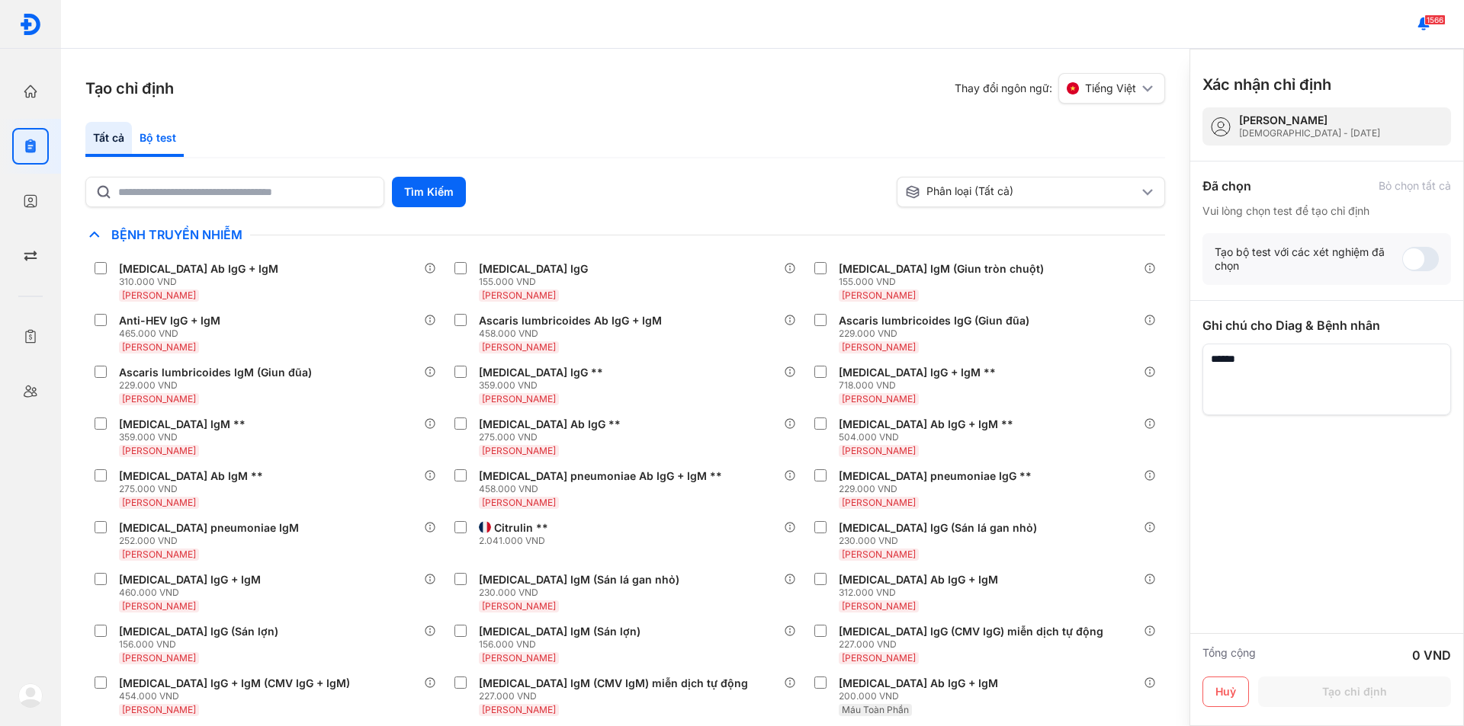
click at [159, 136] on div "Bộ test" at bounding box center [158, 139] width 52 height 35
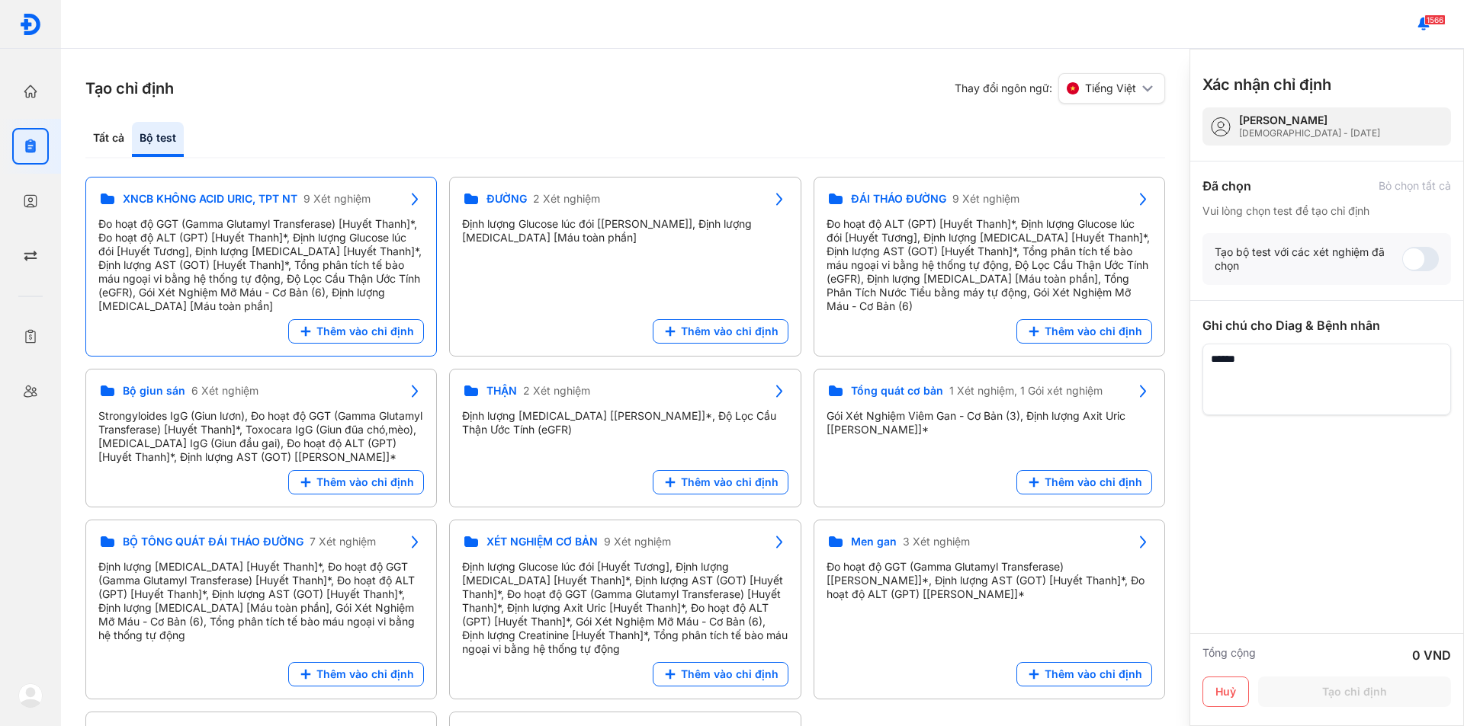
click at [172, 197] on span "XNCB KHÔNG ACID URIC, TPT NT" at bounding box center [210, 199] width 175 height 14
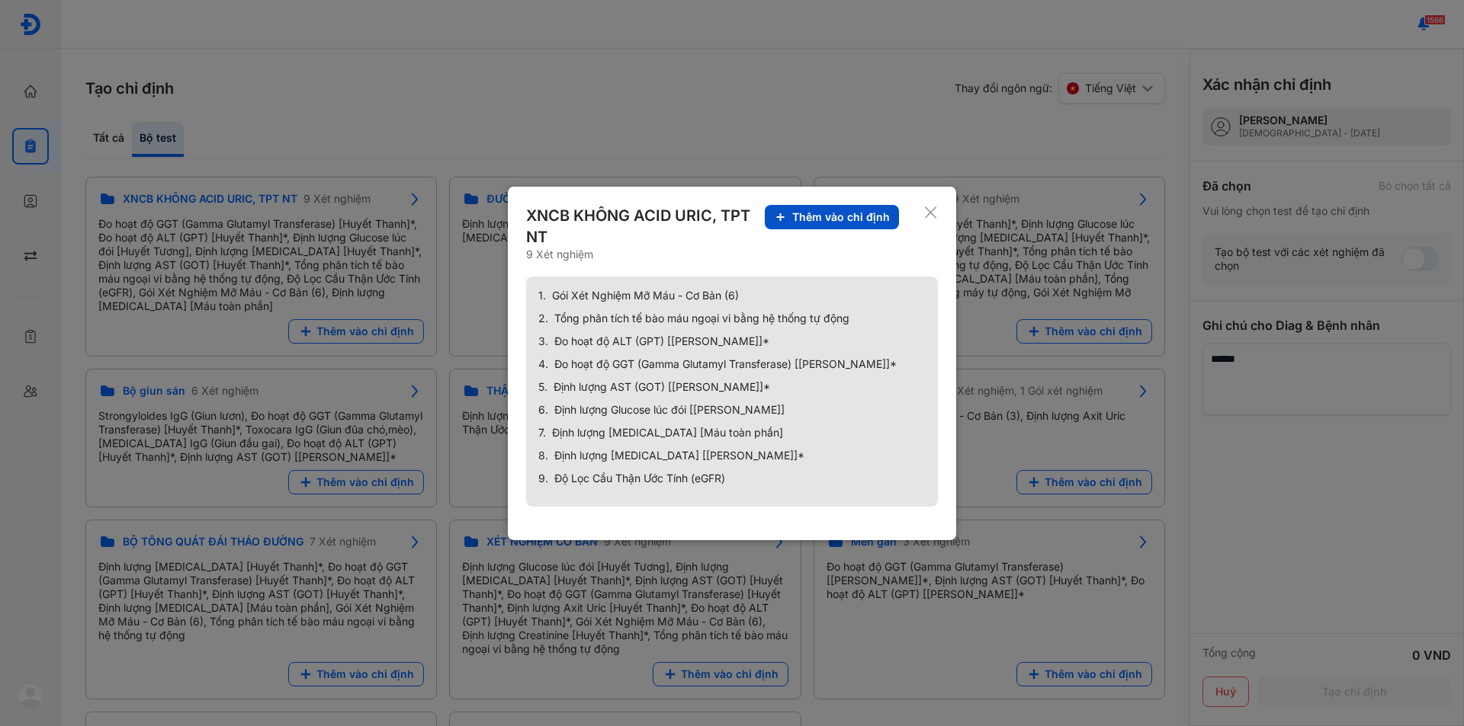
click at [857, 215] on span "Thêm vào chỉ định" at bounding box center [841, 217] width 98 height 14
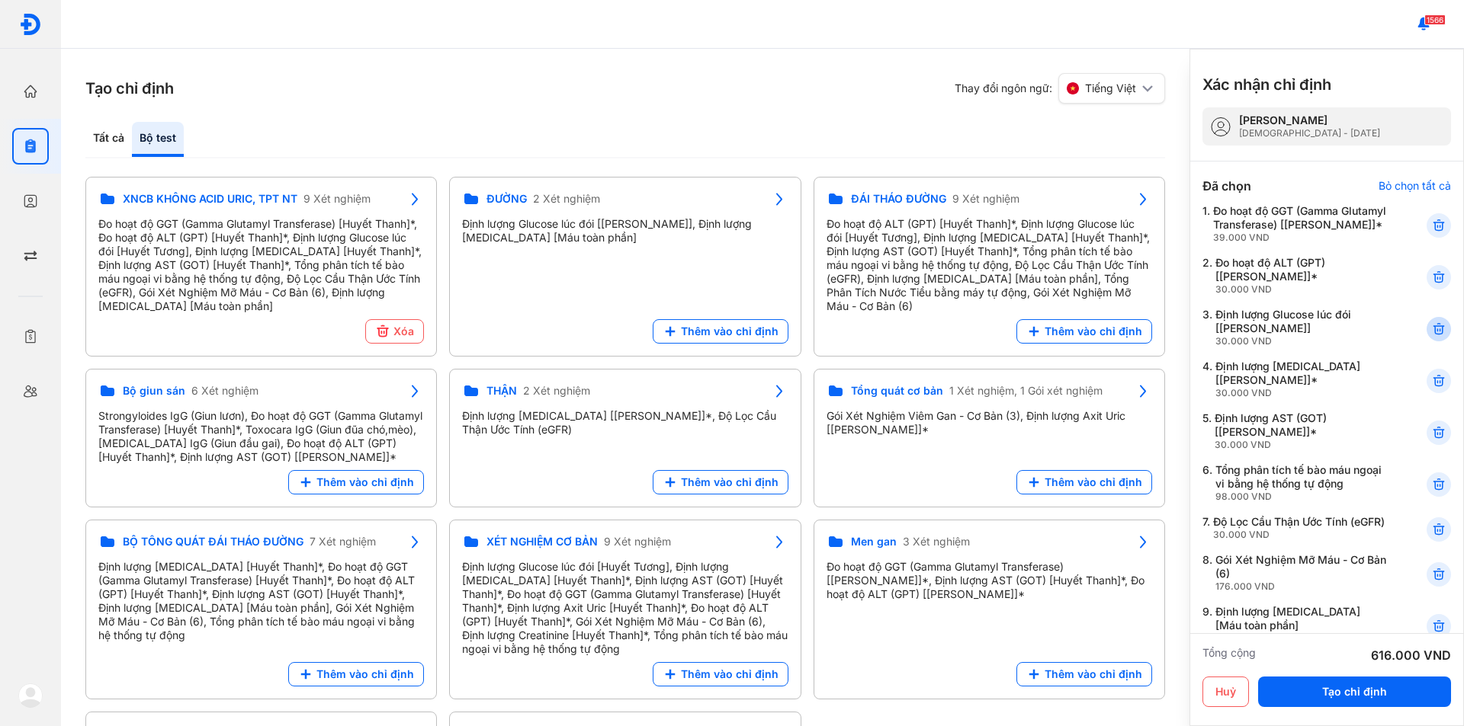
click at [1431, 337] on icon at bounding box center [1438, 329] width 15 height 15
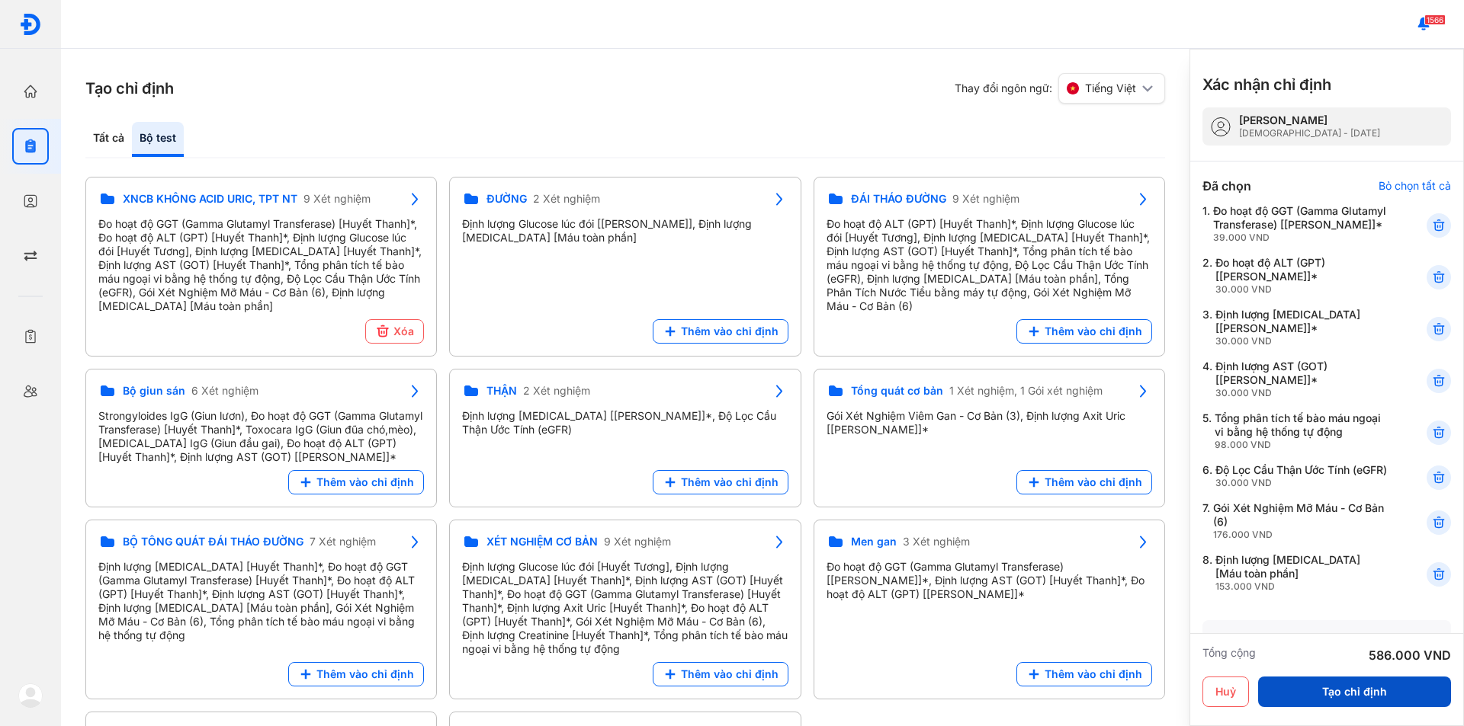
click at [1352, 696] on button "Tạo chỉ định" at bounding box center [1354, 692] width 193 height 30
